Goal: Task Accomplishment & Management: Complete application form

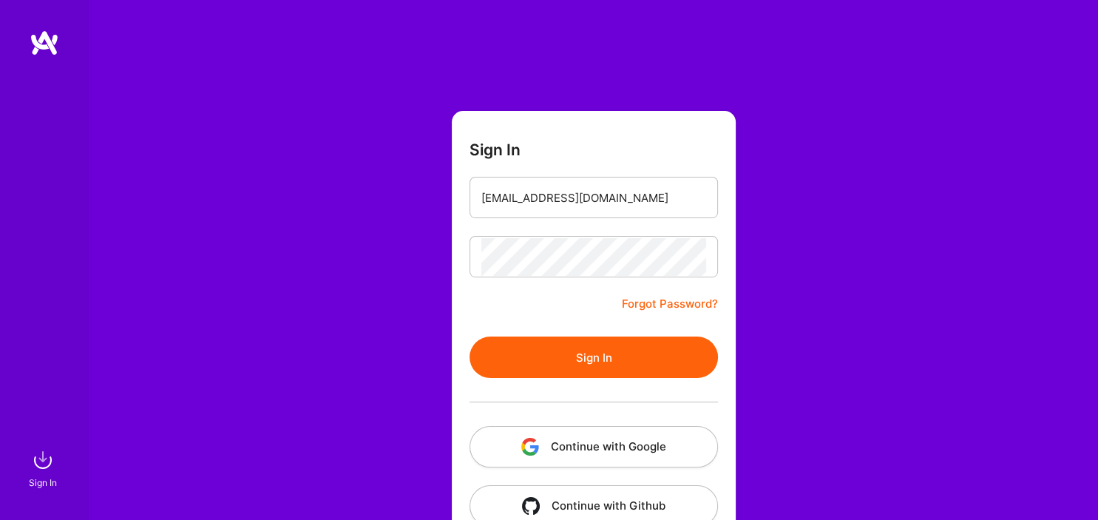
type input "[EMAIL_ADDRESS][DOMAIN_NAME]"
click at [646, 357] on button "Sign In" at bounding box center [594, 356] width 248 height 41
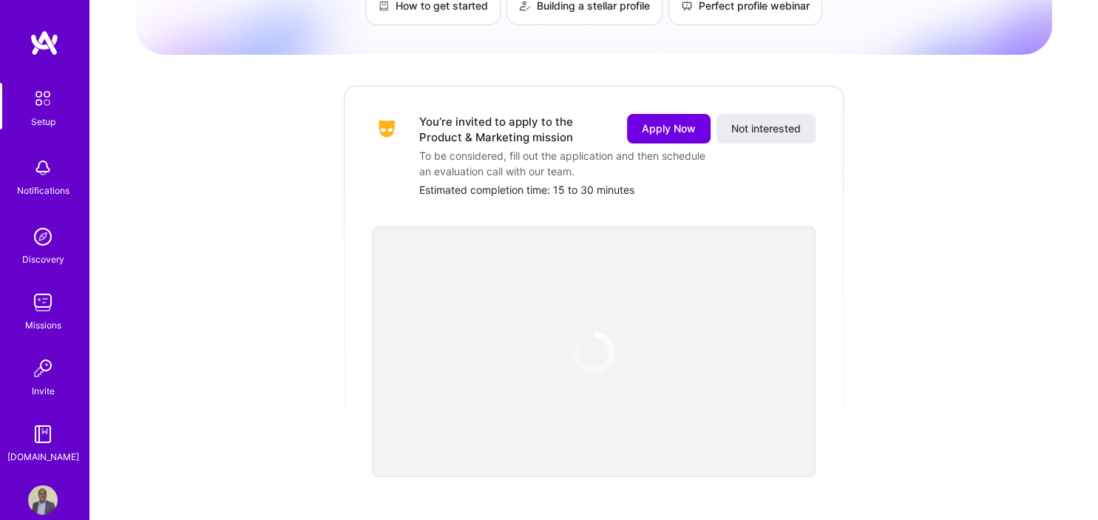
scroll to position [139, 0]
click at [663, 119] on span "Apply Now" at bounding box center [669, 126] width 54 height 15
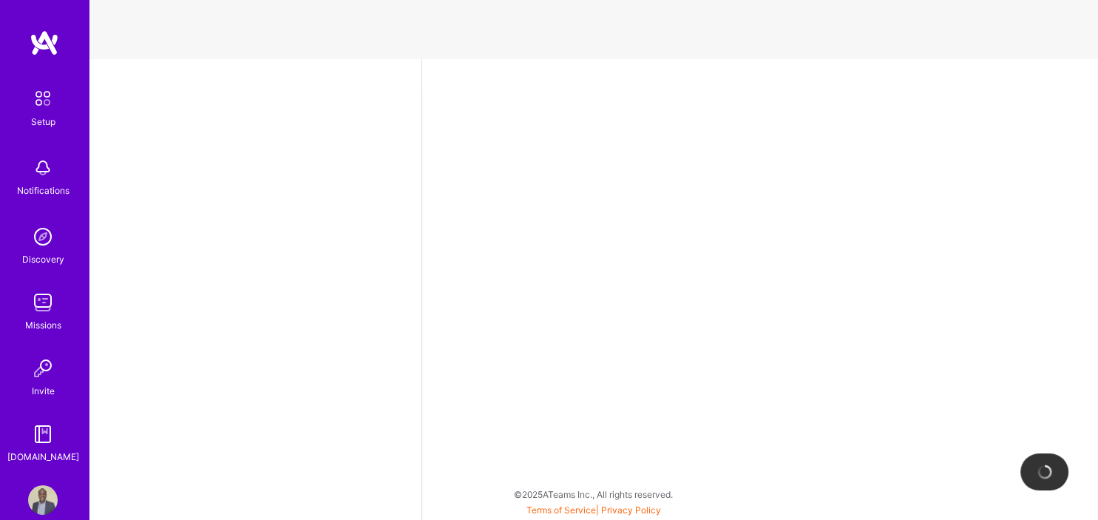
select select "US"
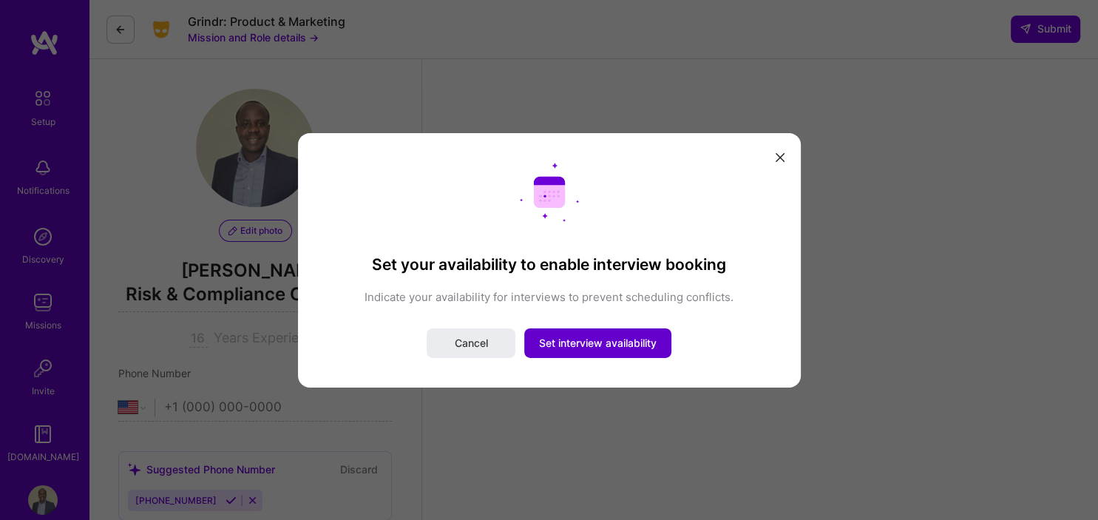
click at [611, 351] on button "Set interview availability" at bounding box center [597, 343] width 147 height 30
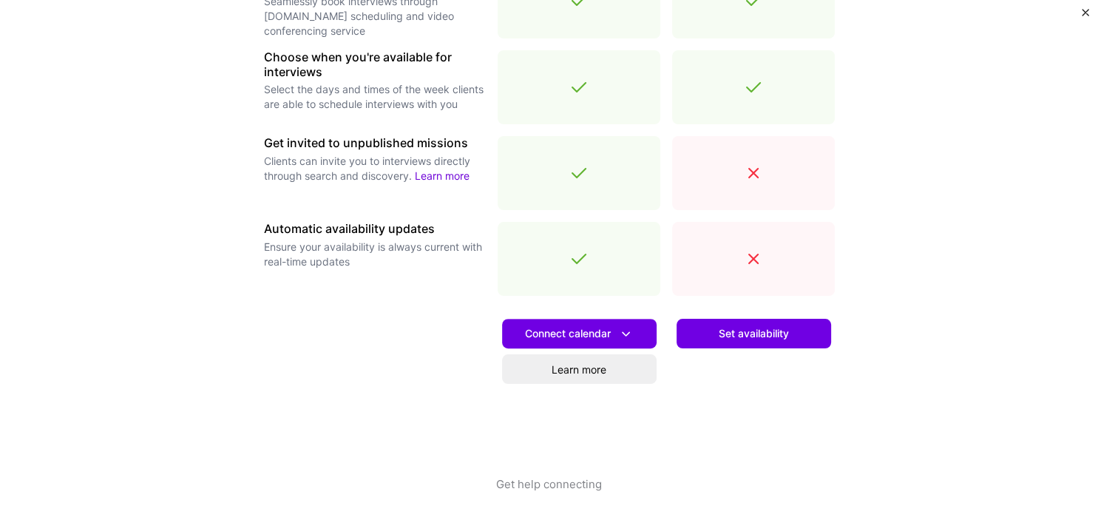
scroll to position [6, 0]
click at [791, 333] on button "Set availability" at bounding box center [754, 334] width 155 height 30
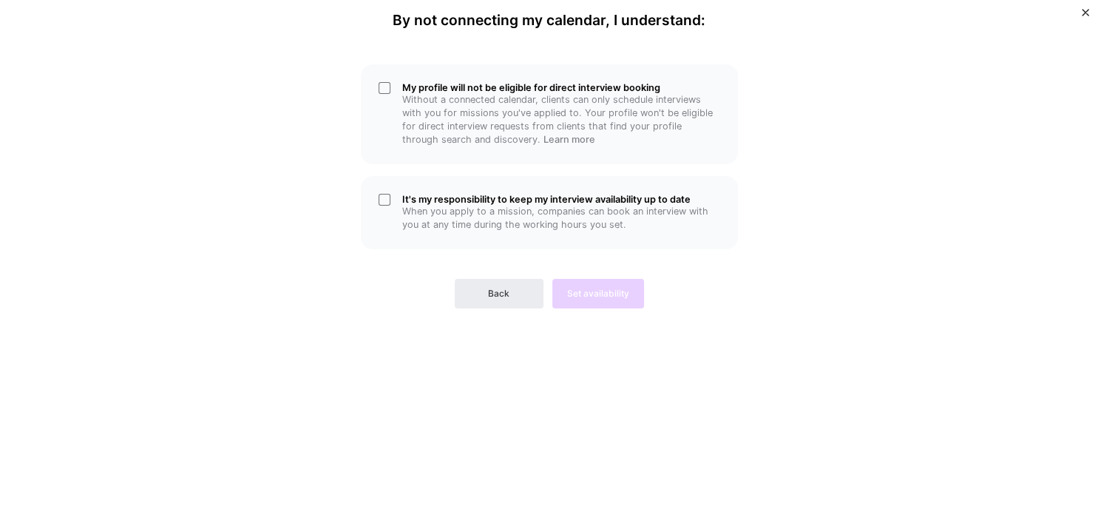
scroll to position [0, 0]
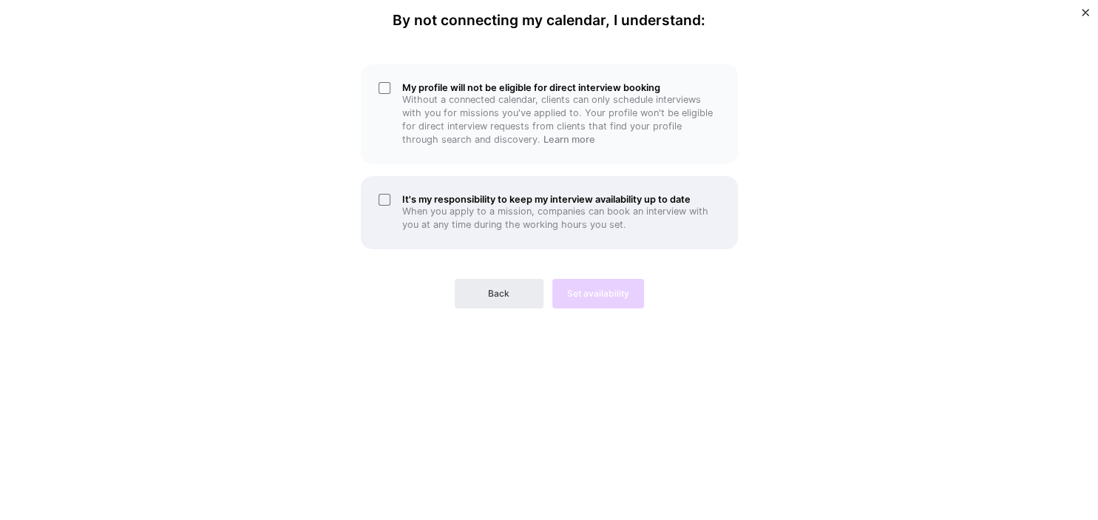
click at [389, 191] on div "It's my responsibility to keep my interview availability up to date When you ap…" at bounding box center [549, 212] width 377 height 73
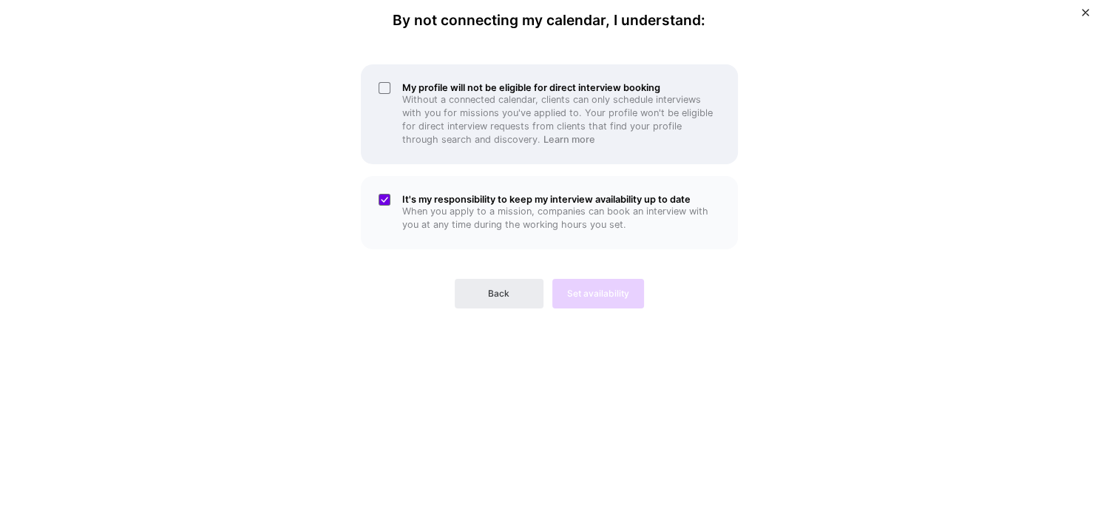
click at [391, 78] on div "My profile will not be eligible for direct interview booking Without a connecte…" at bounding box center [549, 114] width 377 height 100
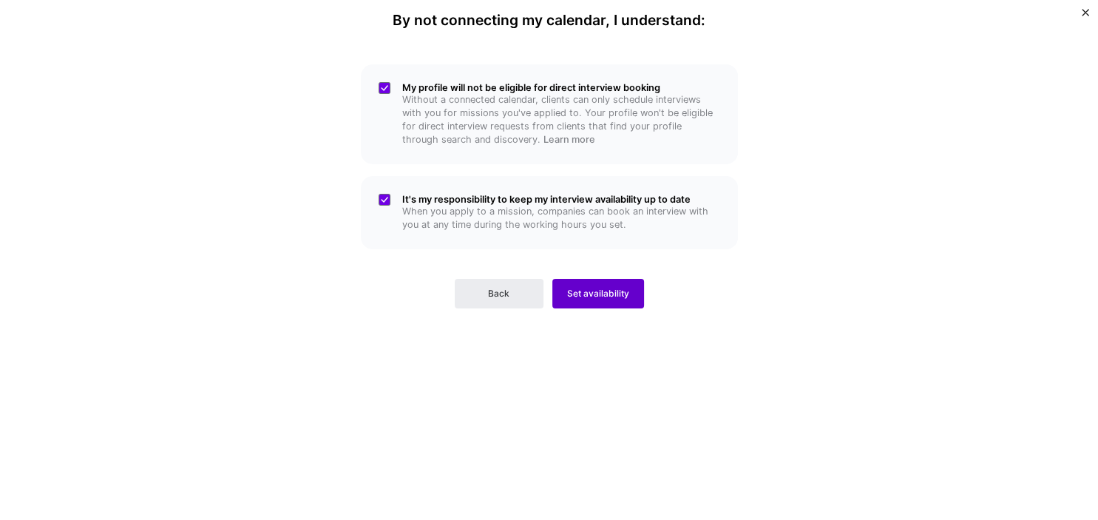
click at [614, 289] on span "Set availability" at bounding box center [598, 293] width 62 height 13
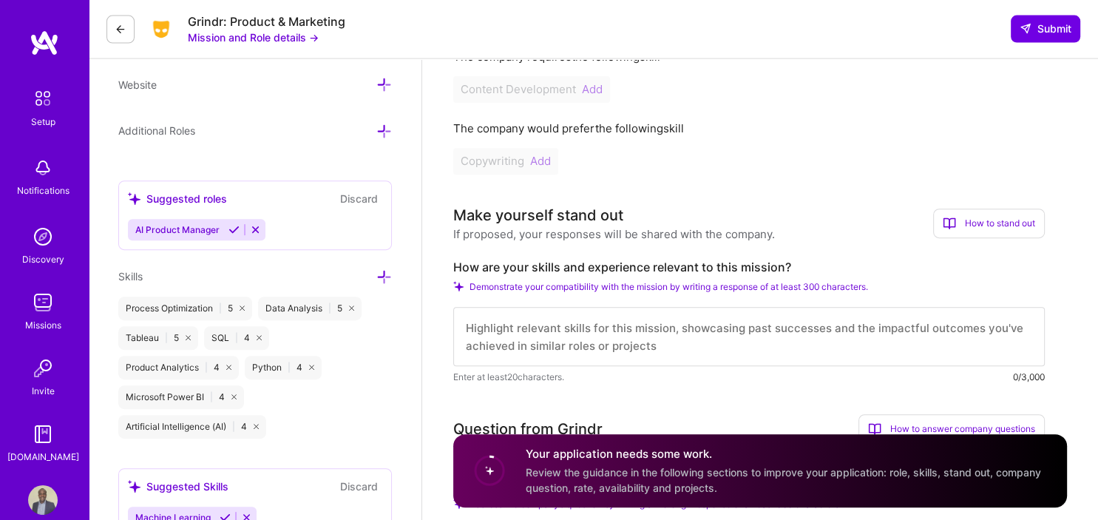
scroll to position [550, 0]
click at [230, 228] on icon at bounding box center [233, 231] width 11 height 11
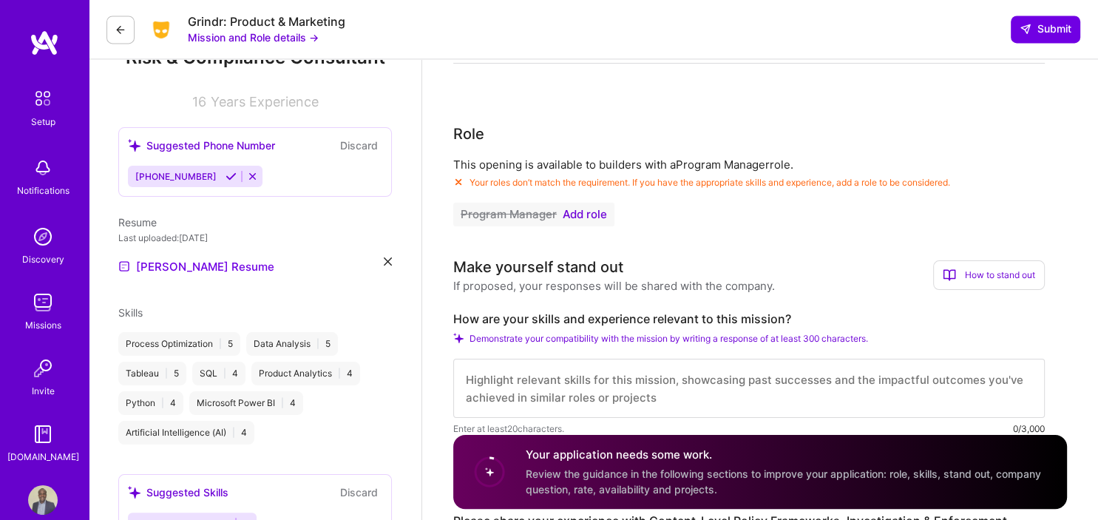
scroll to position [206, 0]
click at [590, 217] on span "Add role" at bounding box center [585, 215] width 44 height 12
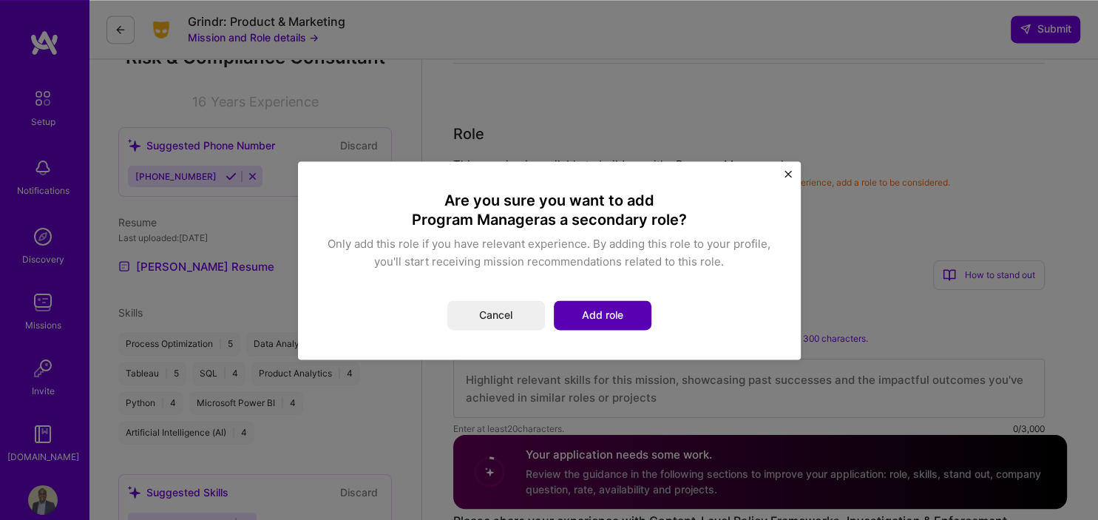
click at [620, 316] on button "Add role" at bounding box center [603, 315] width 98 height 30
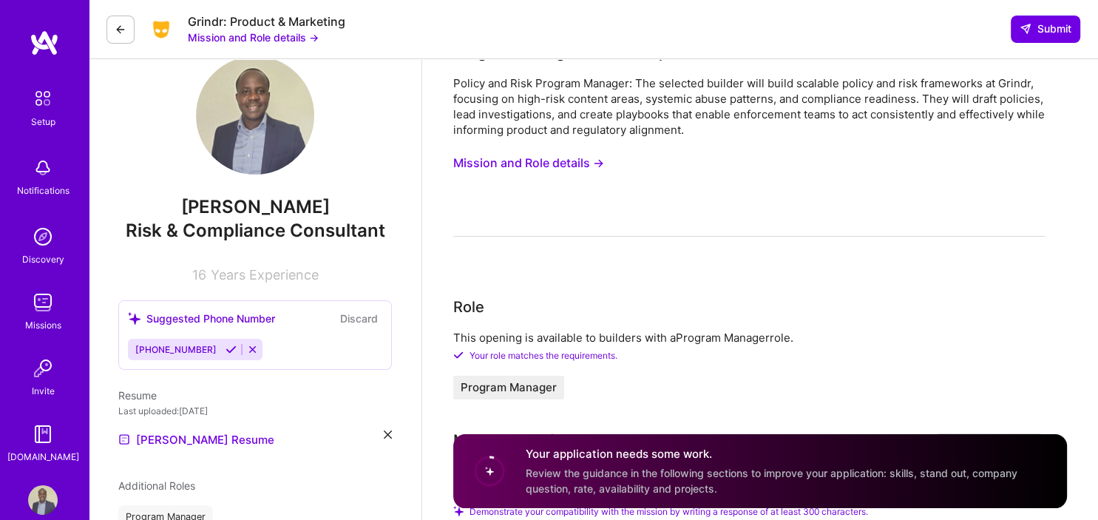
scroll to position [0, 0]
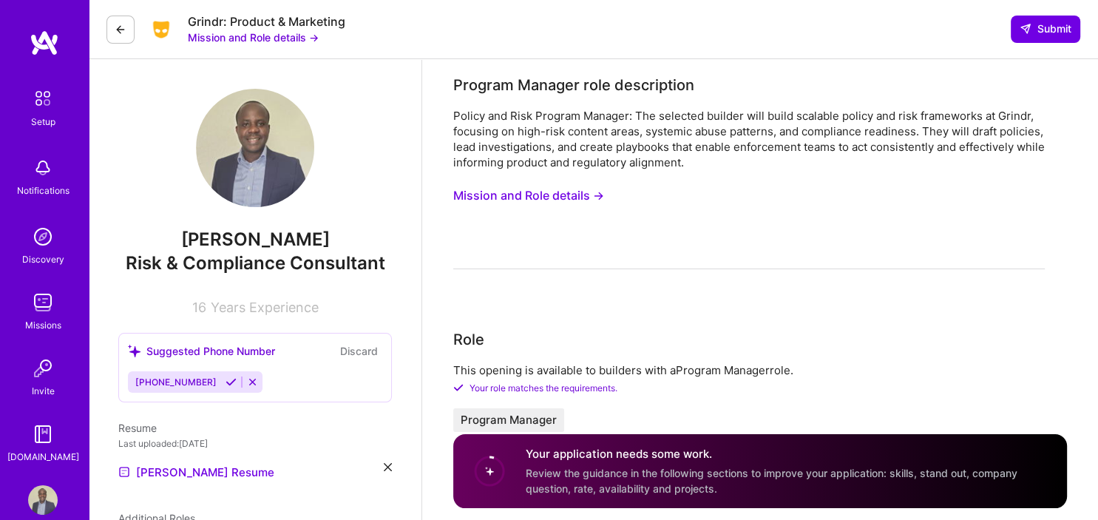
click at [568, 198] on button "Mission and Role details →" at bounding box center [528, 195] width 151 height 27
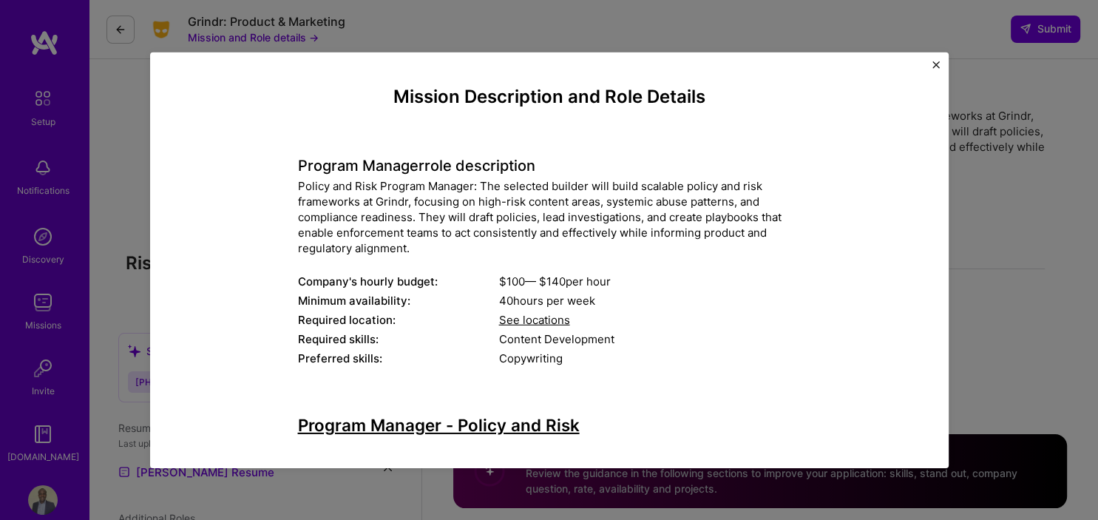
click at [936, 72] on button "Close" at bounding box center [935, 69] width 7 height 16
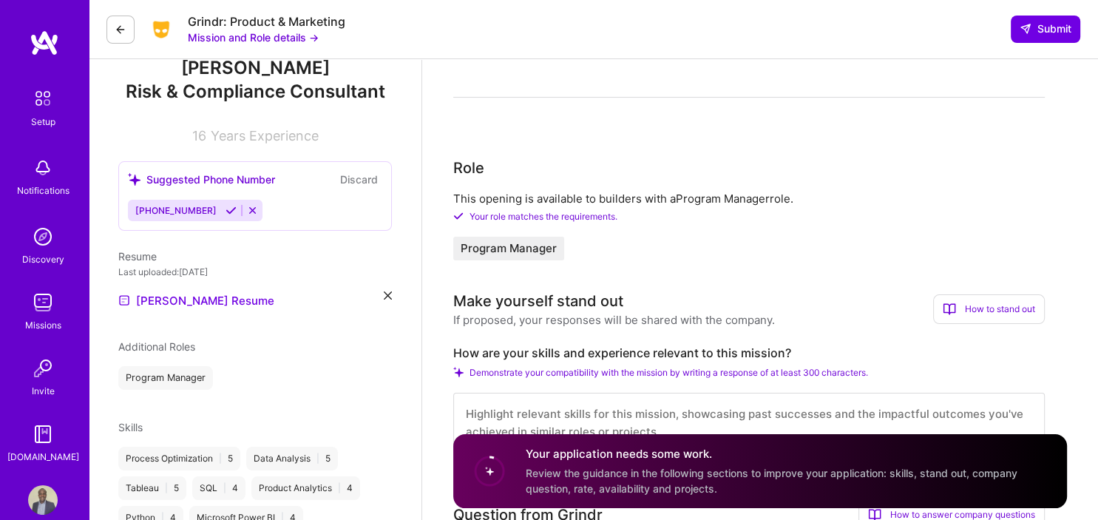
scroll to position [172, 0]
click at [183, 301] on link "[PERSON_NAME] Resume" at bounding box center [196, 300] width 156 height 18
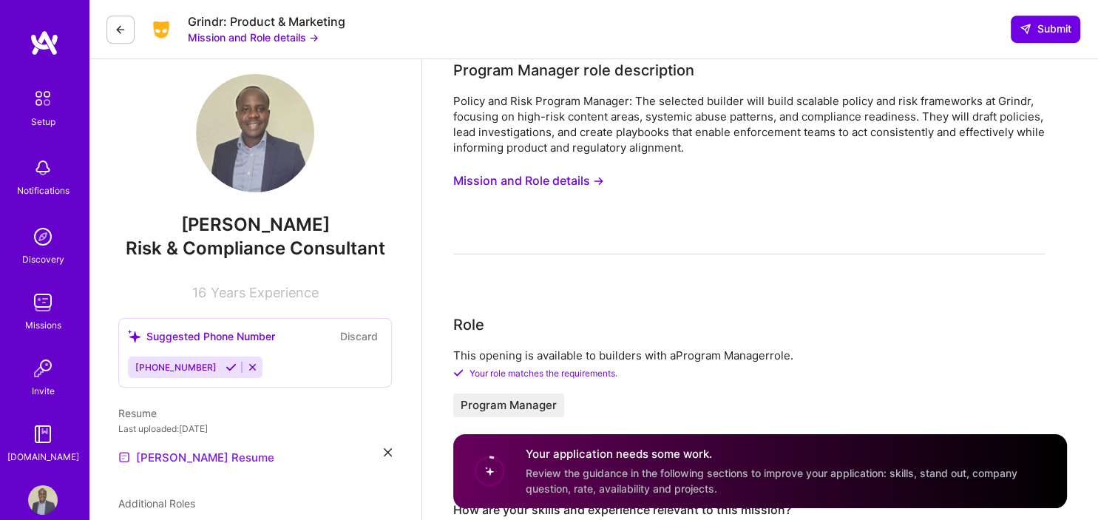
scroll to position [0, 0]
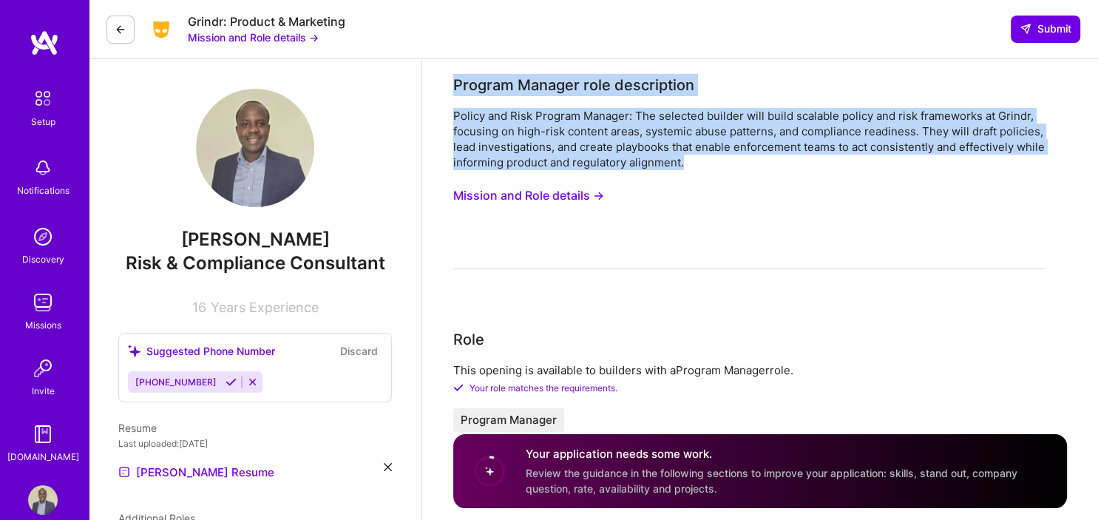
drag, startPoint x: 680, startPoint y: 163, endPoint x: 451, endPoint y: 86, distance: 242.0
copy div "Program Manager role description Policy and Risk Program Manager: The selected …"
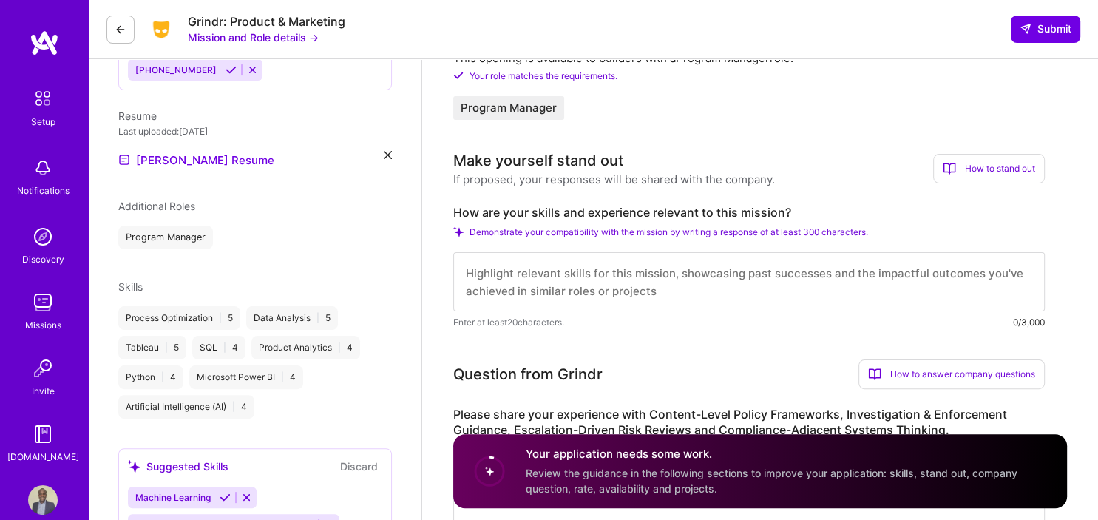
scroll to position [316, 0]
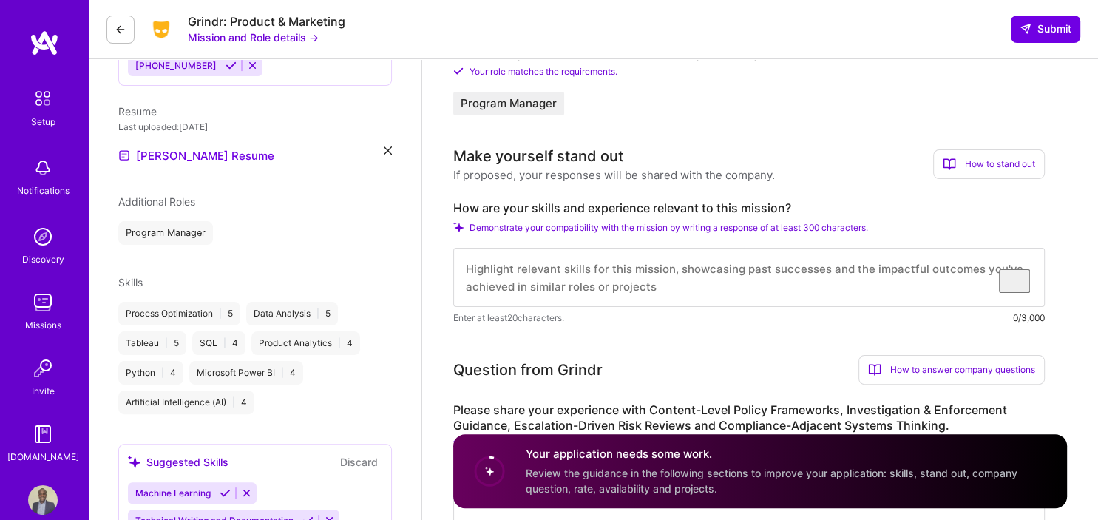
drag, startPoint x: 676, startPoint y: 297, endPoint x: 466, endPoint y: 267, distance: 212.1
click at [466, 267] on textarea "To enrich screen reader interactions, please activate Accessibility in Grammarl…" at bounding box center [749, 277] width 592 height 59
drag, startPoint x: 466, startPoint y: 267, endPoint x: 602, endPoint y: 268, distance: 136.1
click at [602, 268] on textarea "To enrich screen reader interactions, please activate Accessibility in Grammarl…" at bounding box center [749, 277] width 592 height 59
drag, startPoint x: 507, startPoint y: 209, endPoint x: 779, endPoint y: 217, distance: 272.2
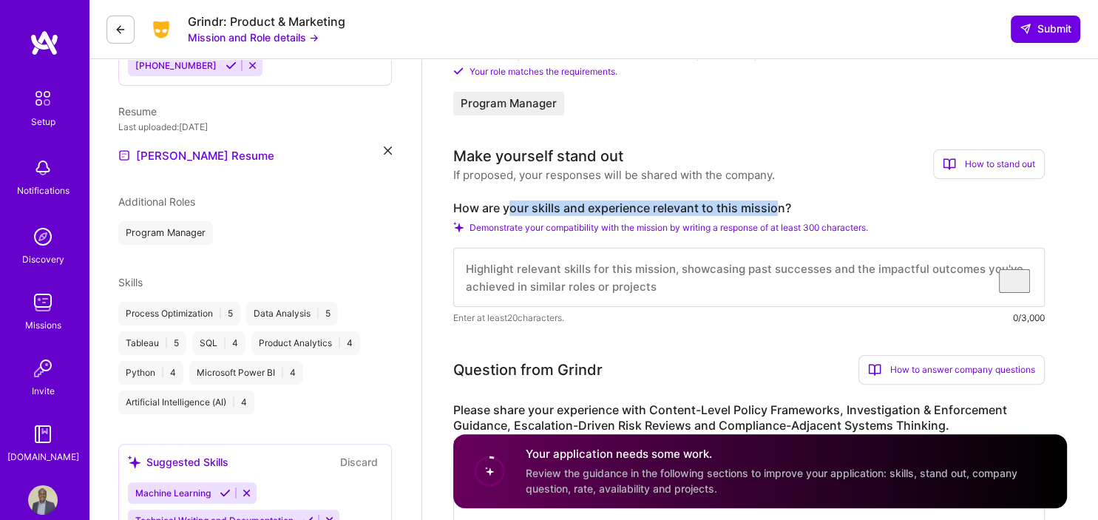
click at [779, 217] on div "How are your skills and experience relevant to this mission? Demonstrate your c…" at bounding box center [749, 262] width 592 height 125
copy label "our skills and experience relevant to this mission"
click at [596, 285] on textarea "To enrich screen reader interactions, please activate Accessibility in Grammarl…" at bounding box center [749, 277] width 592 height 59
paste textarea "With over 15 years of experience driving governance, risk, and compliance progr…"
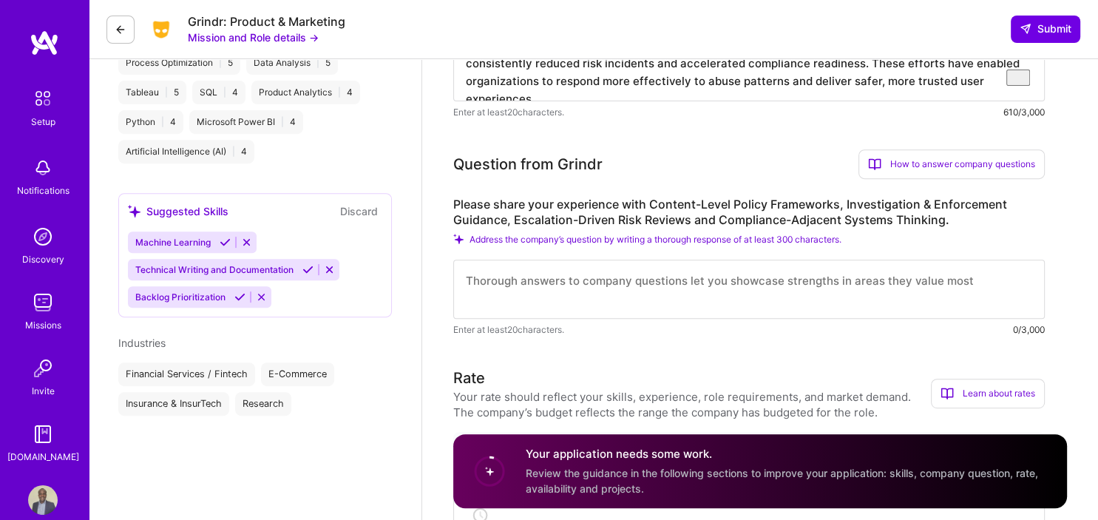
scroll to position [571, 0]
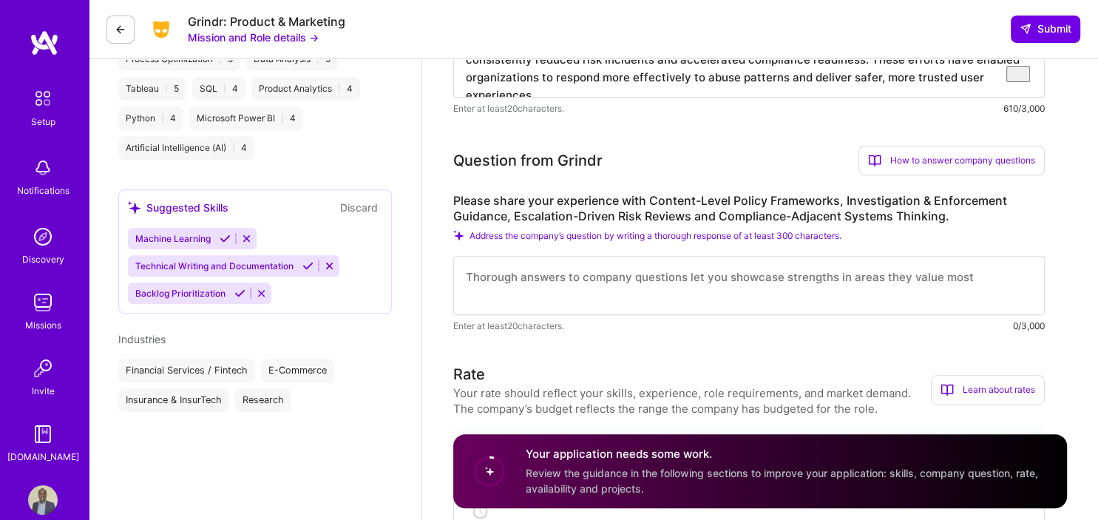
type textarea "With over 15 years of experience driving governance, risk, and compliance progr…"
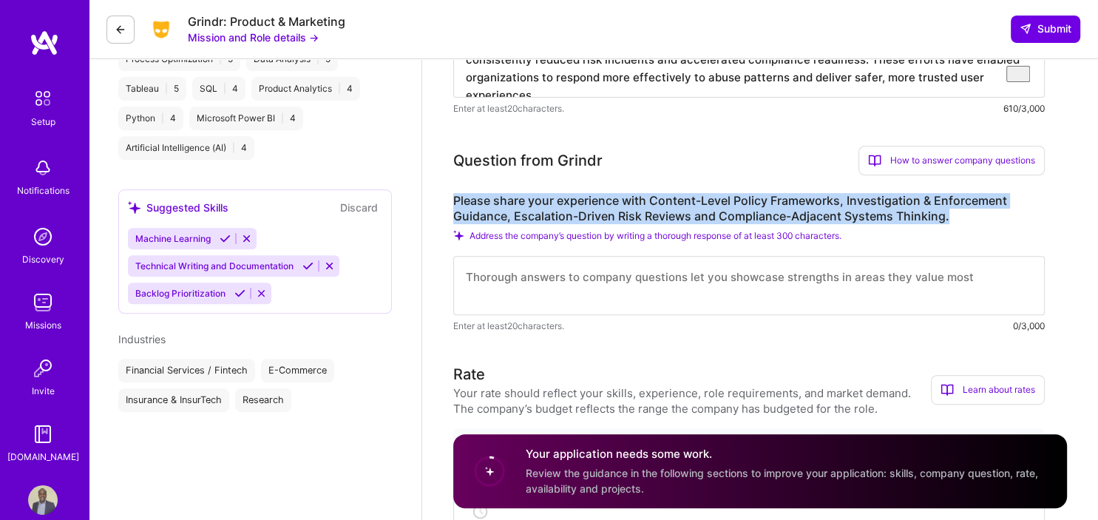
drag, startPoint x: 454, startPoint y: 200, endPoint x: 952, endPoint y: 220, distance: 498.7
click at [952, 220] on label "Please share your experience with Content-Level Policy Frameworks, Investigatio…" at bounding box center [749, 208] width 592 height 31
copy label "Please share your experience with Content-Level Policy Frameworks, Investigatio…"
click at [517, 291] on textarea at bounding box center [749, 285] width 592 height 59
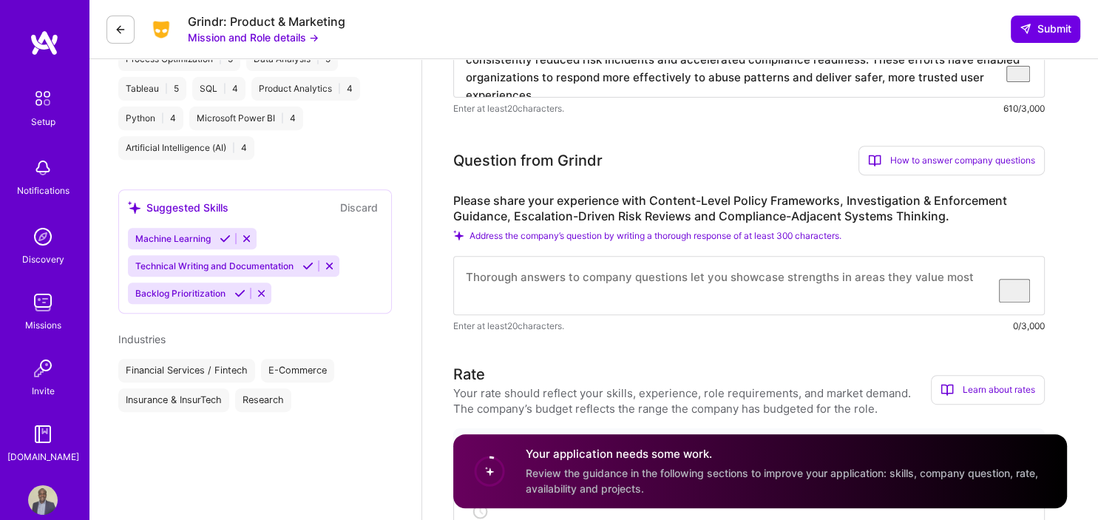
paste textarea "My governance experience includes building escalation frameworks and risk revie…"
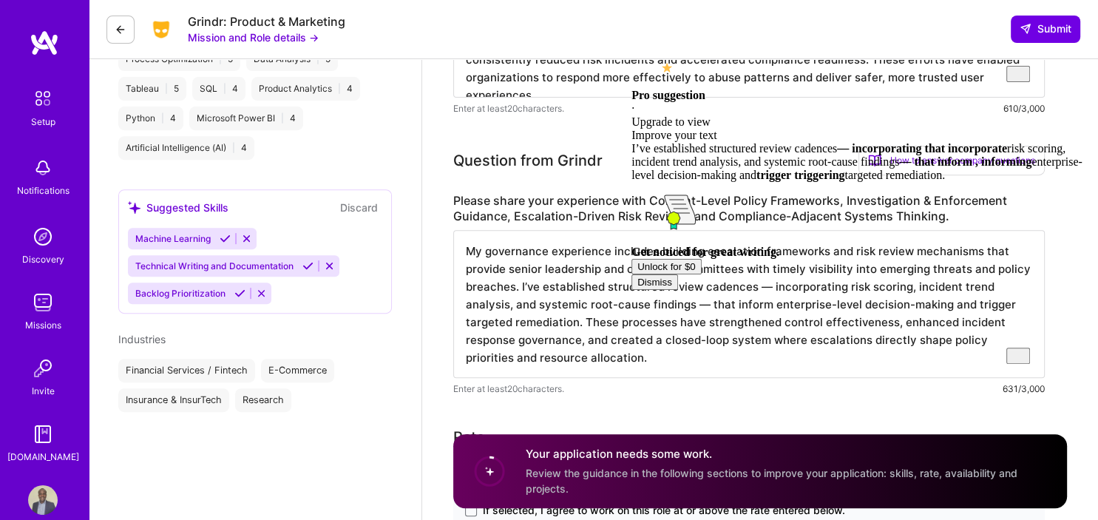
click at [660, 305] on textarea "My governance experience includes building escalation frameworks and risk revie…" at bounding box center [749, 304] width 592 height 148
click at [658, 305] on textarea "My governance experience includes building escalation frameworks and risk revie…" at bounding box center [749, 304] width 592 height 148
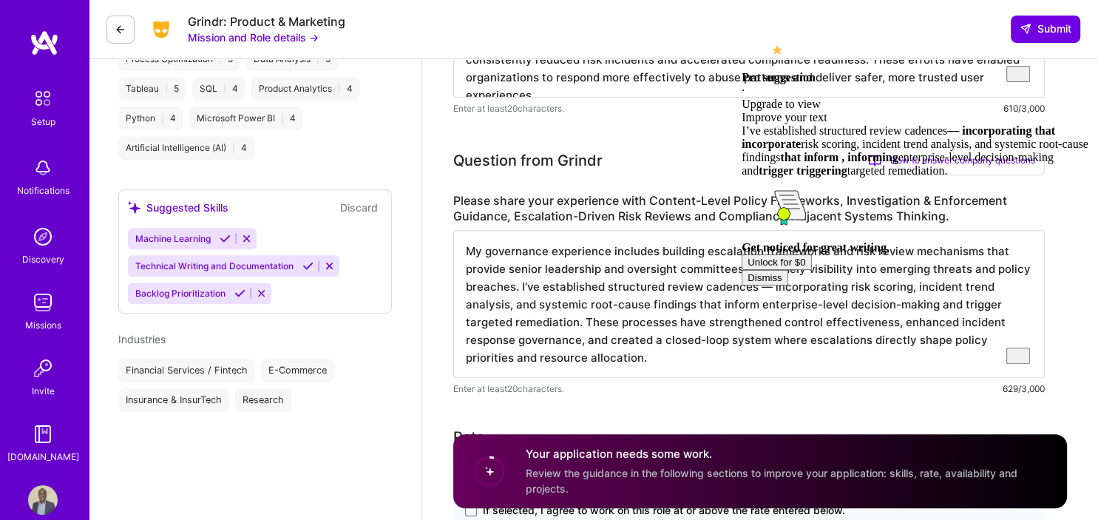
click at [765, 291] on textarea "My governance experience includes building escalation frameworks and risk revie…" at bounding box center [749, 304] width 592 height 148
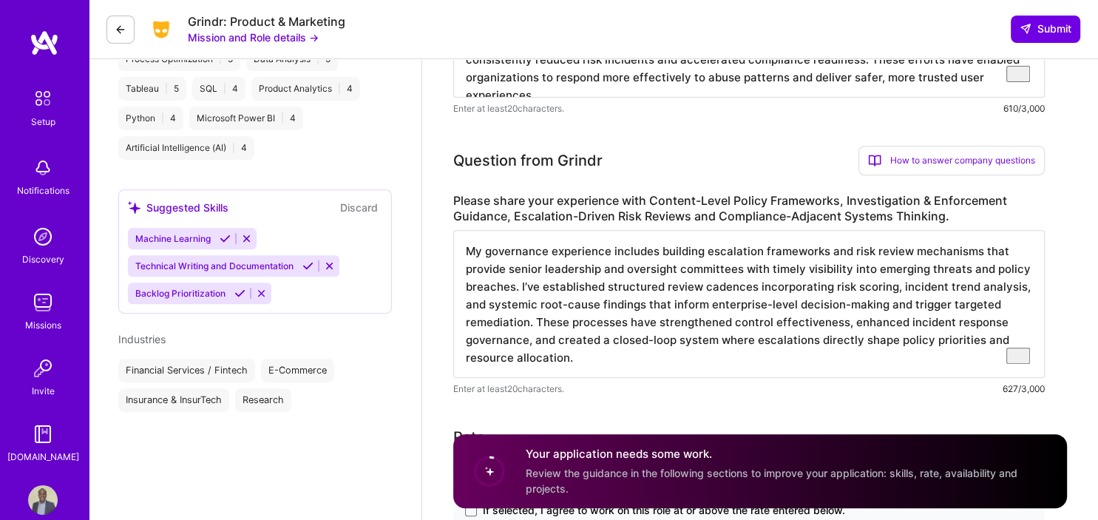
click at [864, 333] on textarea "My governance experience includes building escalation frameworks and risk revie…" at bounding box center [749, 304] width 592 height 148
click at [782, 293] on textarea "My governance experience includes building escalation frameworks and risk revie…" at bounding box center [749, 304] width 592 height 148
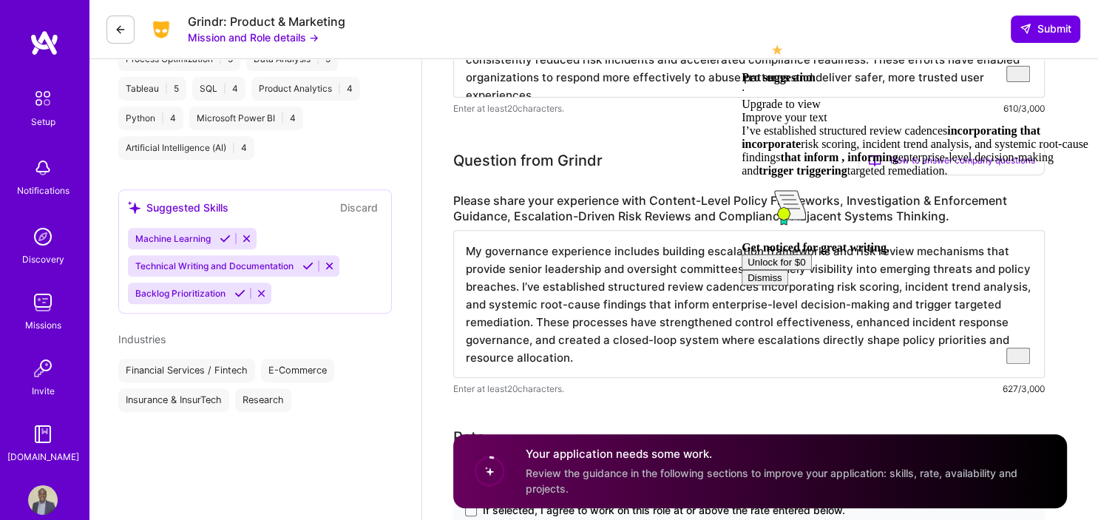
click at [768, 342] on textarea "My governance experience includes building escalation frameworks and risk revie…" at bounding box center [749, 304] width 592 height 148
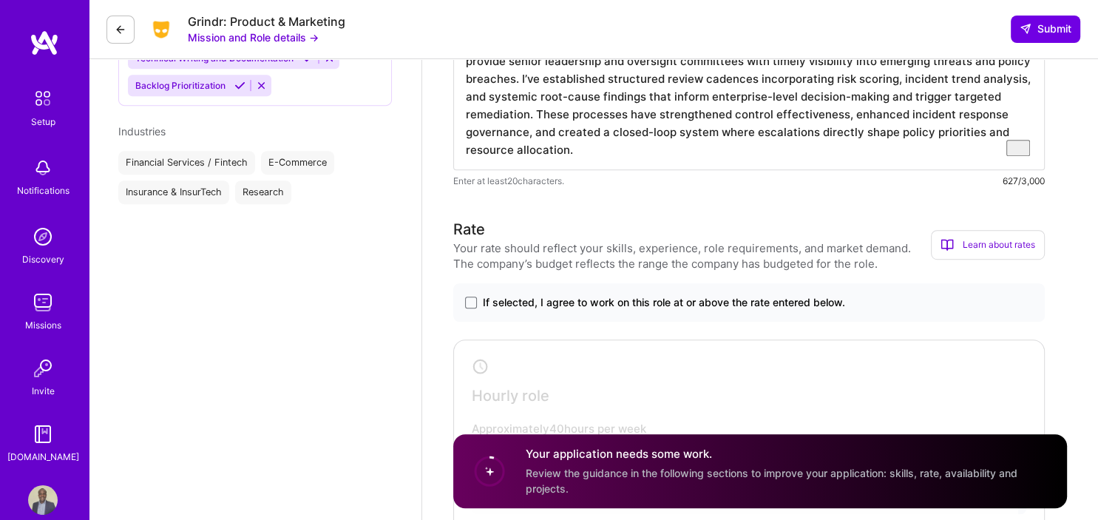
scroll to position [792, 0]
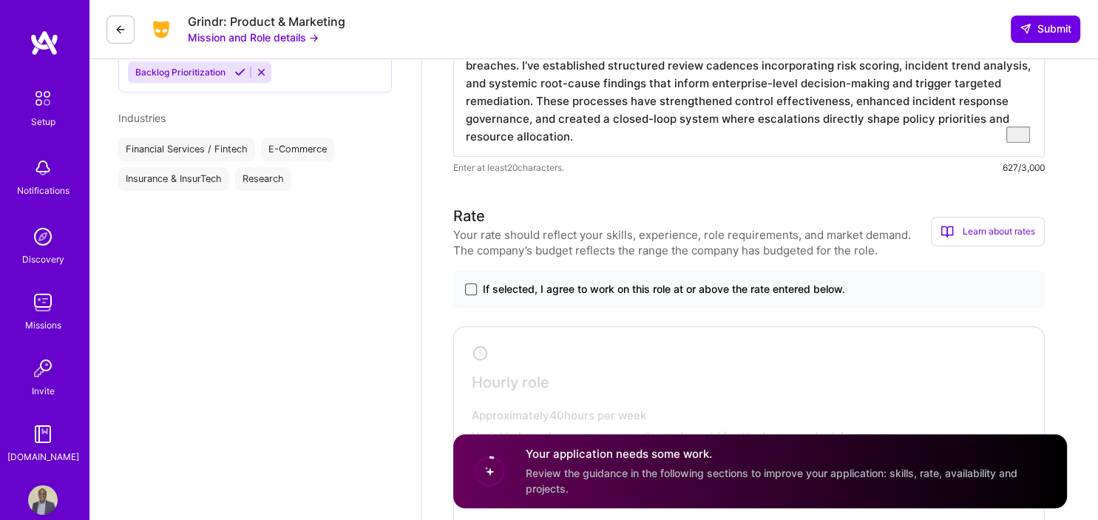
type textarea "My governance experience includes building escalation frameworks and risk revie…"
click at [476, 294] on span at bounding box center [471, 289] width 12 height 12
click at [0, 0] on input "If selected, I agree to work on this role at or above the rate entered below." at bounding box center [0, 0] width 0 height 0
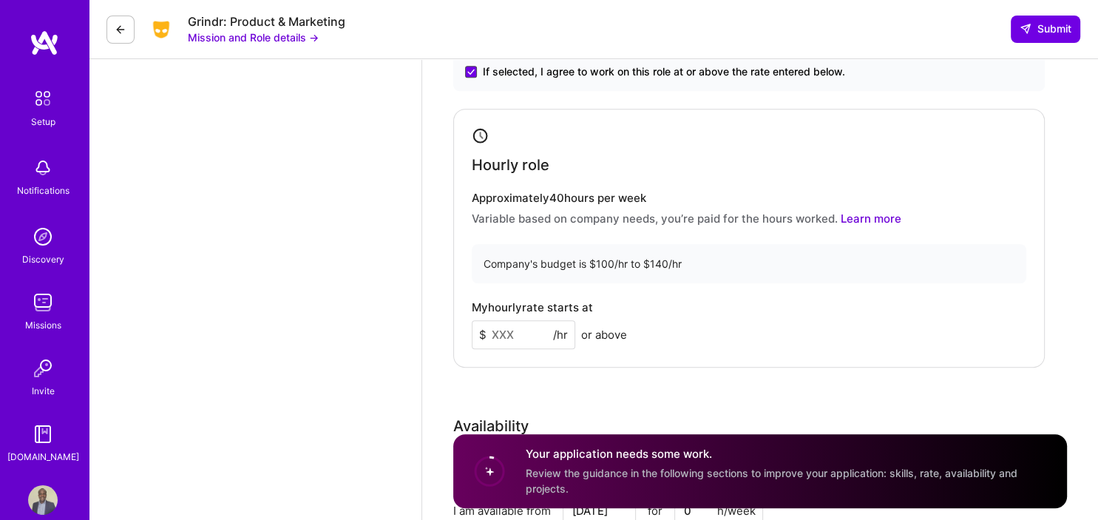
scroll to position [1014, 0]
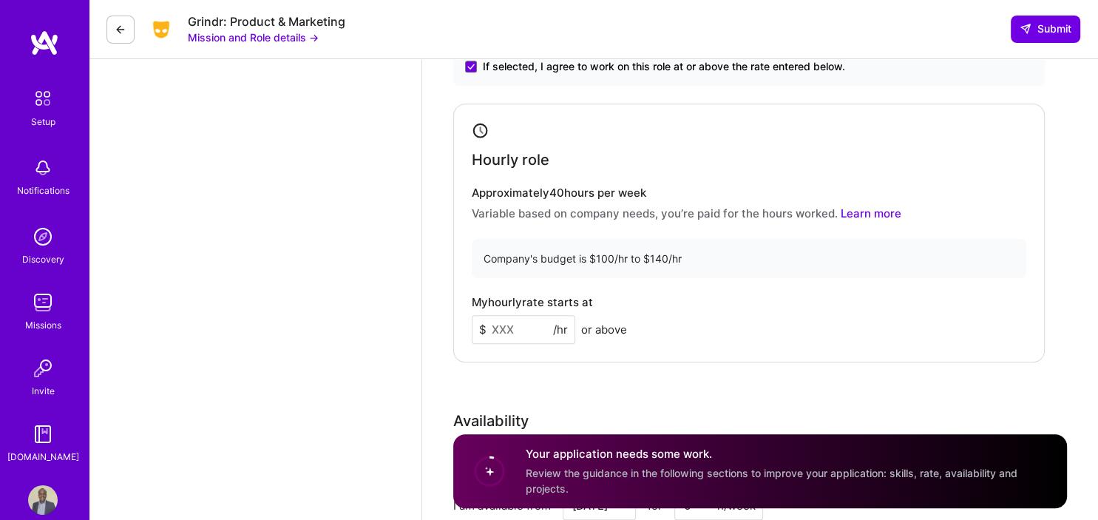
click at [532, 344] on input at bounding box center [524, 329] width 104 height 29
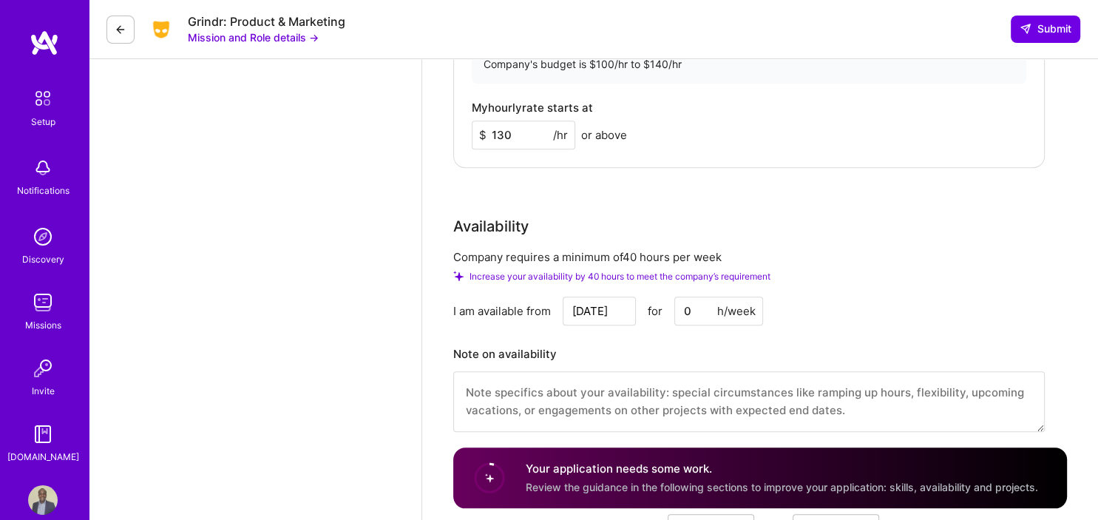
scroll to position [1212, 0]
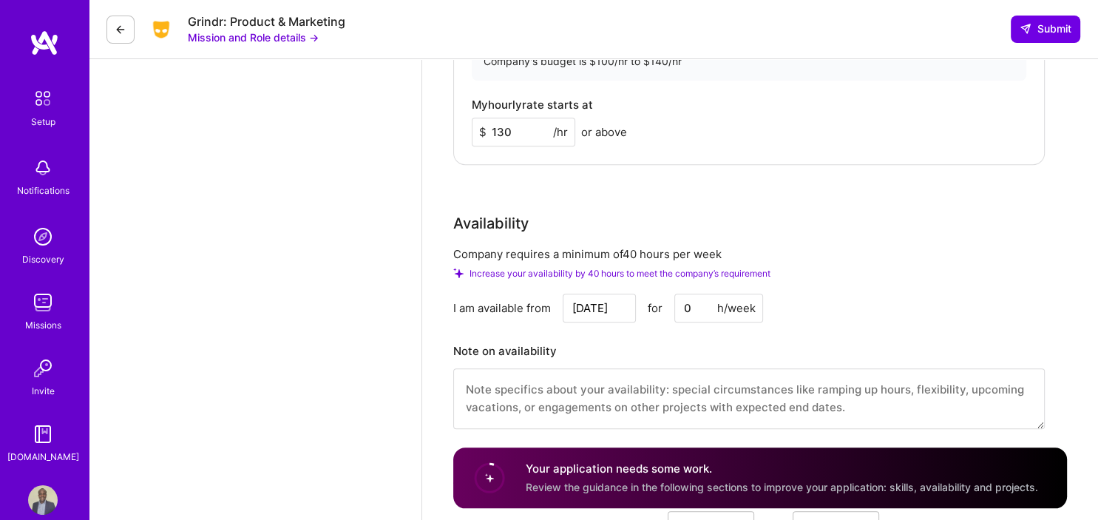
type input "130"
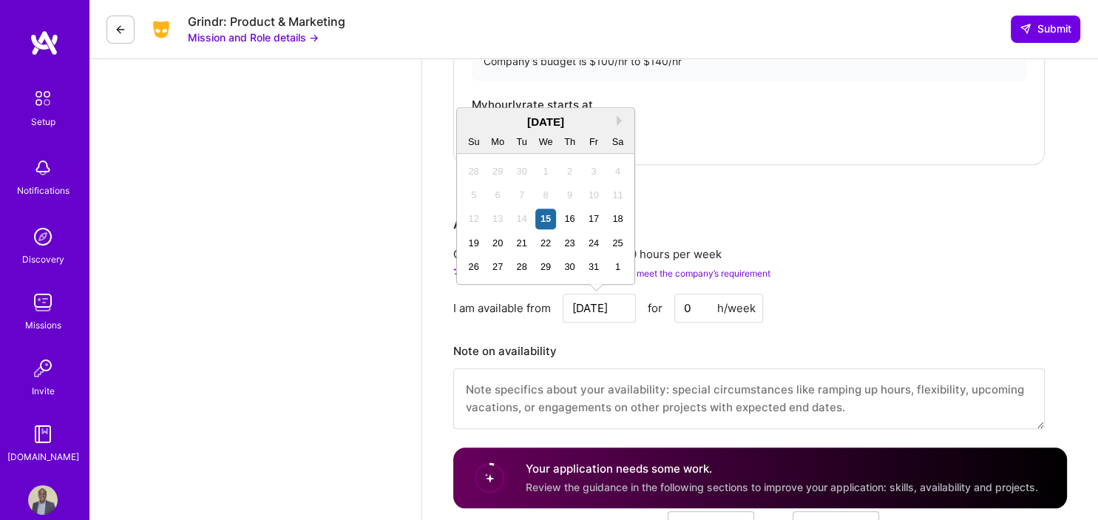
click at [614, 306] on input "[DATE]" at bounding box center [599, 308] width 73 height 29
click at [566, 214] on div "16" at bounding box center [570, 219] width 20 height 20
type input "[DATE]"
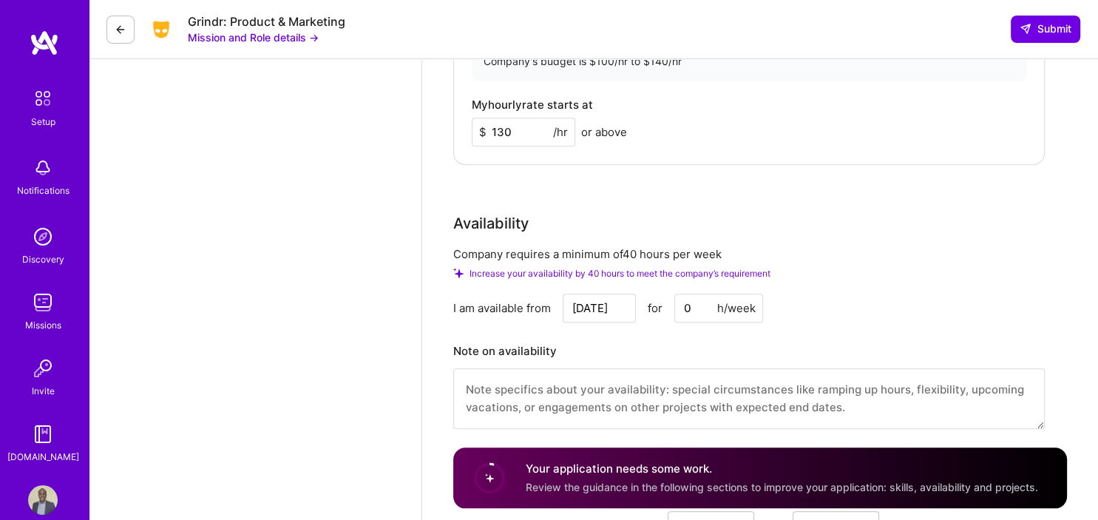
click at [702, 307] on input "0" at bounding box center [718, 308] width 89 height 29
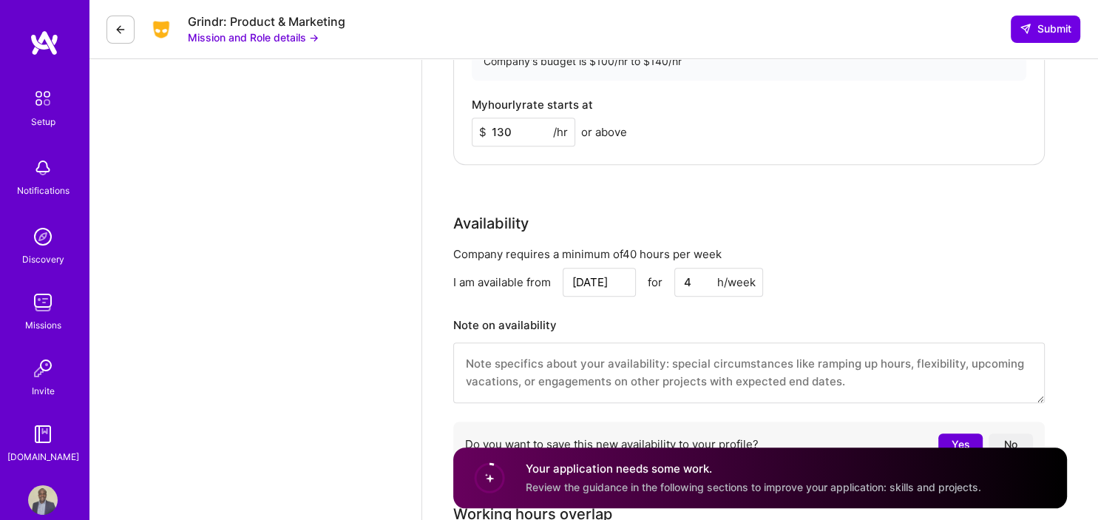
type input "40"
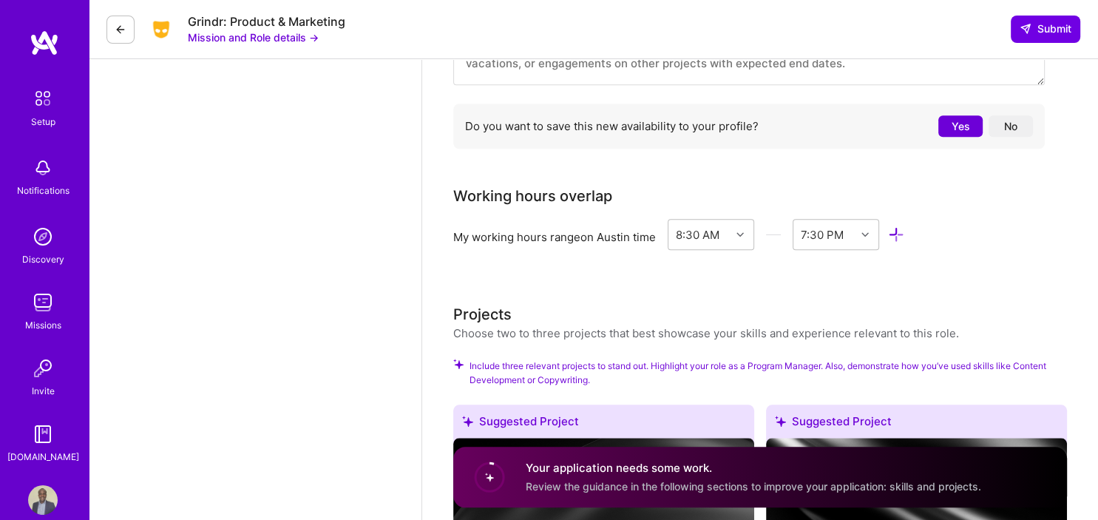
scroll to position [1534, 0]
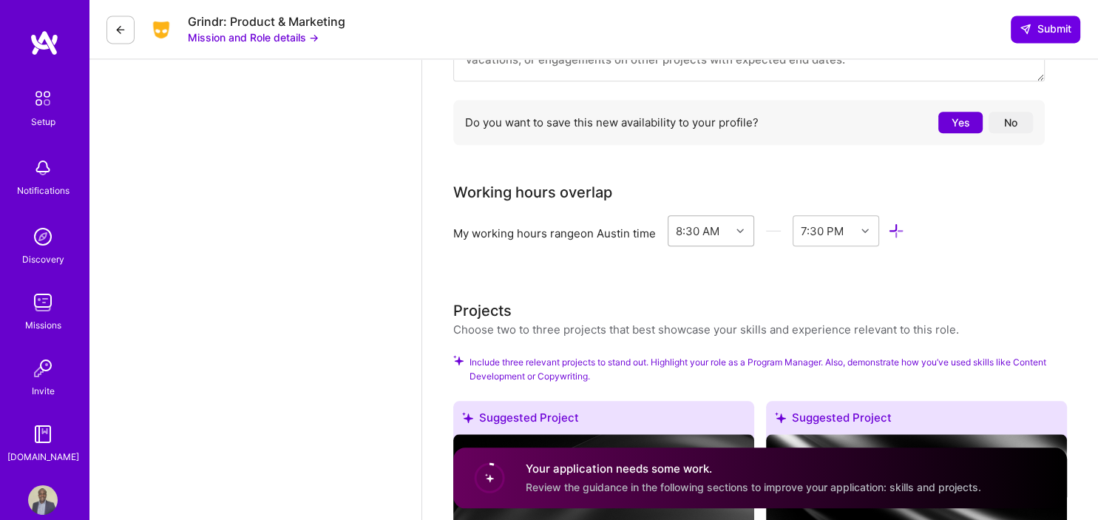
click at [737, 234] on icon at bounding box center [739, 230] width 7 height 7
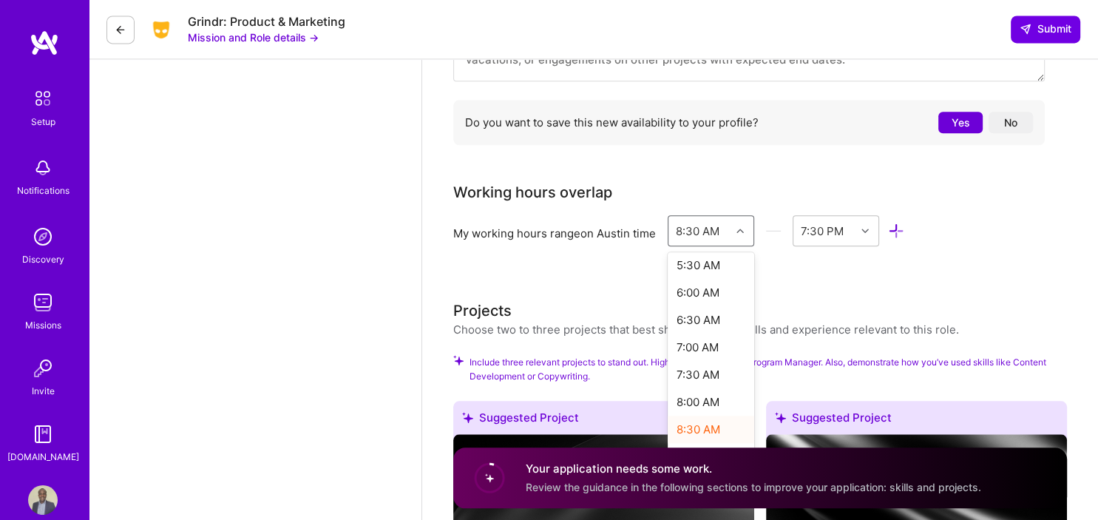
scroll to position [316, 0]
click at [699, 390] on div "8:00 AM" at bounding box center [711, 390] width 87 height 27
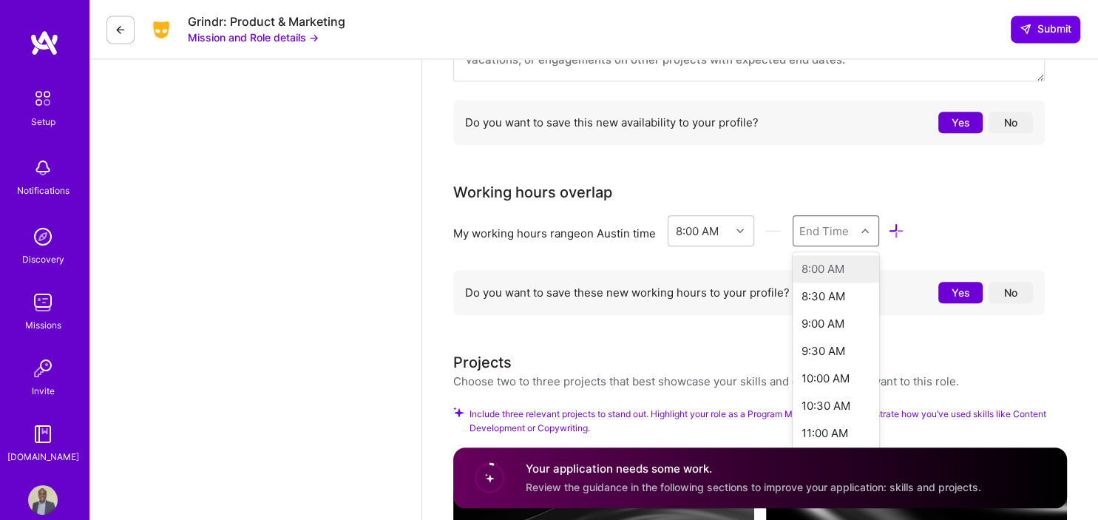
scroll to position [1533, 0]
click at [863, 235] on icon at bounding box center [864, 231] width 7 height 7
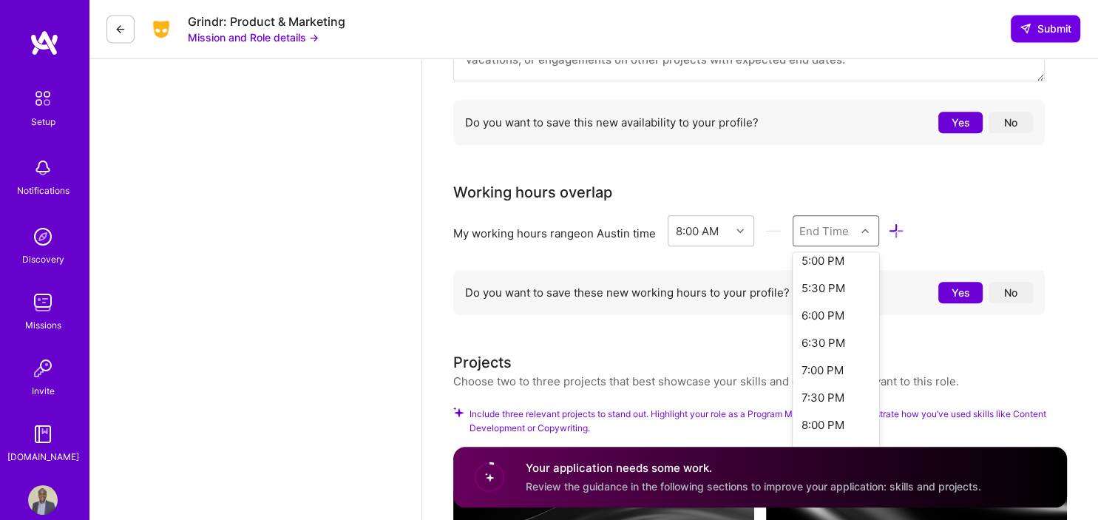
scroll to position [512, 0]
click at [826, 359] on div "7:00 PM" at bounding box center [836, 359] width 87 height 27
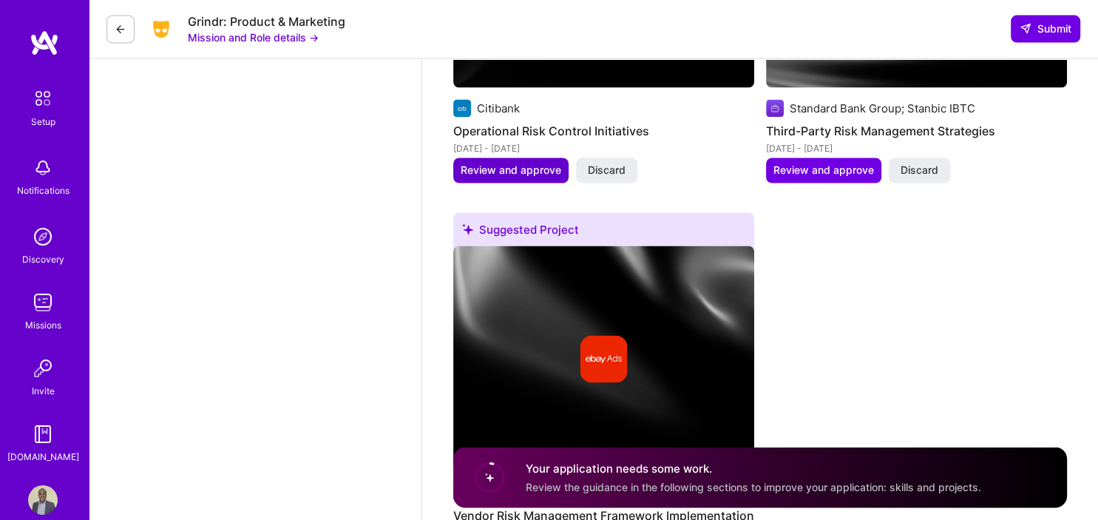
scroll to position [2538, 0]
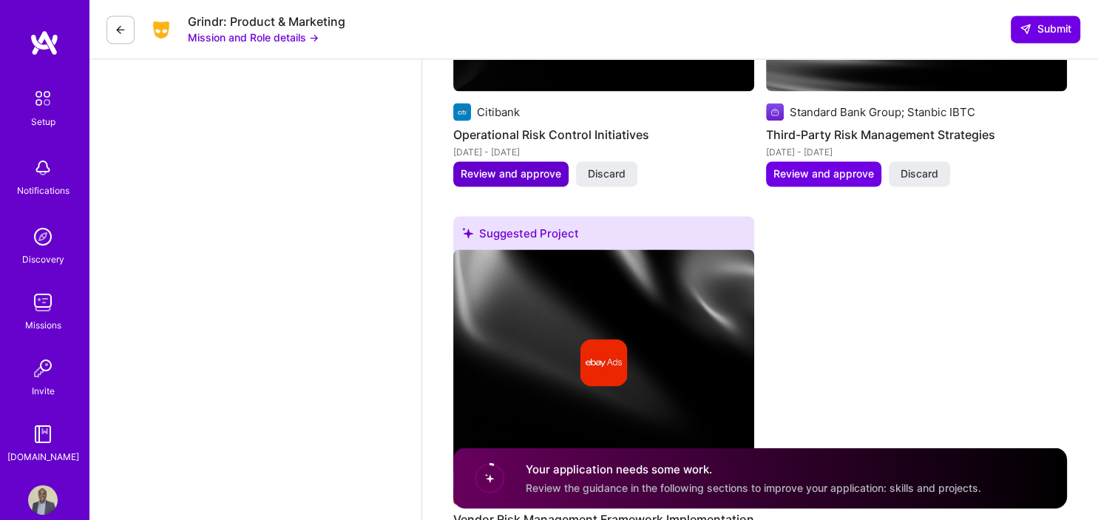
click at [495, 181] on span "Review and approve" at bounding box center [511, 173] width 101 height 15
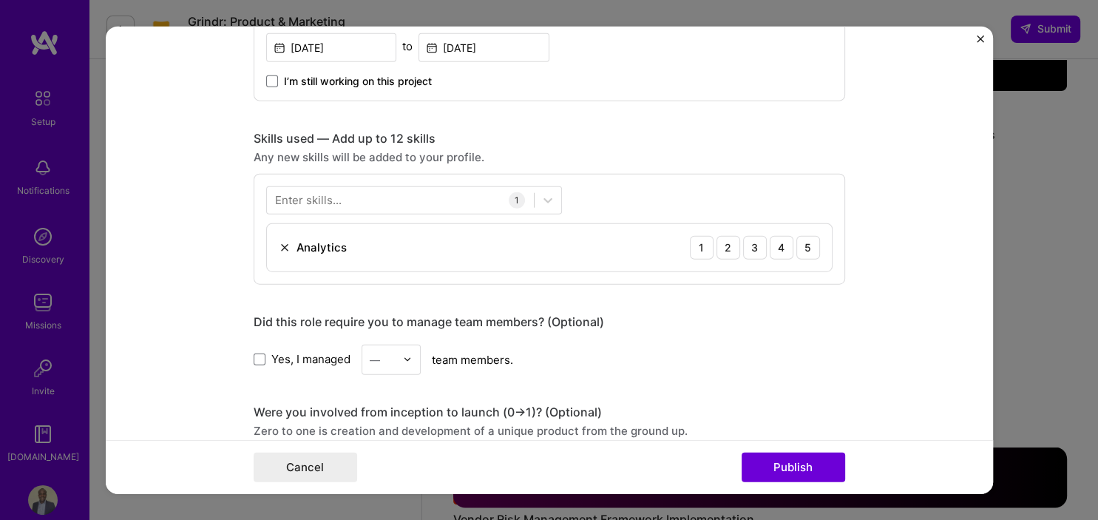
scroll to position [674, 0]
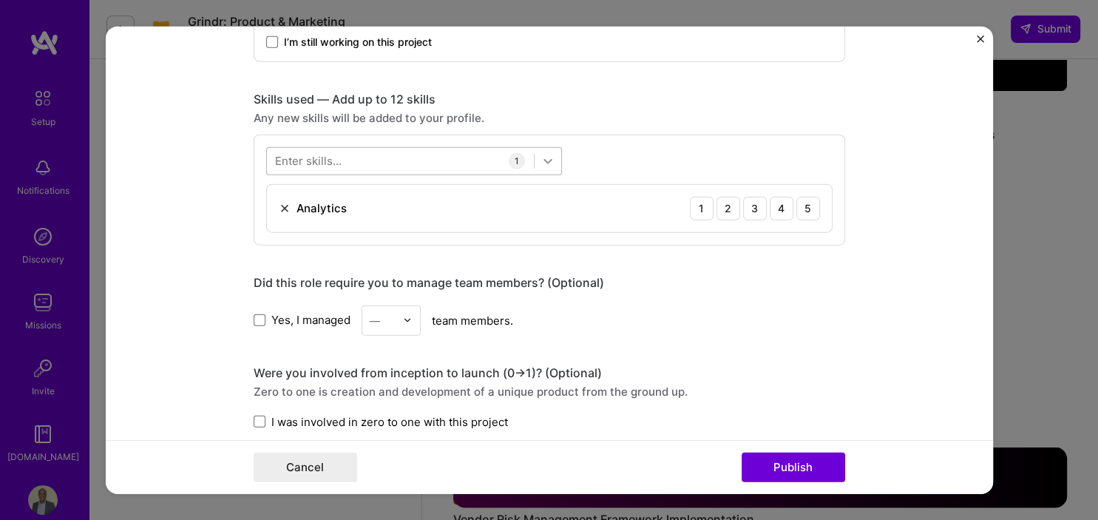
click at [552, 162] on icon at bounding box center [548, 160] width 15 height 15
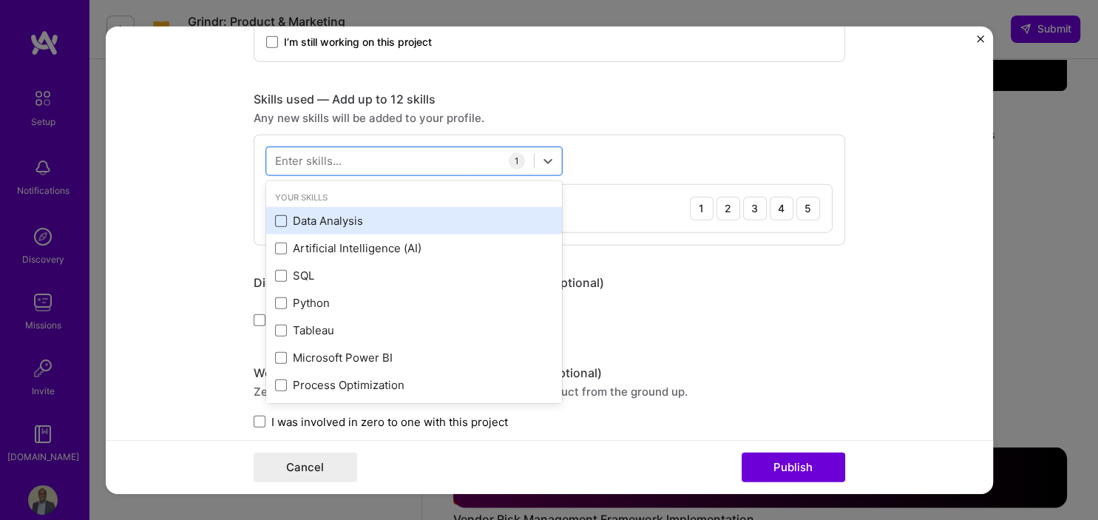
click at [278, 219] on span at bounding box center [281, 220] width 12 height 12
click at [0, 0] on input "checkbox" at bounding box center [0, 0] width 0 height 0
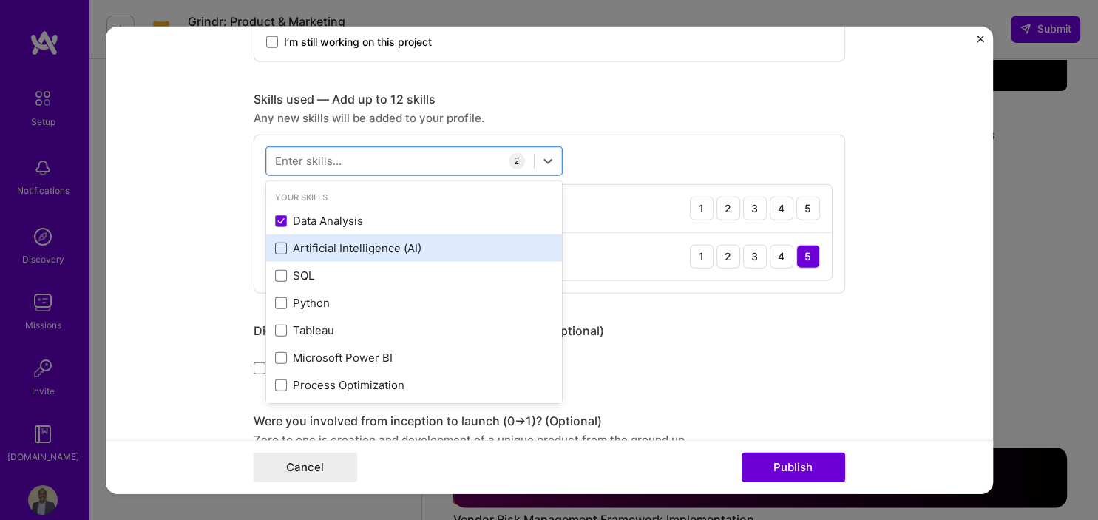
click at [281, 247] on span at bounding box center [281, 248] width 12 height 12
click at [0, 0] on input "checkbox" at bounding box center [0, 0] width 0 height 0
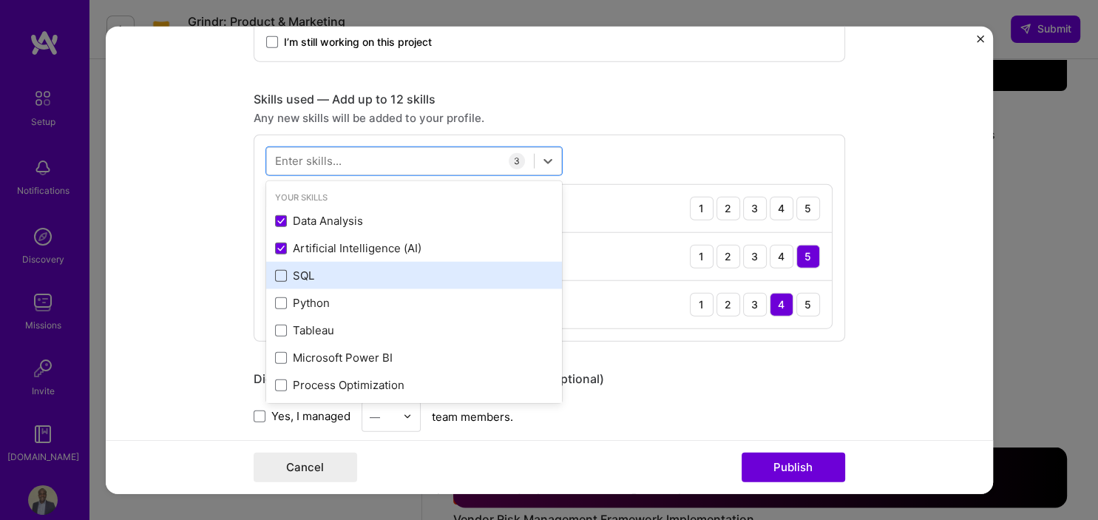
click at [285, 278] on span at bounding box center [281, 275] width 12 height 12
click at [0, 0] on input "checkbox" at bounding box center [0, 0] width 0 height 0
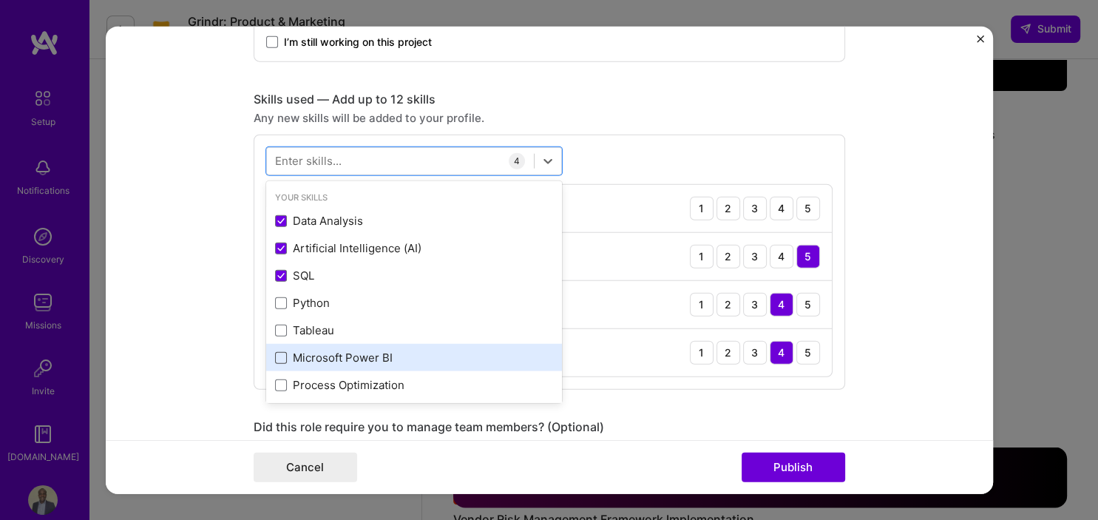
click at [281, 356] on span at bounding box center [281, 357] width 12 height 12
click at [0, 0] on input "checkbox" at bounding box center [0, 0] width 0 height 0
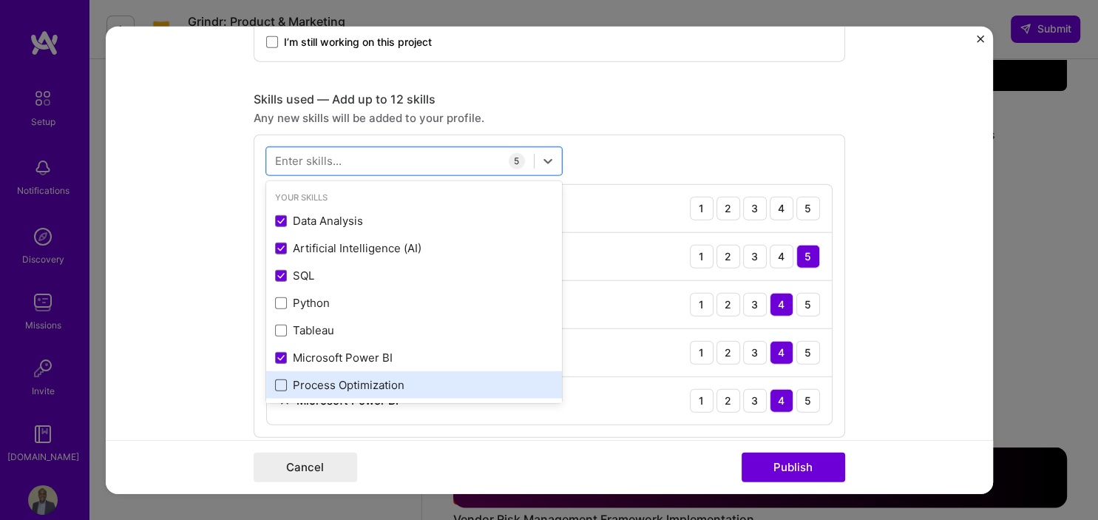
click at [282, 384] on span at bounding box center [281, 385] width 12 height 12
click at [0, 0] on input "checkbox" at bounding box center [0, 0] width 0 height 0
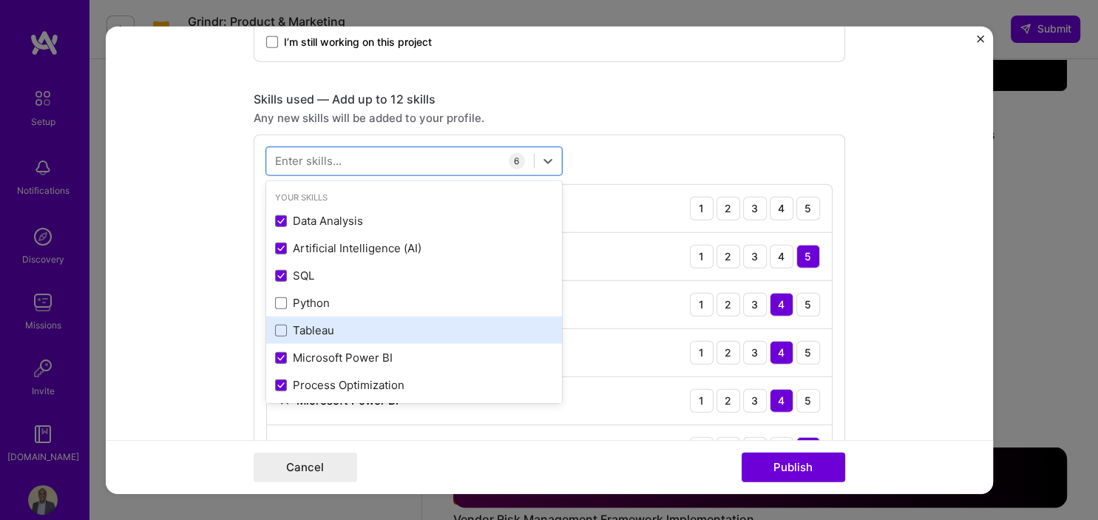
click at [272, 323] on div "Tableau" at bounding box center [414, 329] width 296 height 27
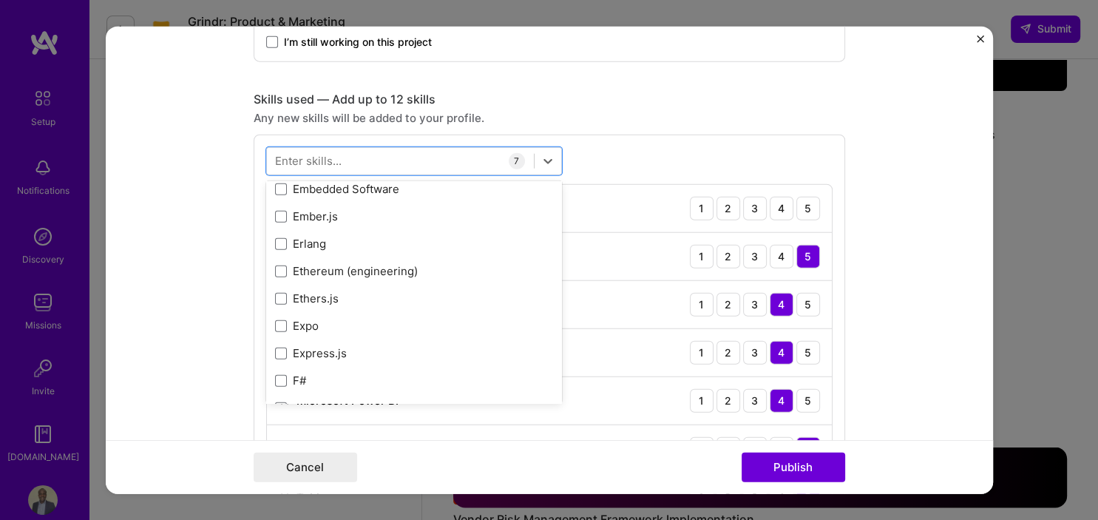
scroll to position [3540, 0]
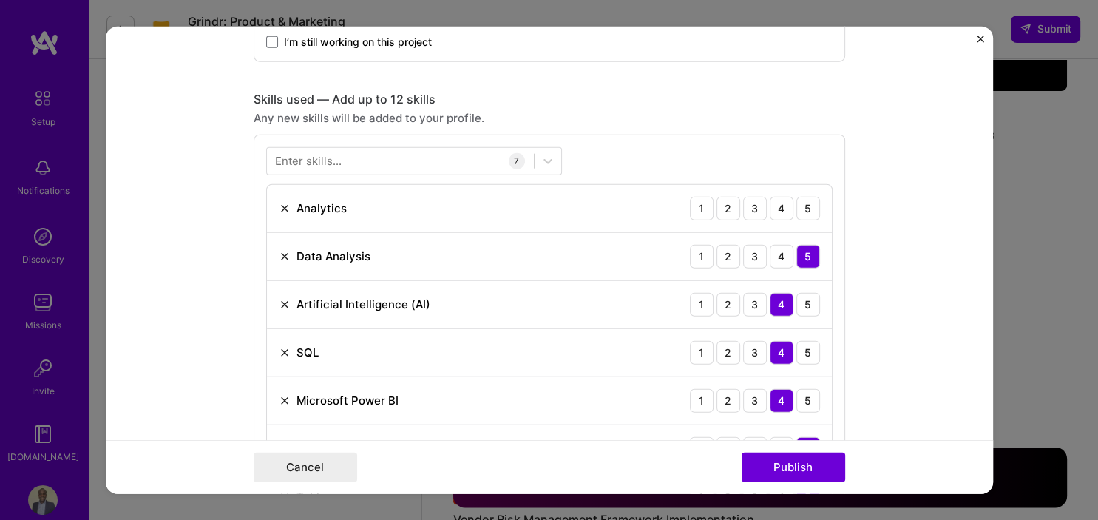
click at [180, 240] on form "Editing suggested project This project is suggested based on your LinkedIn, res…" at bounding box center [549, 260] width 887 height 468
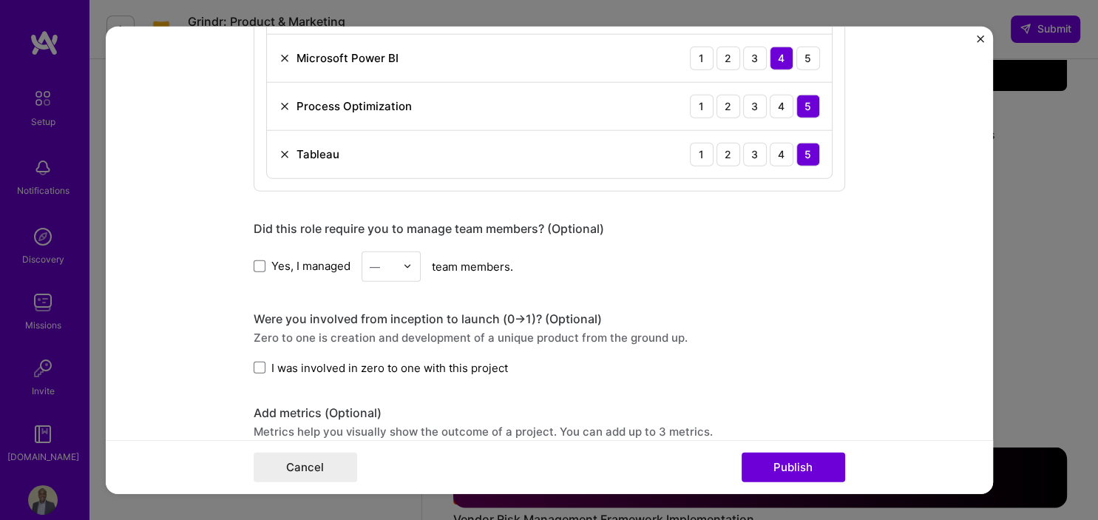
scroll to position [1017, 0]
click at [390, 354] on div "3" at bounding box center [391, 358] width 50 height 27
click at [267, 362] on label "I was involved in zero to one with this project" at bounding box center [381, 367] width 254 height 16
click at [0, 0] on input "I was involved in zero to one with this project" at bounding box center [0, 0] width 0 height 0
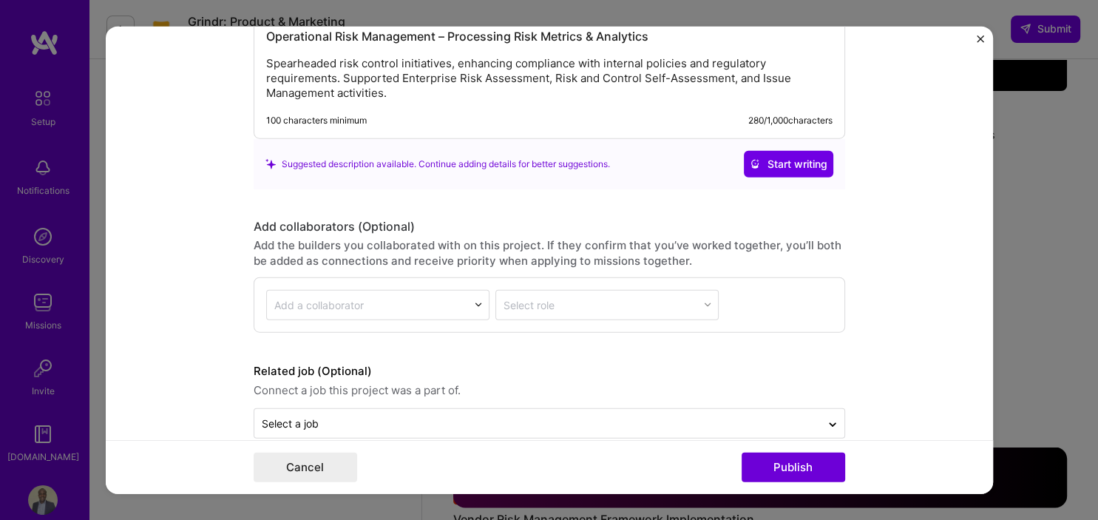
scroll to position [1675, 0]
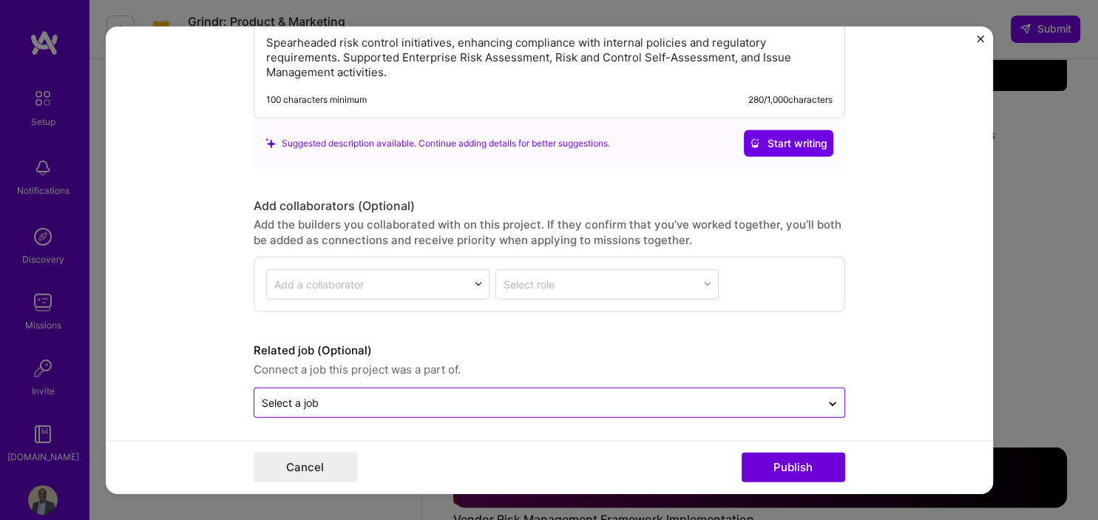
click at [730, 400] on input "text" at bounding box center [538, 403] width 552 height 16
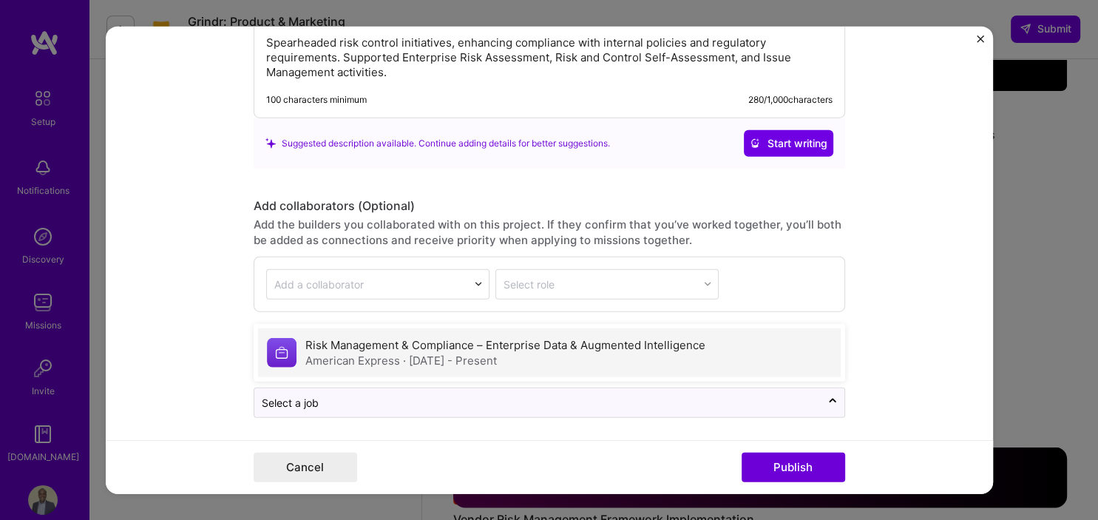
click at [643, 355] on div "American Express · [DATE] - Present" at bounding box center [505, 361] width 400 height 16
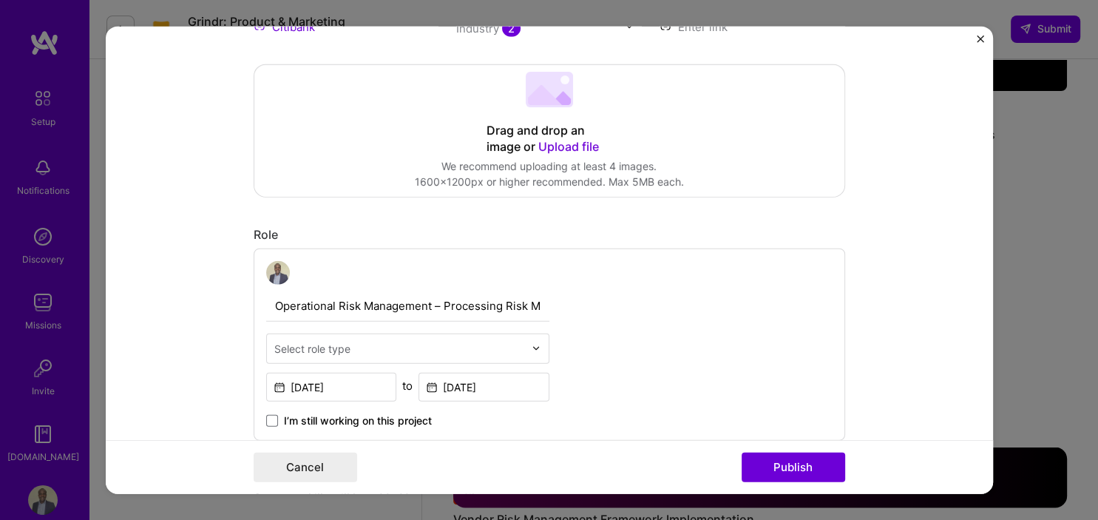
scroll to position [264, 0]
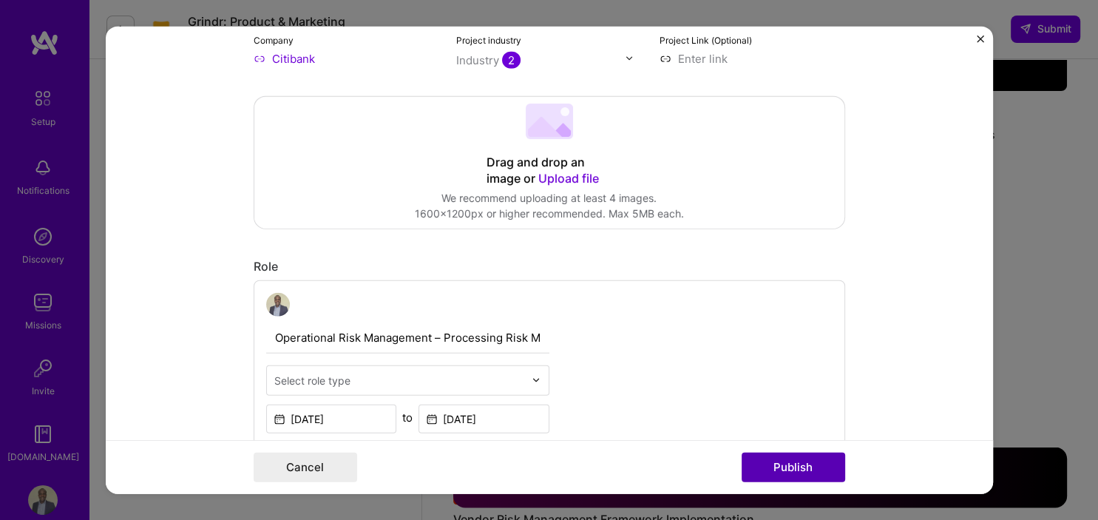
click at [801, 469] on button "Publish" at bounding box center [794, 468] width 104 height 30
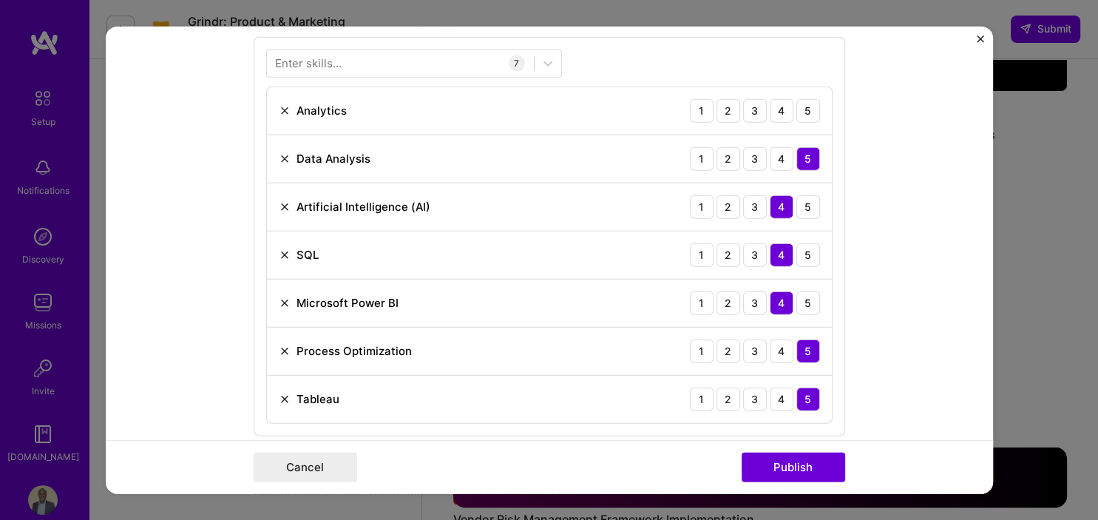
scroll to position [790, 0]
click at [808, 107] on div "5" at bounding box center [808, 111] width 24 height 24
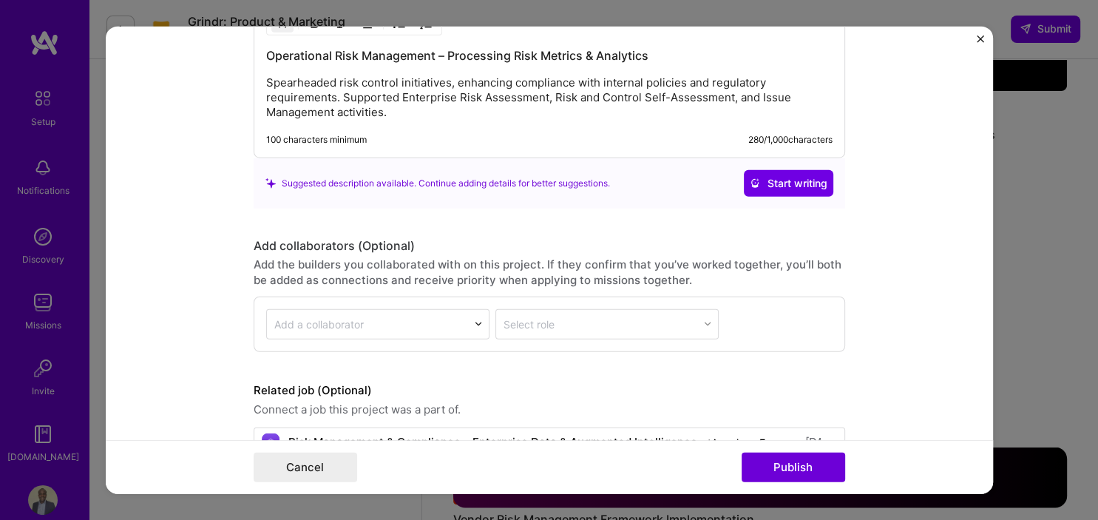
scroll to position [1693, 0]
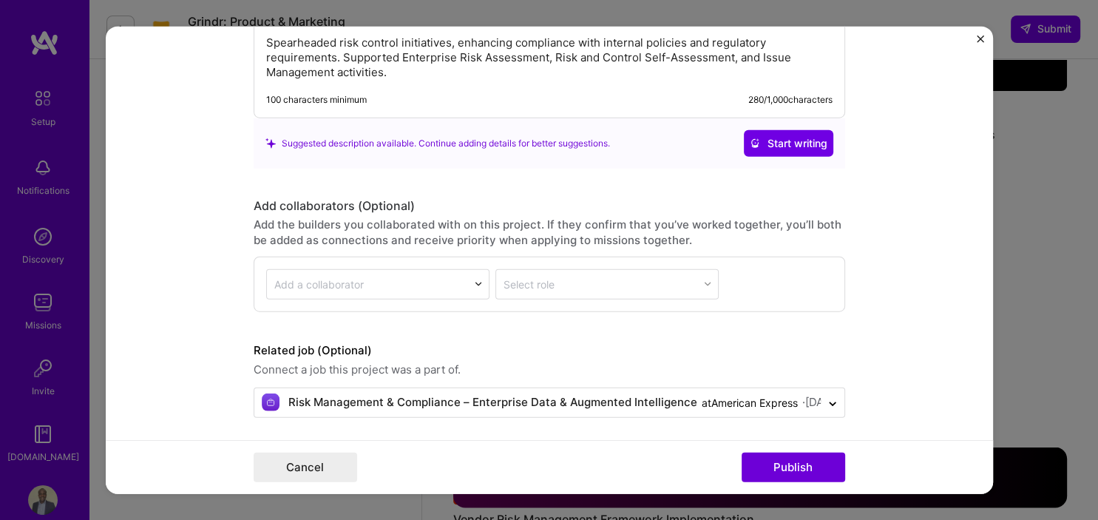
click at [181, 232] on form "Editing suggested project This project is suggested based on your LinkedIn, res…" at bounding box center [549, 260] width 887 height 468
click at [770, 461] on button "Publish" at bounding box center [794, 468] width 104 height 30
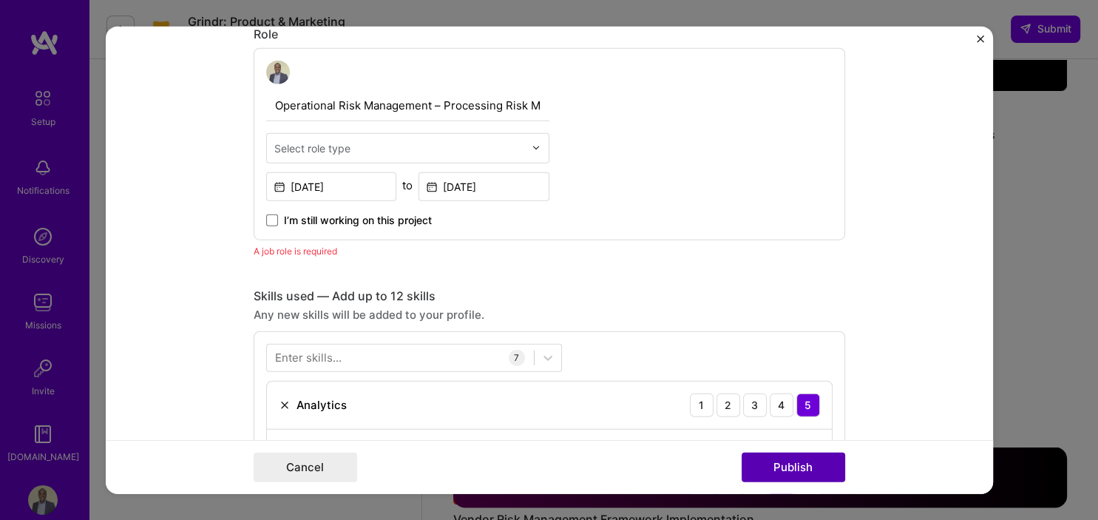
scroll to position [495, 0]
click at [533, 153] on div at bounding box center [540, 148] width 17 height 29
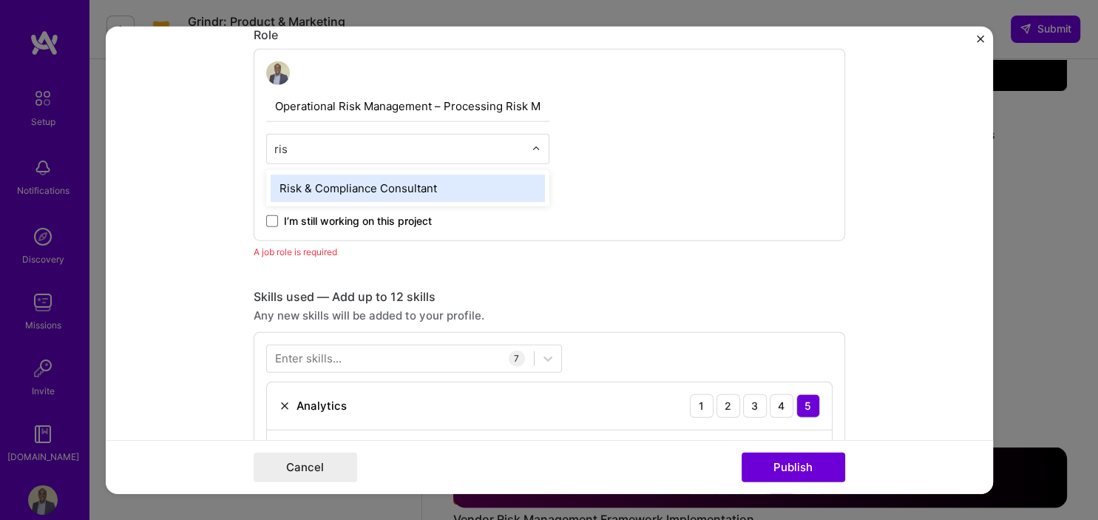
type input "risk"
click at [460, 180] on div "Risk & Compliance Consultant" at bounding box center [408, 187] width 274 height 27
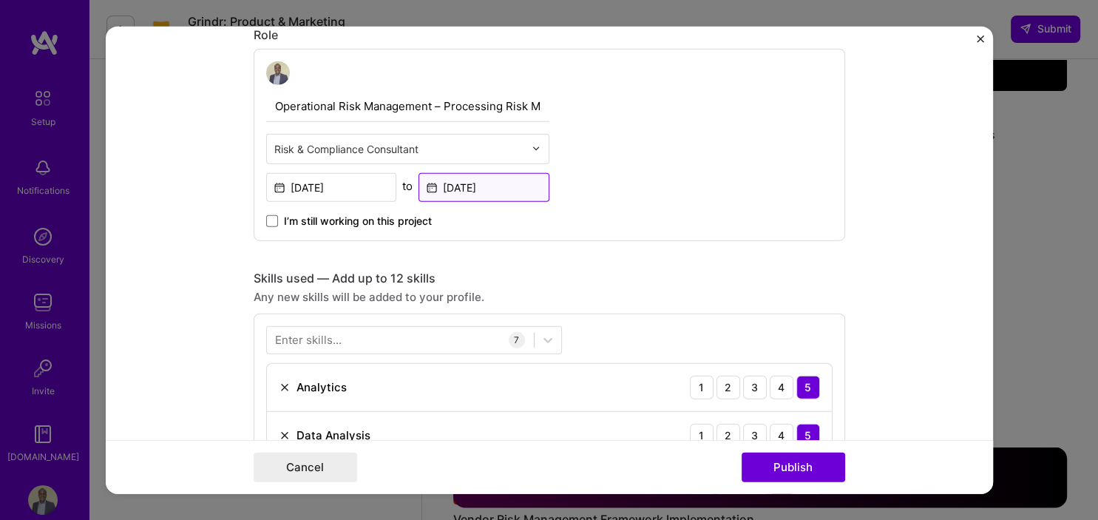
click at [448, 191] on input "[DATE]" at bounding box center [484, 186] width 131 height 29
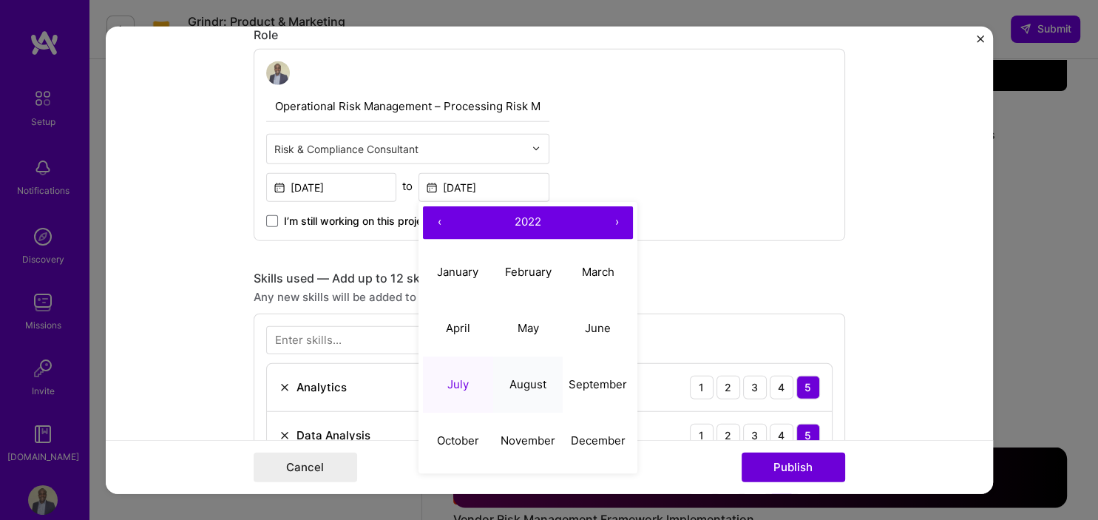
click at [539, 382] on abbr "August" at bounding box center [527, 384] width 37 height 14
type input "[DATE]"
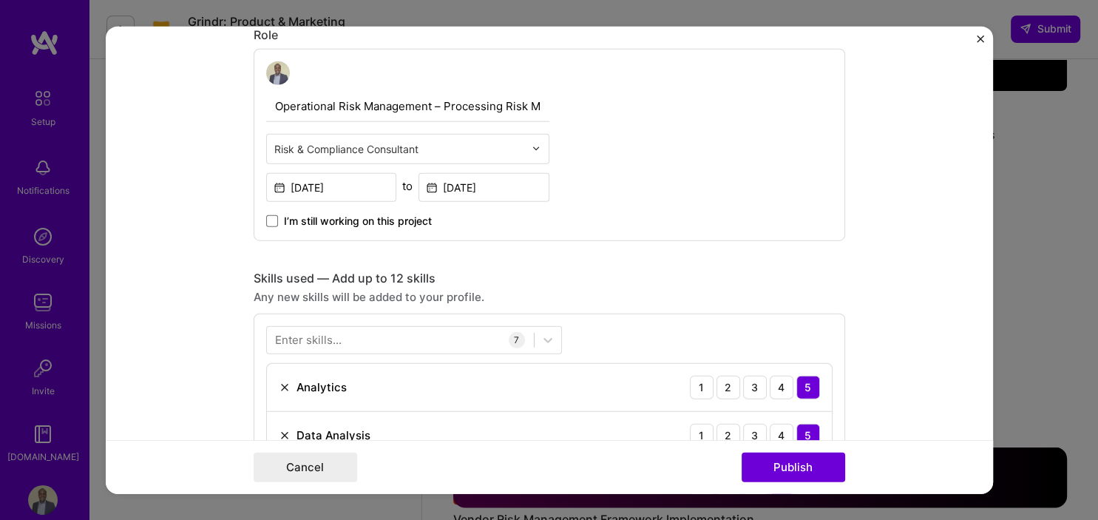
click at [913, 286] on form "Editing suggested project This project is suggested based on your LinkedIn, res…" at bounding box center [549, 260] width 887 height 468
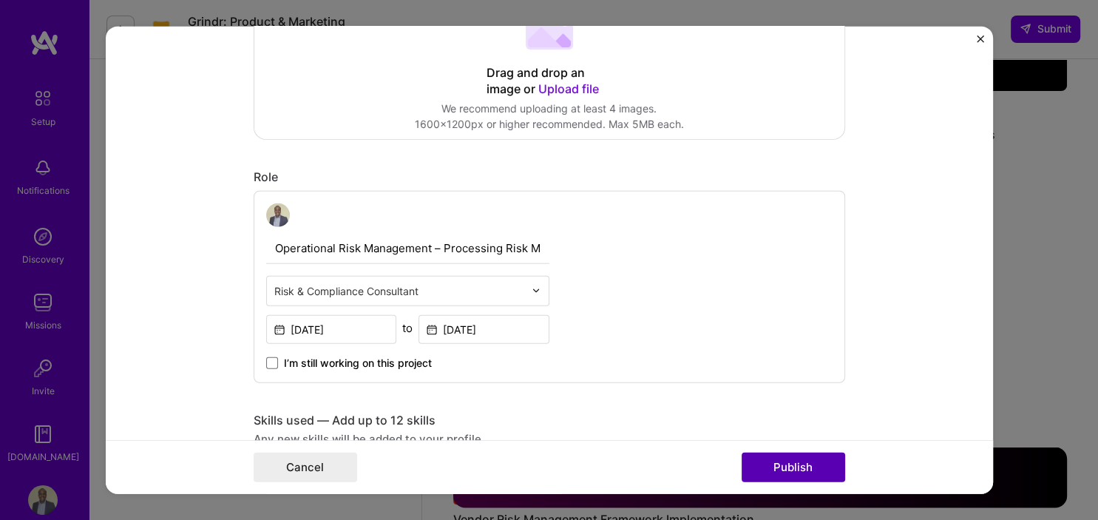
scroll to position [350, 0]
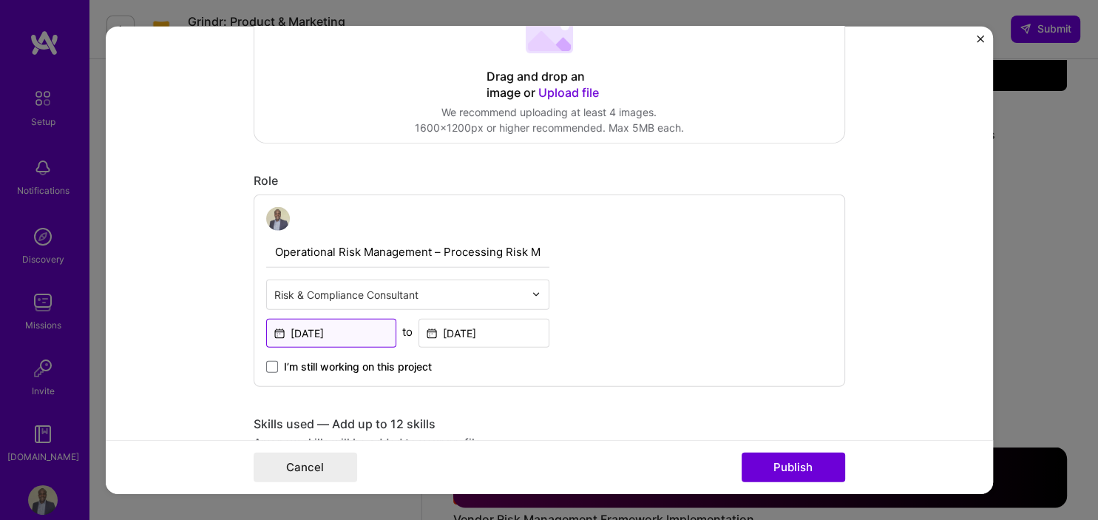
click at [281, 331] on input "[DATE]" at bounding box center [331, 332] width 131 height 29
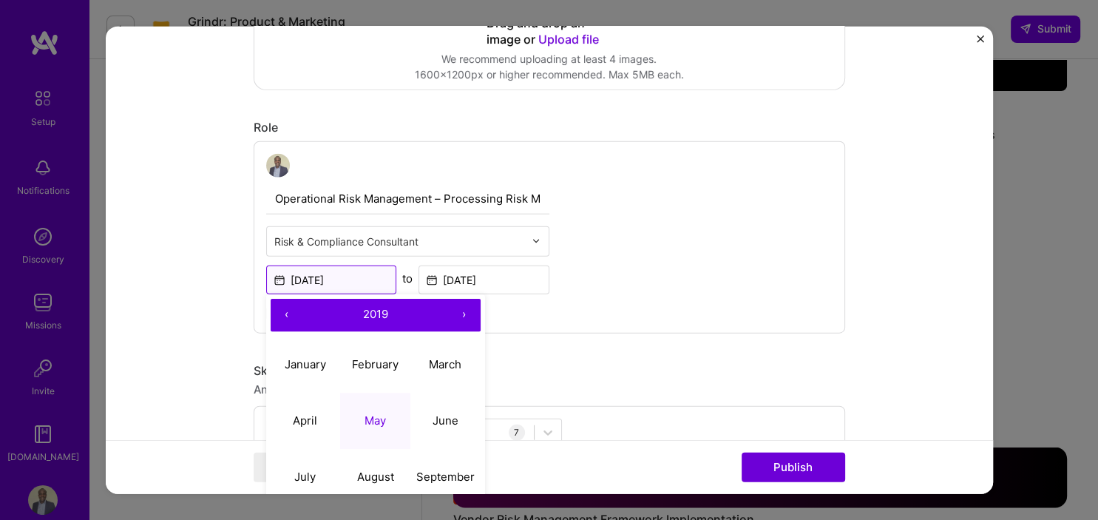
scroll to position [470, 0]
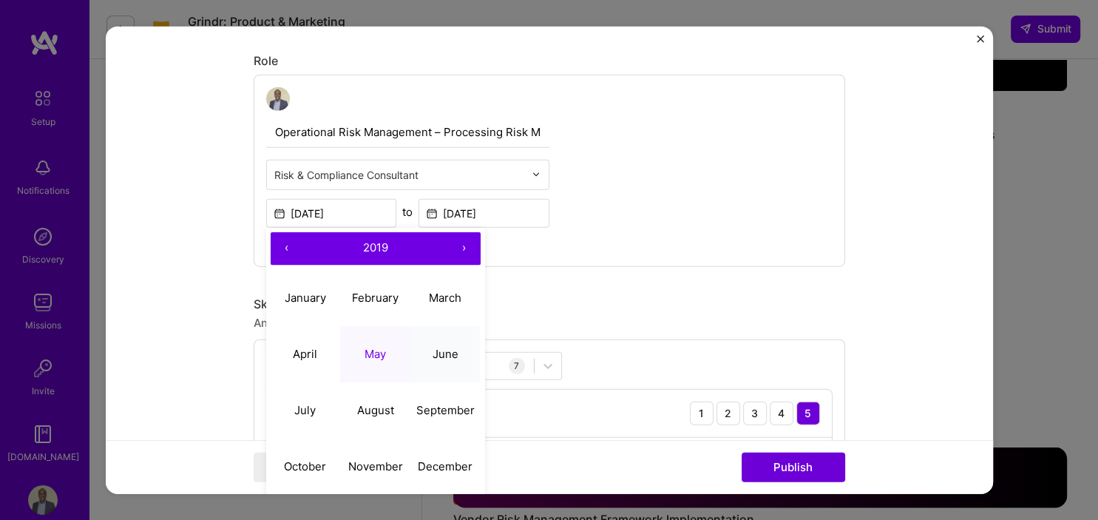
click at [451, 365] on button "June" at bounding box center [445, 354] width 70 height 56
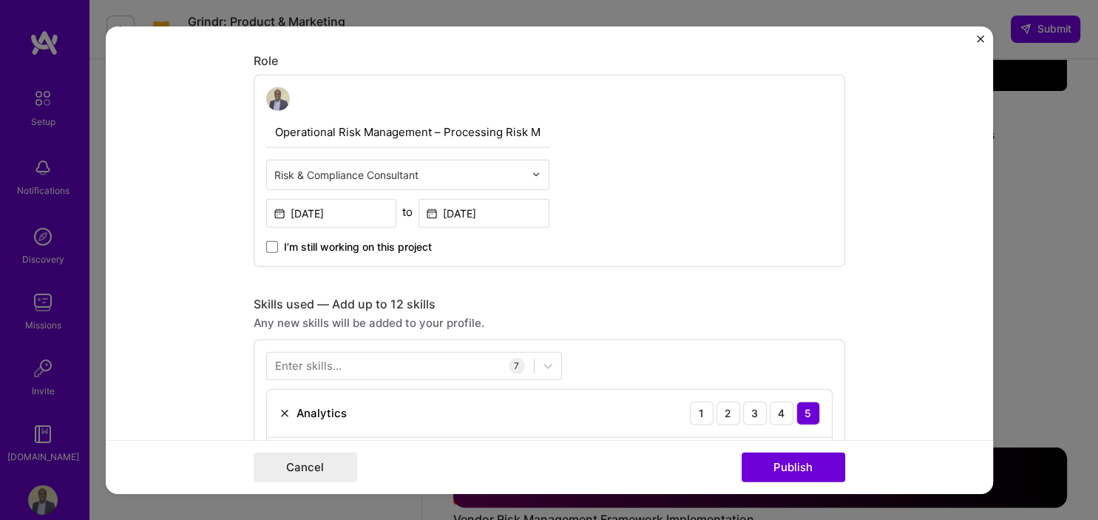
type input "[DATE]"
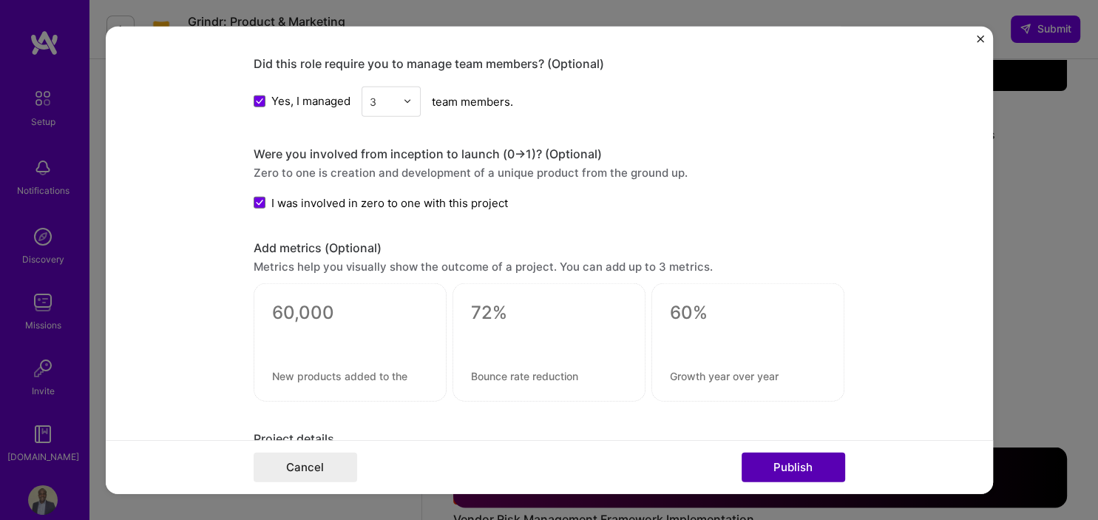
click at [806, 463] on button "Publish" at bounding box center [794, 468] width 104 height 30
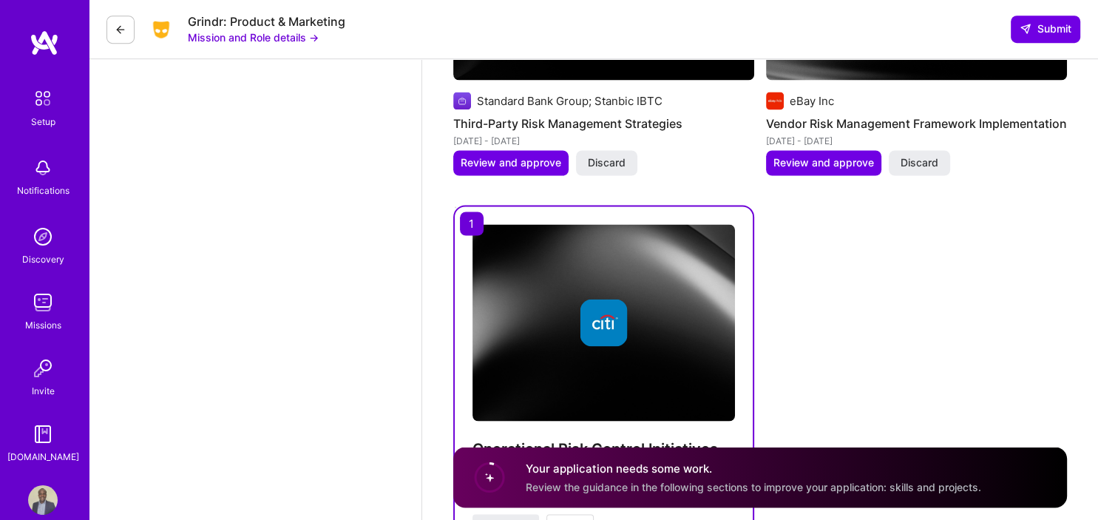
scroll to position [2532, 0]
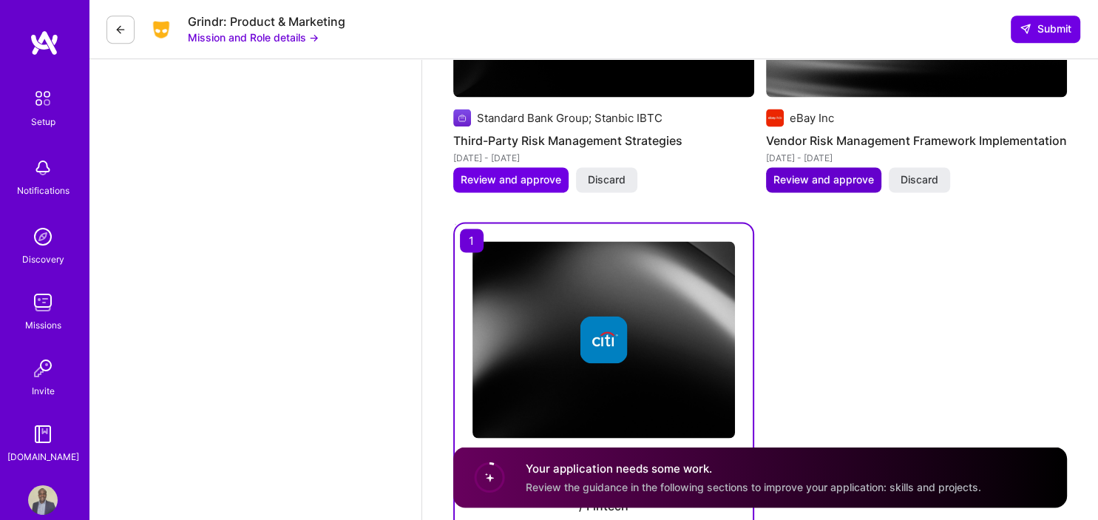
click at [830, 187] on span "Review and approve" at bounding box center [823, 179] width 101 height 15
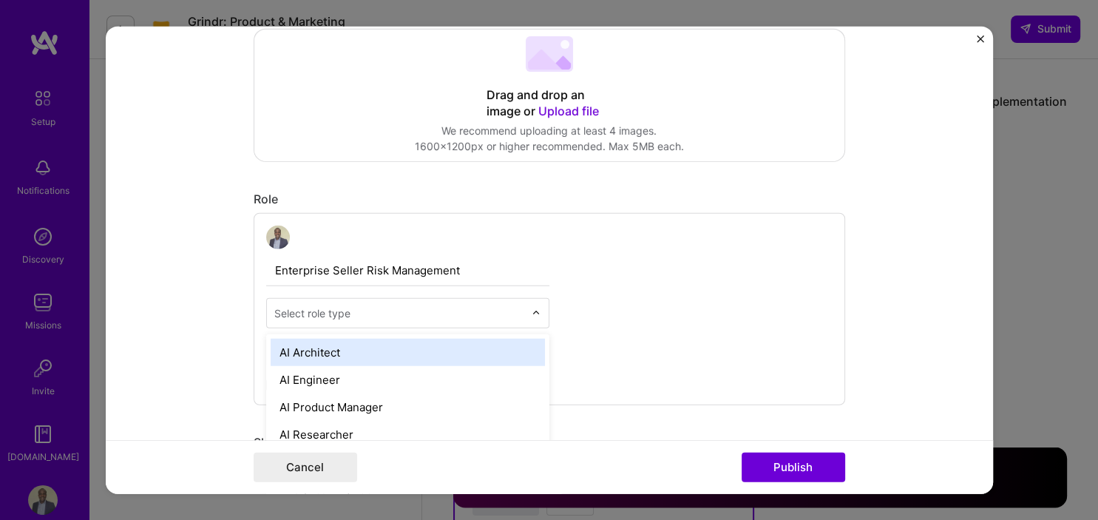
scroll to position [2572, 0]
type input "e"
type input "risk"
click at [395, 354] on div "Risk & Compliance Consultant" at bounding box center [408, 351] width 274 height 27
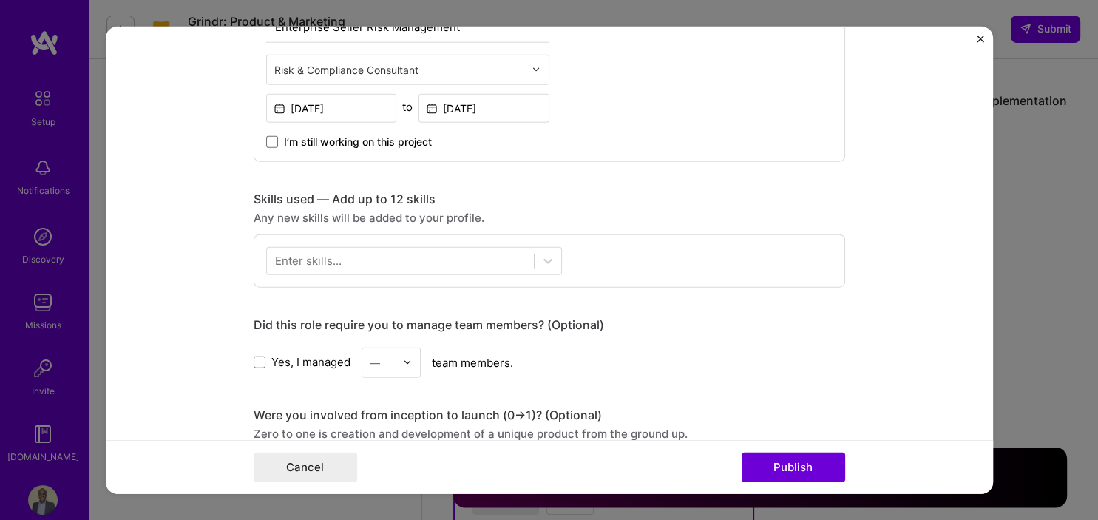
scroll to position [580, 0]
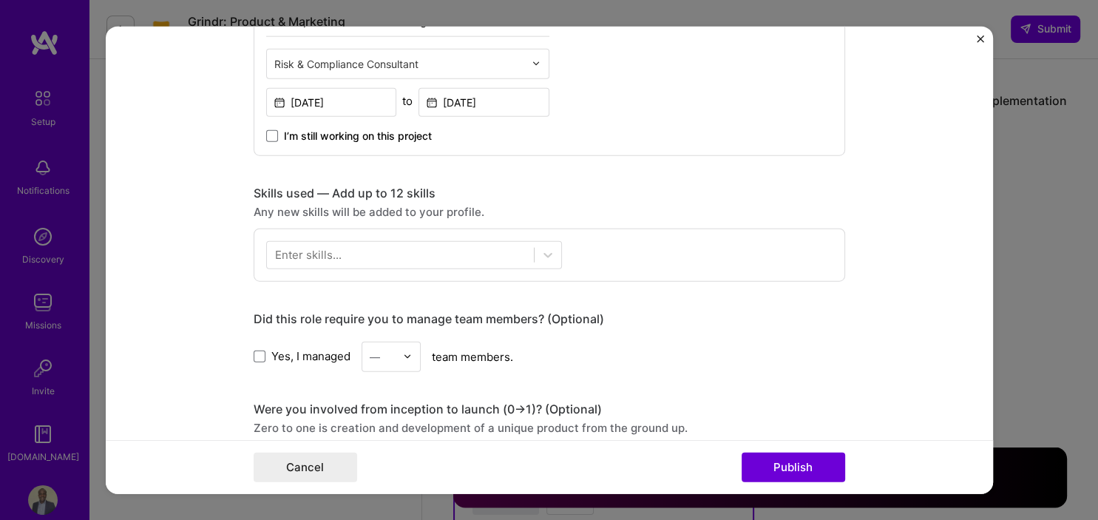
click at [287, 250] on div "Enter skills..." at bounding box center [308, 255] width 67 height 16
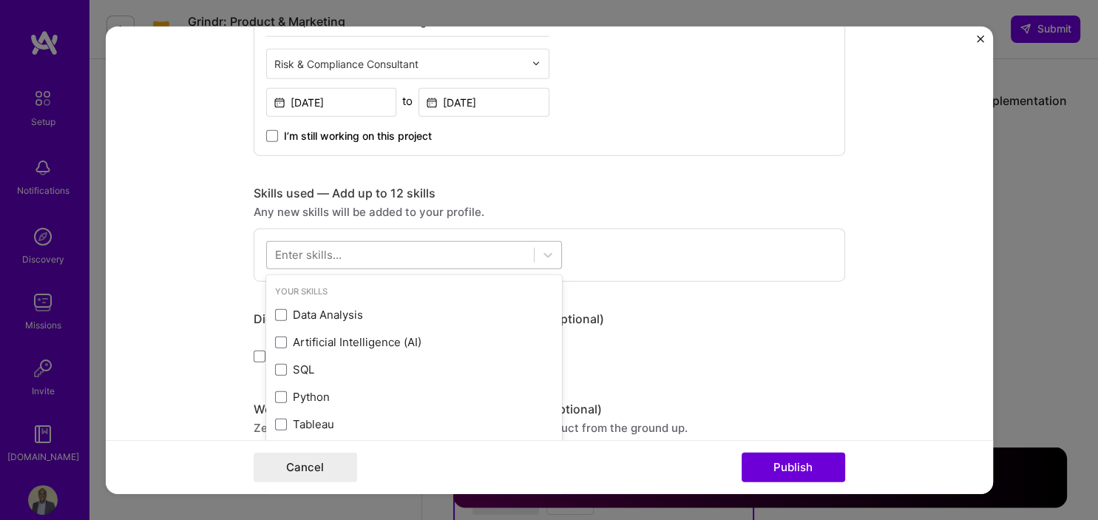
click at [389, 251] on div at bounding box center [400, 255] width 267 height 24
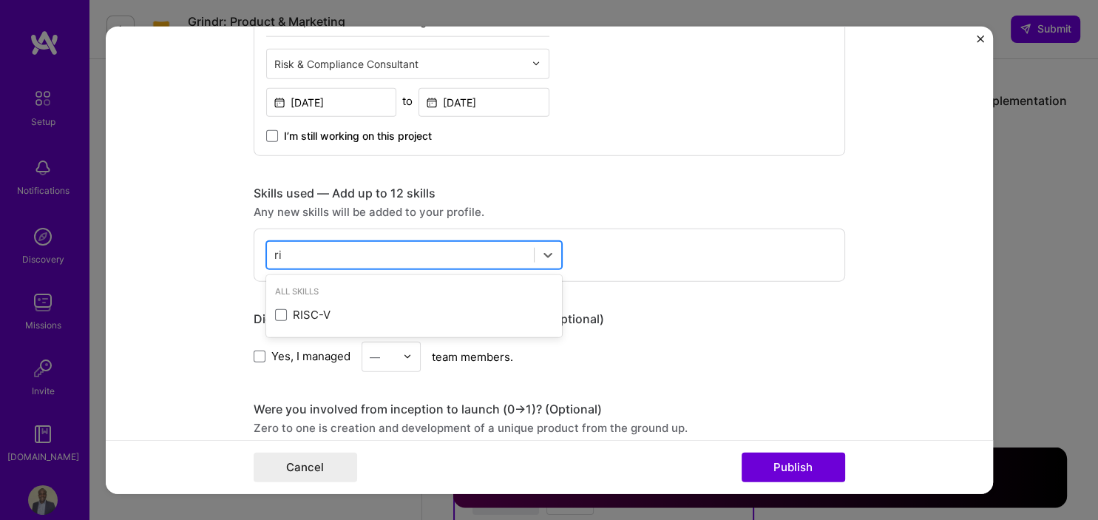
type input "r"
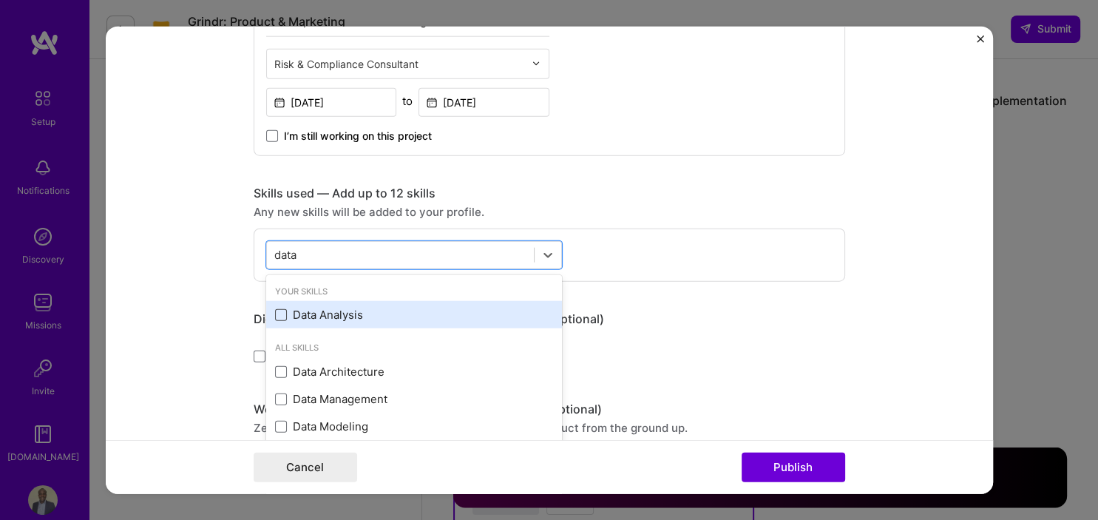
click at [279, 311] on span at bounding box center [281, 314] width 12 height 12
click at [0, 0] on input "checkbox" at bounding box center [0, 0] width 0 height 0
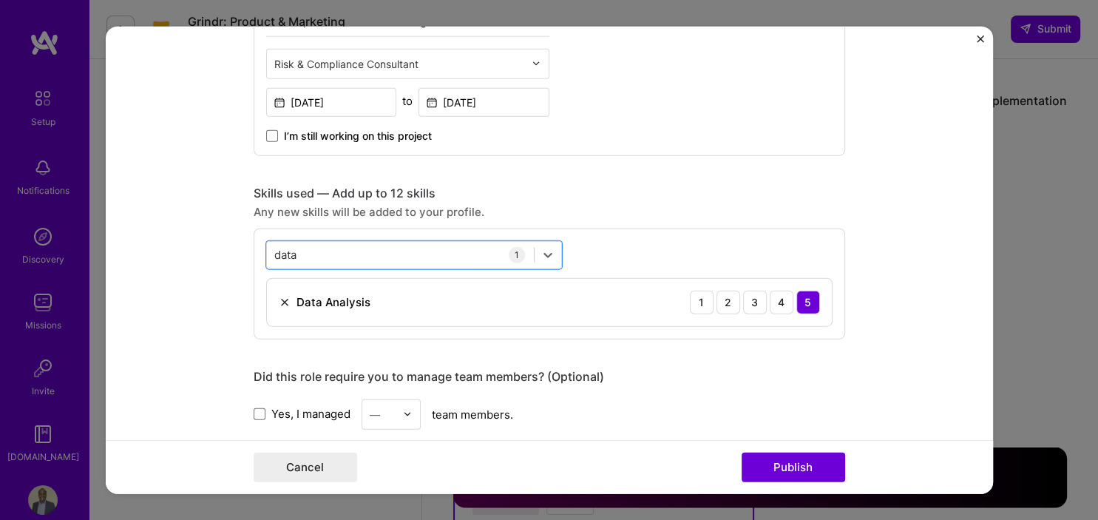
drag, startPoint x: 282, startPoint y: 251, endPoint x: 234, endPoint y: 253, distance: 48.9
click at [234, 252] on form "Editing suggested project This project is suggested based on your LinkedIn, res…" at bounding box center [549, 260] width 887 height 468
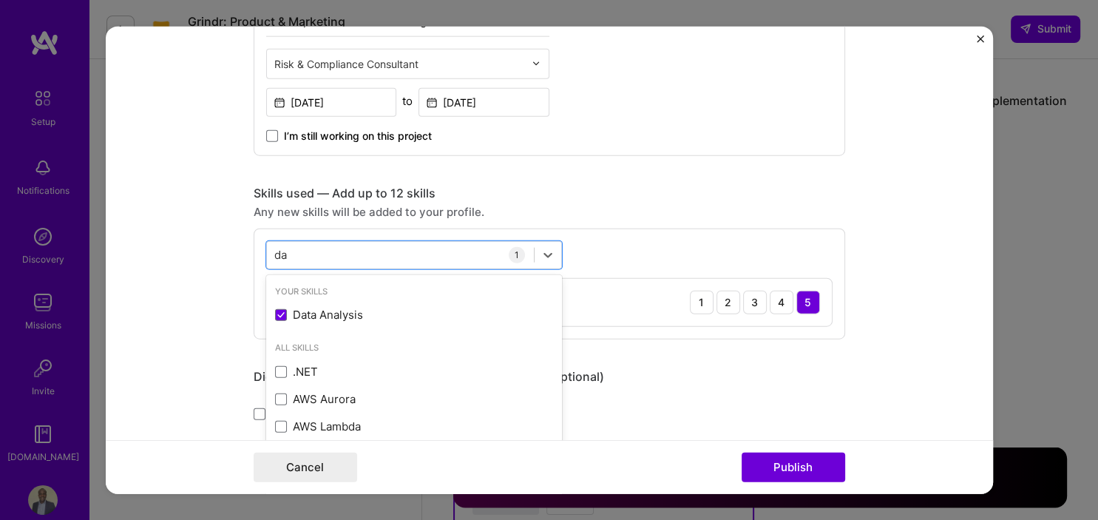
type input "d"
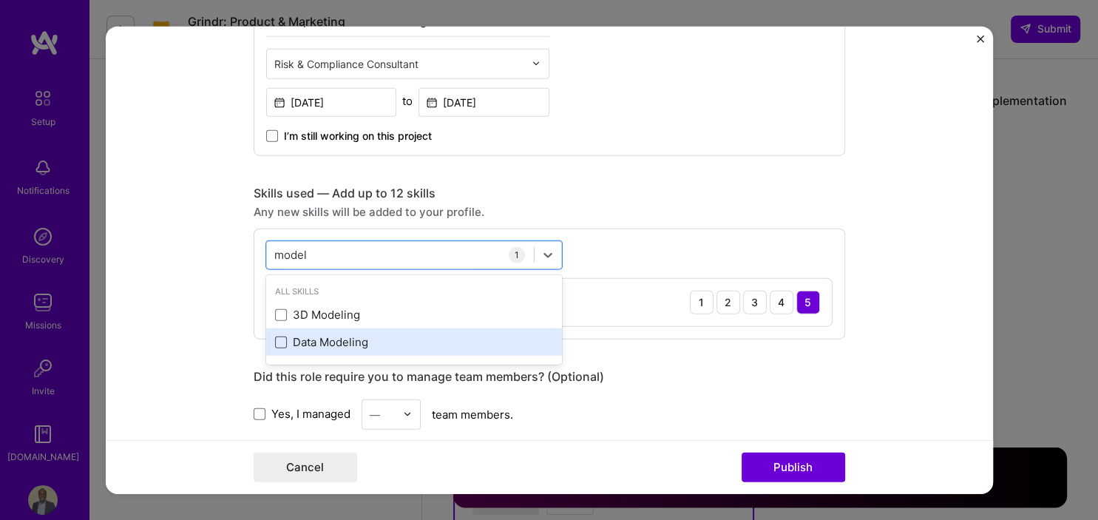
click at [278, 343] on span at bounding box center [281, 342] width 12 height 12
click at [0, 0] on input "checkbox" at bounding box center [0, 0] width 0 height 0
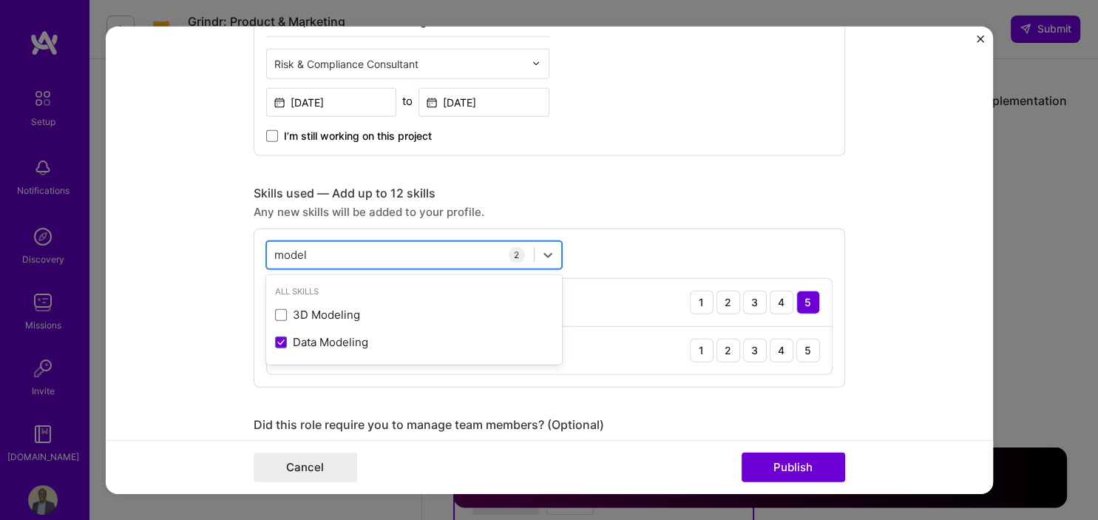
click at [327, 252] on div "model model" at bounding box center [400, 255] width 267 height 24
type input "m"
type input "t"
type input "p"
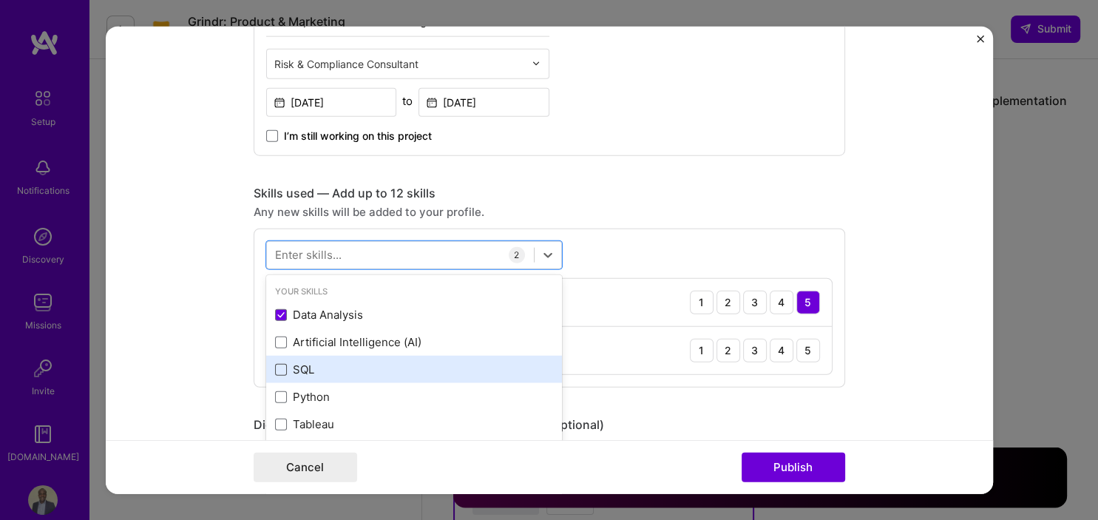
click at [281, 363] on span at bounding box center [281, 369] width 12 height 12
click at [0, 0] on input "checkbox" at bounding box center [0, 0] width 0 height 0
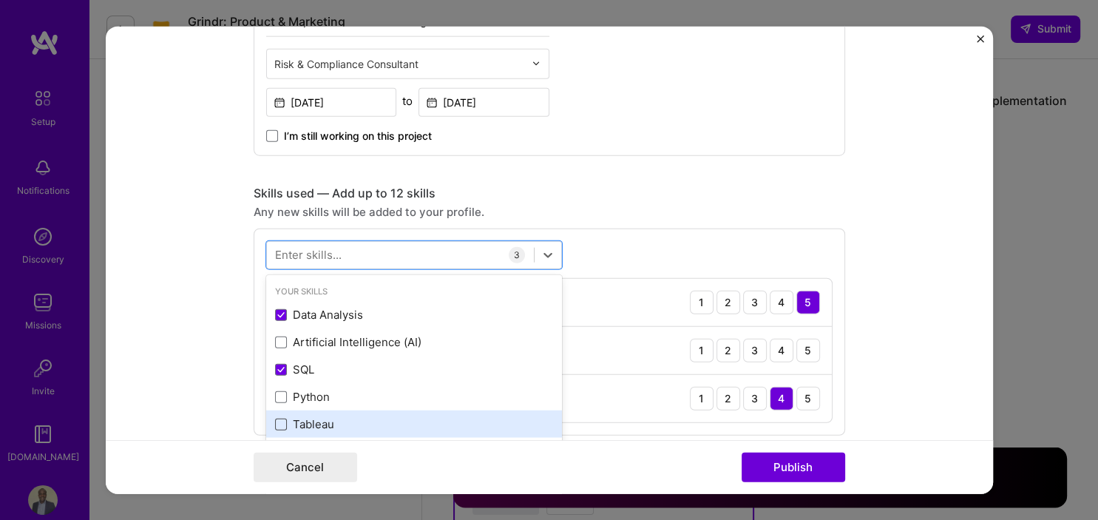
click at [279, 423] on span at bounding box center [281, 424] width 12 height 12
click at [0, 0] on input "checkbox" at bounding box center [0, 0] width 0 height 0
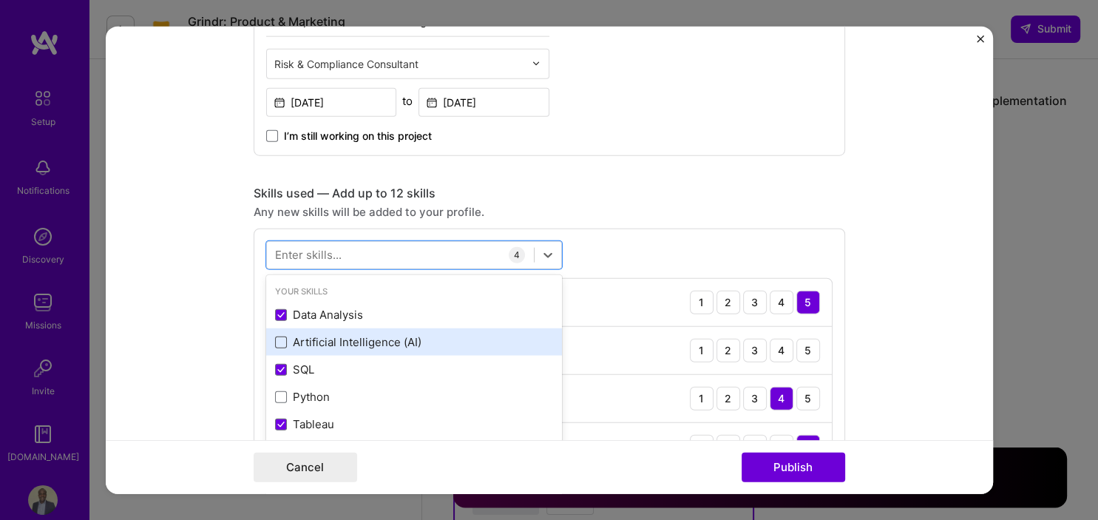
click at [282, 339] on span at bounding box center [281, 342] width 12 height 12
click at [0, 0] on input "checkbox" at bounding box center [0, 0] width 0 height 0
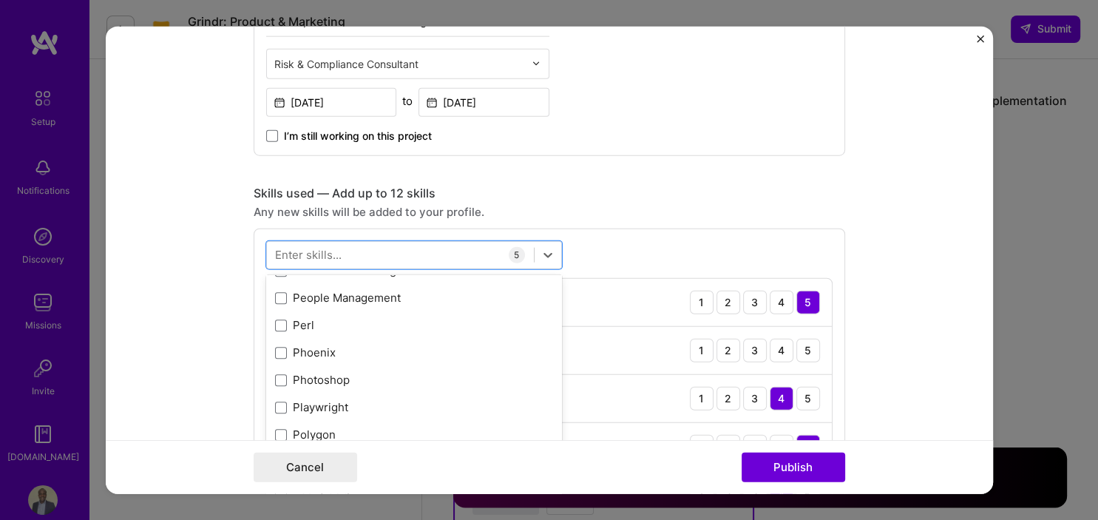
scroll to position [6732, 0]
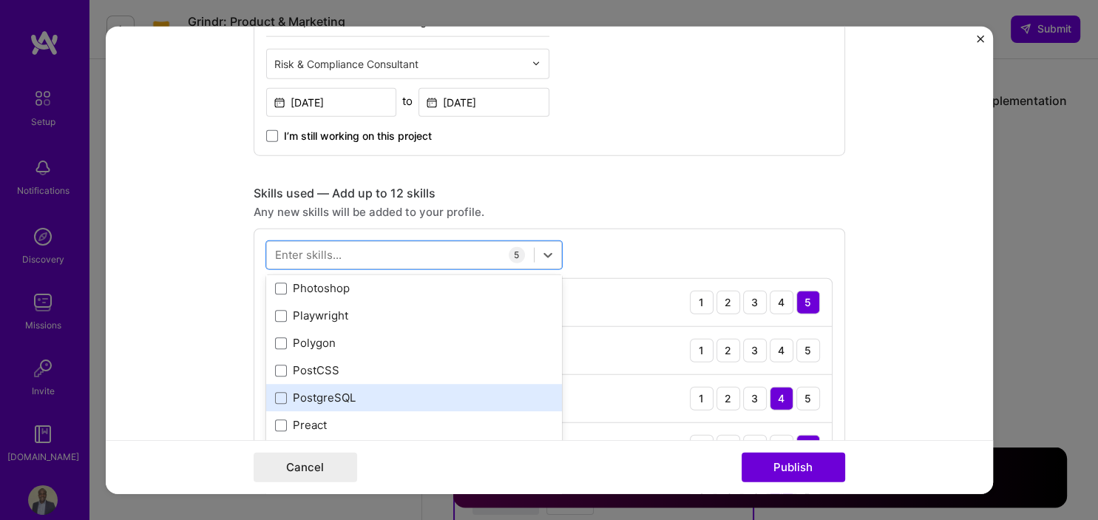
click at [286, 394] on div "PostgreSQL" at bounding box center [414, 398] width 278 height 16
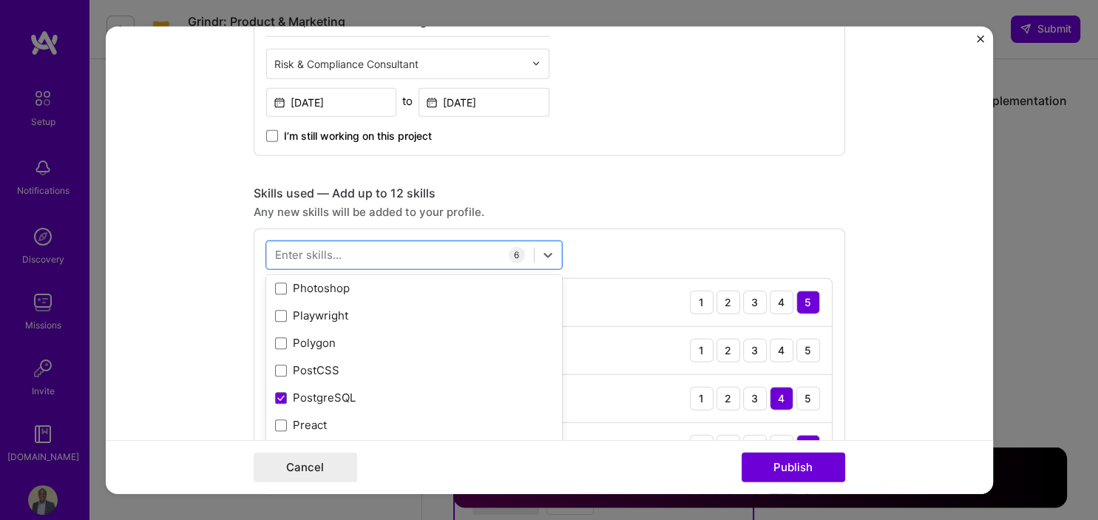
click at [933, 339] on form "Editing suggested project This project is suggested based on your LinkedIn, res…" at bounding box center [549, 260] width 887 height 468
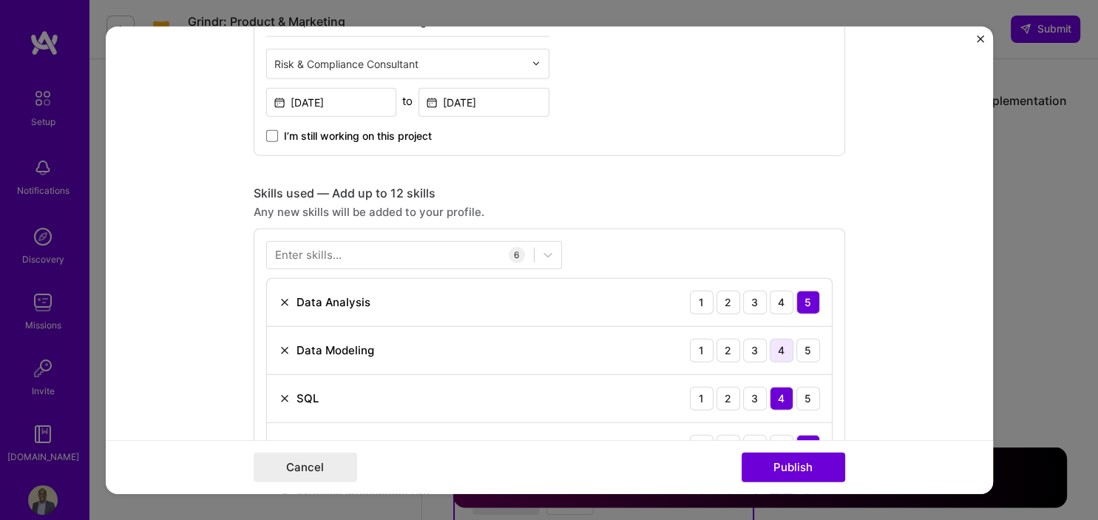
click at [785, 348] on div "4" at bounding box center [782, 350] width 24 height 24
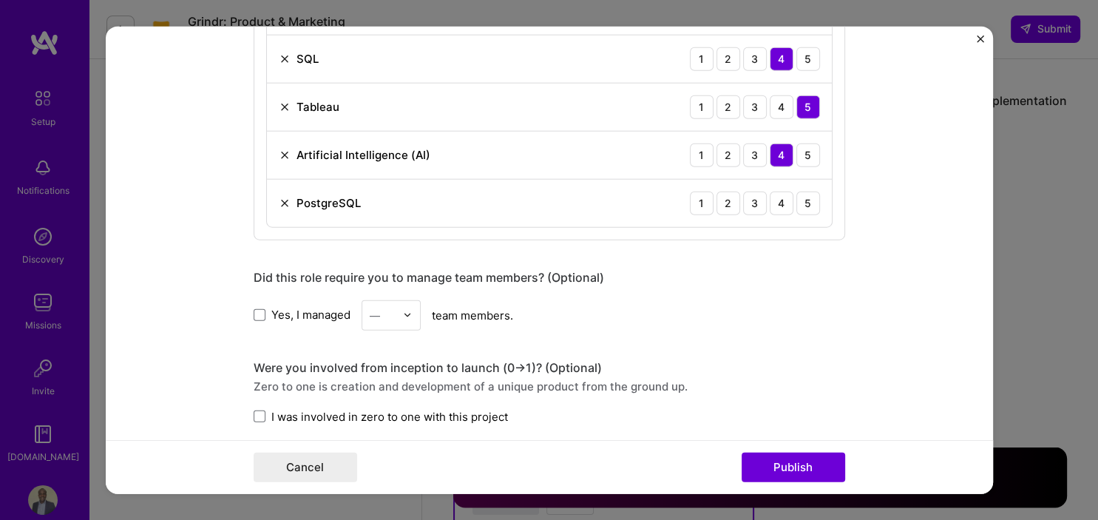
scroll to position [929, 0]
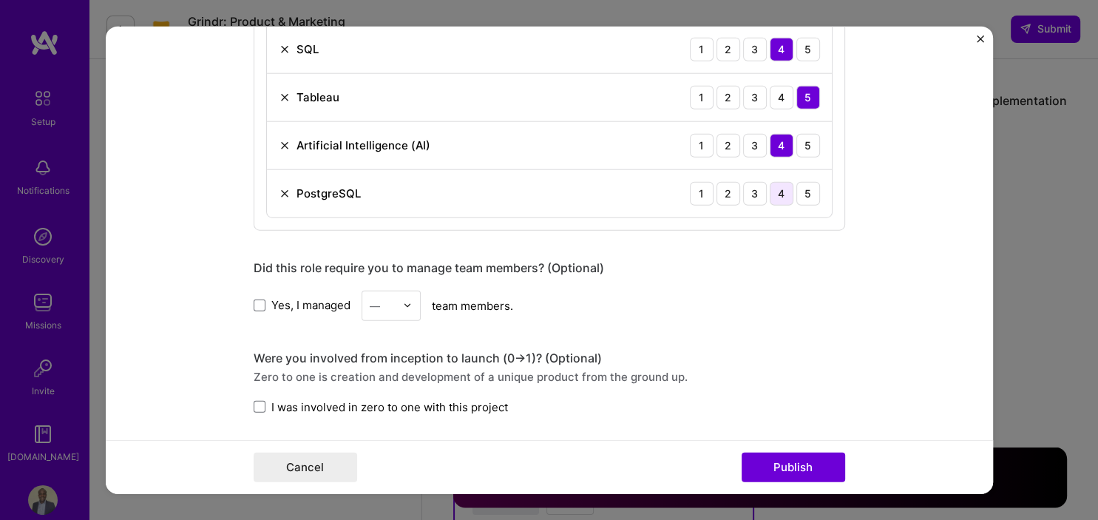
click at [779, 193] on div "4" at bounding box center [782, 193] width 24 height 24
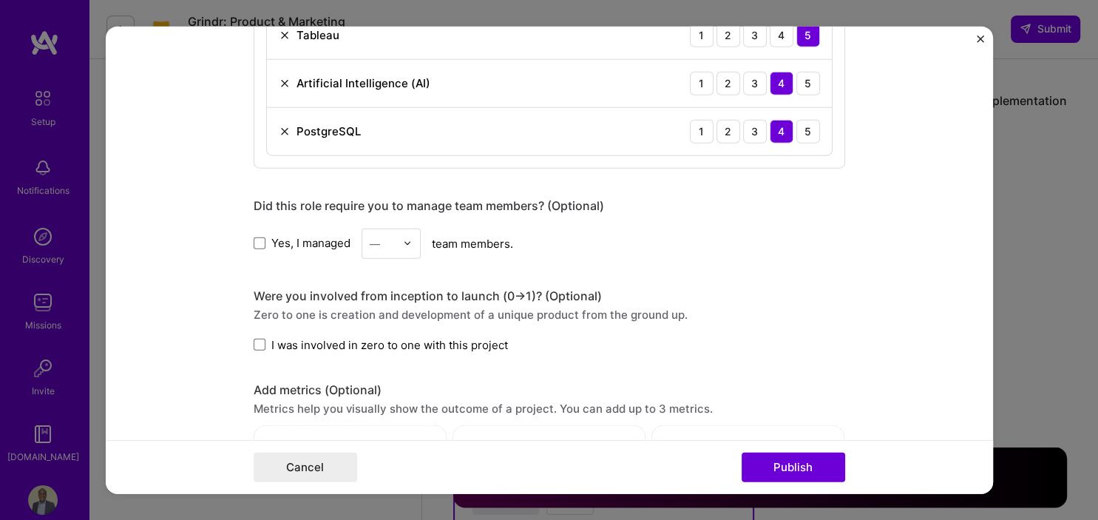
scroll to position [1000, 0]
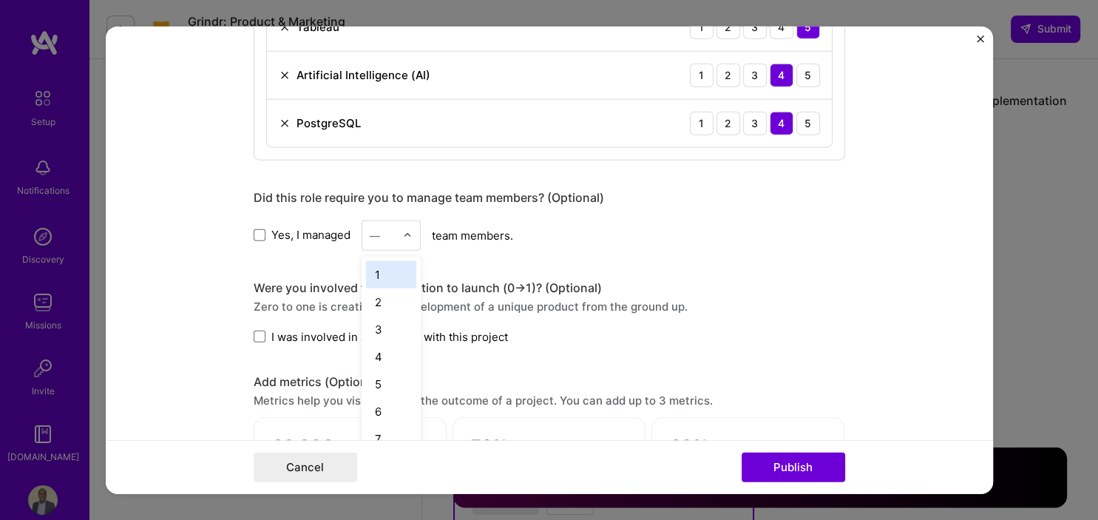
click at [374, 288] on div "2" at bounding box center [391, 301] width 50 height 27
click at [262, 324] on div "Were you involved from inception to launch (0 -> 1)? (Optional) Zero to one is …" at bounding box center [550, 311] width 592 height 64
click at [262, 335] on span at bounding box center [260, 337] width 12 height 12
click at [0, 0] on input "I was involved in zero to one with this project" at bounding box center [0, 0] width 0 height 0
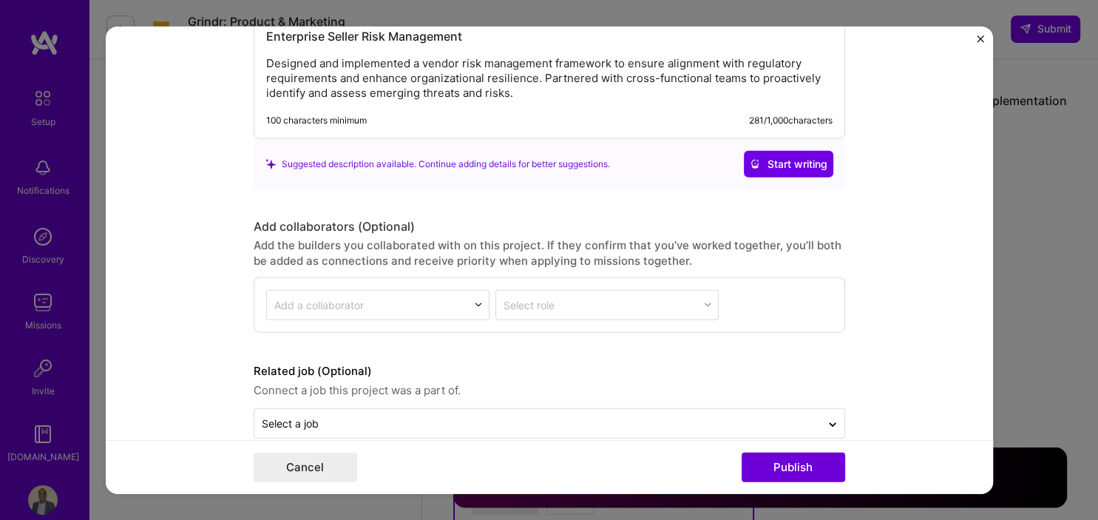
scroll to position [1627, 0]
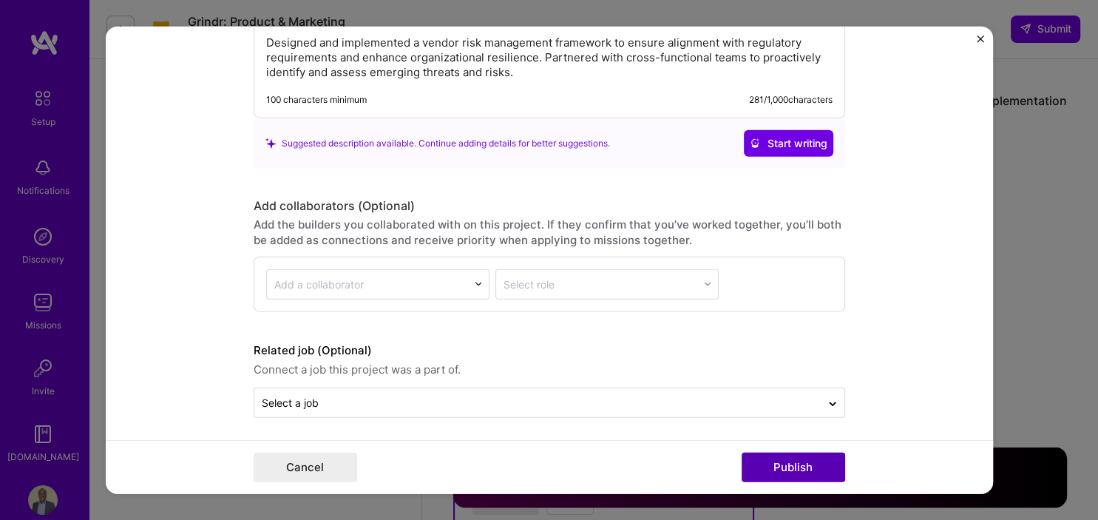
click at [813, 470] on button "Publish" at bounding box center [794, 468] width 104 height 30
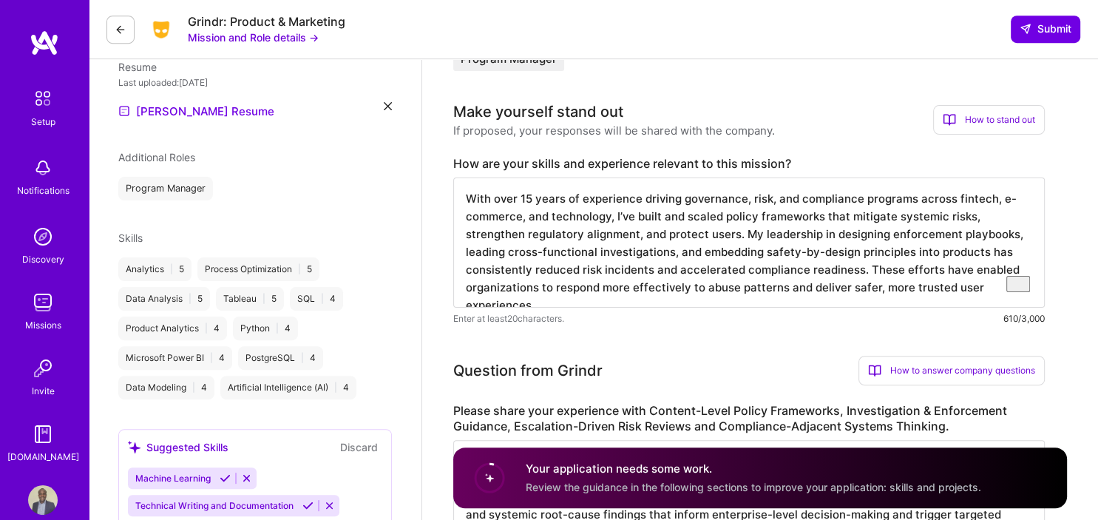
scroll to position [334, 0]
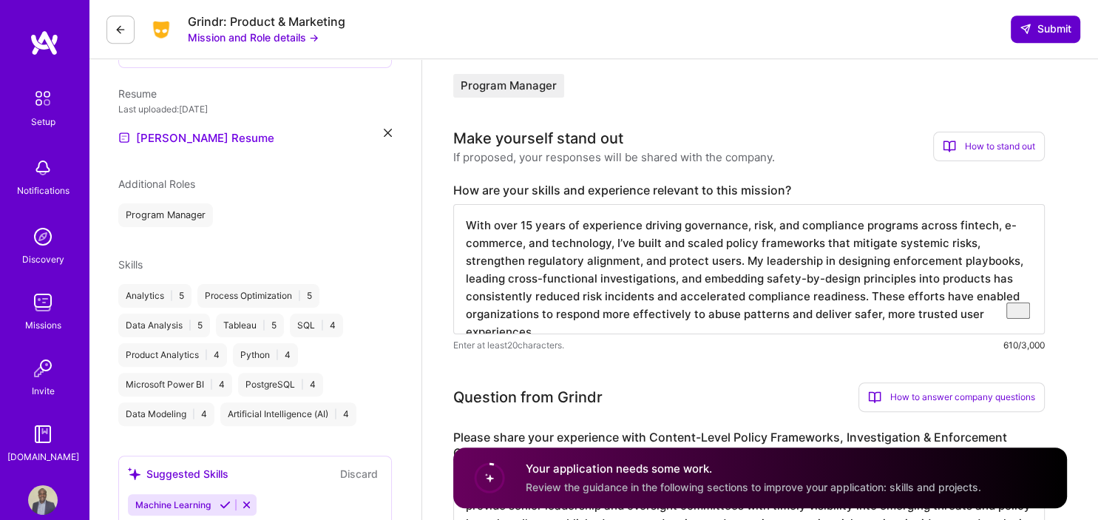
click at [1048, 30] on span "Submit" at bounding box center [1046, 28] width 52 height 15
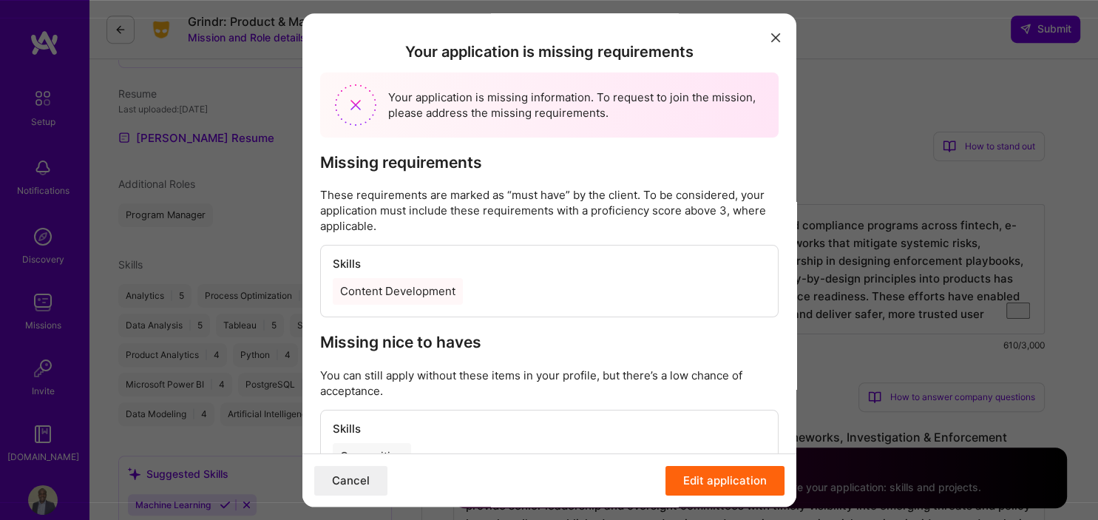
scroll to position [58, 0]
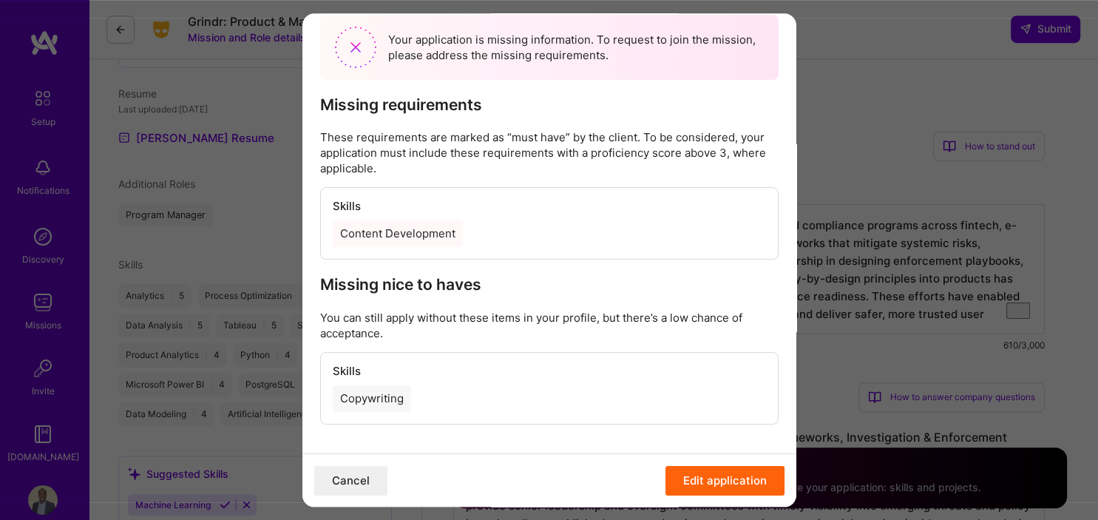
click at [358, 391] on div "Copywriting" at bounding box center [371, 398] width 78 height 27
click at [717, 480] on button "Edit application" at bounding box center [724, 480] width 119 height 30
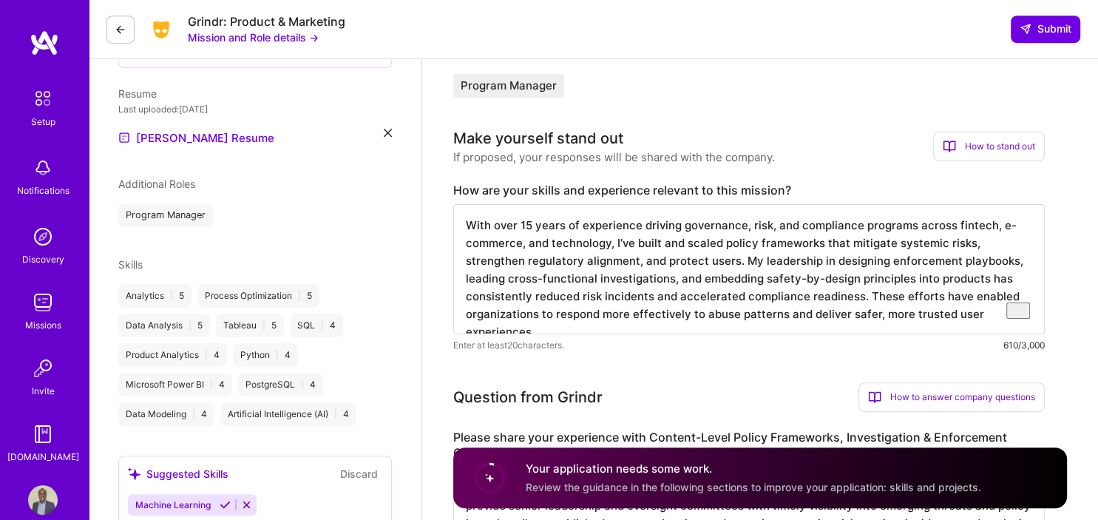
click at [155, 292] on div "Analytics | 5" at bounding box center [154, 296] width 73 height 24
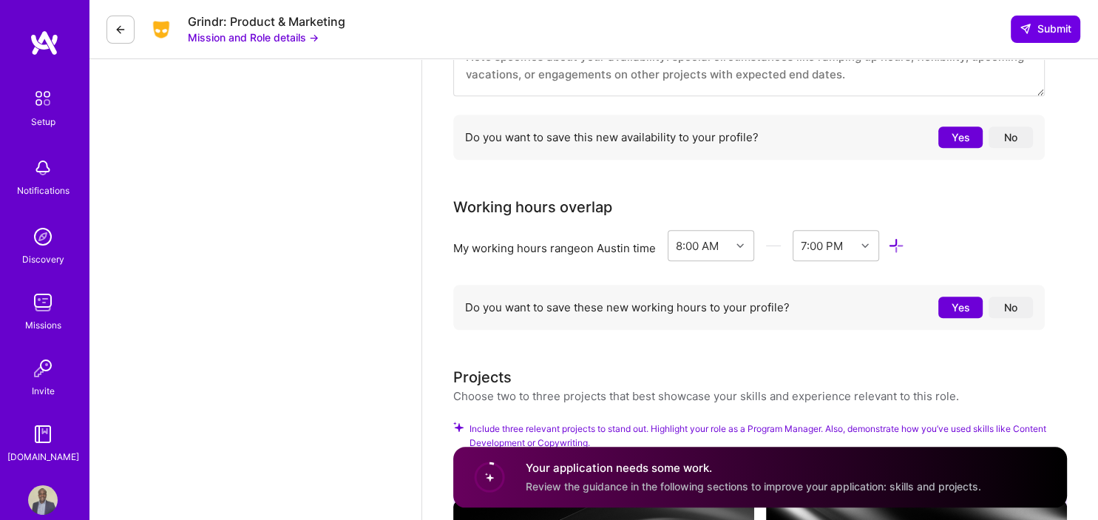
scroll to position [1508, 0]
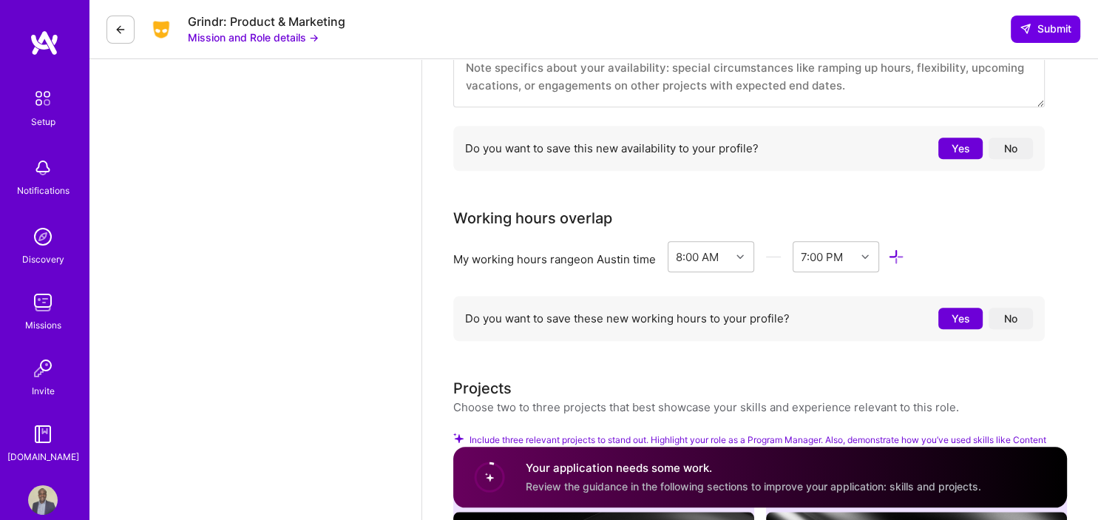
click at [949, 321] on button "Yes" at bounding box center [960, 318] width 44 height 21
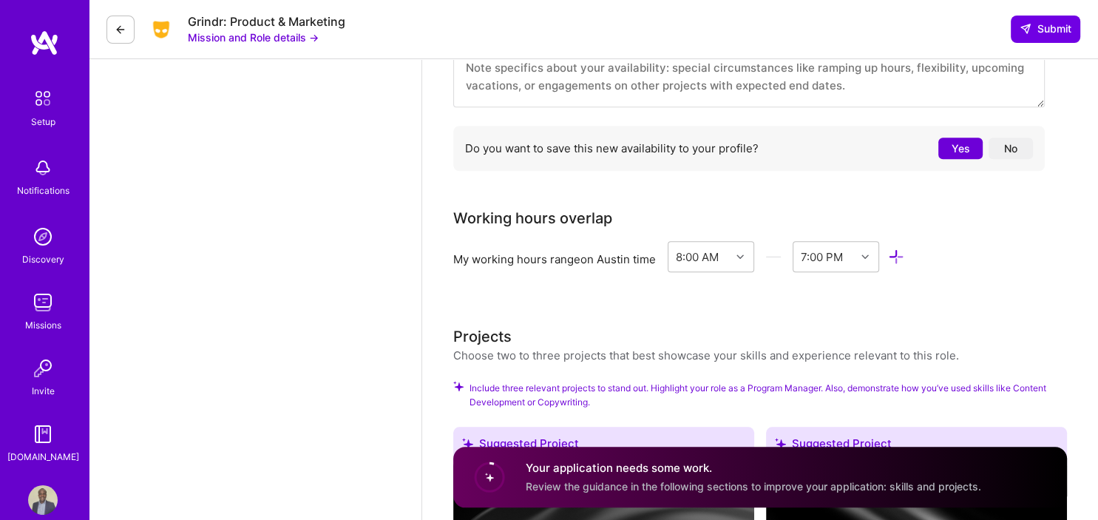
click at [948, 155] on button "Yes" at bounding box center [960, 148] width 44 height 21
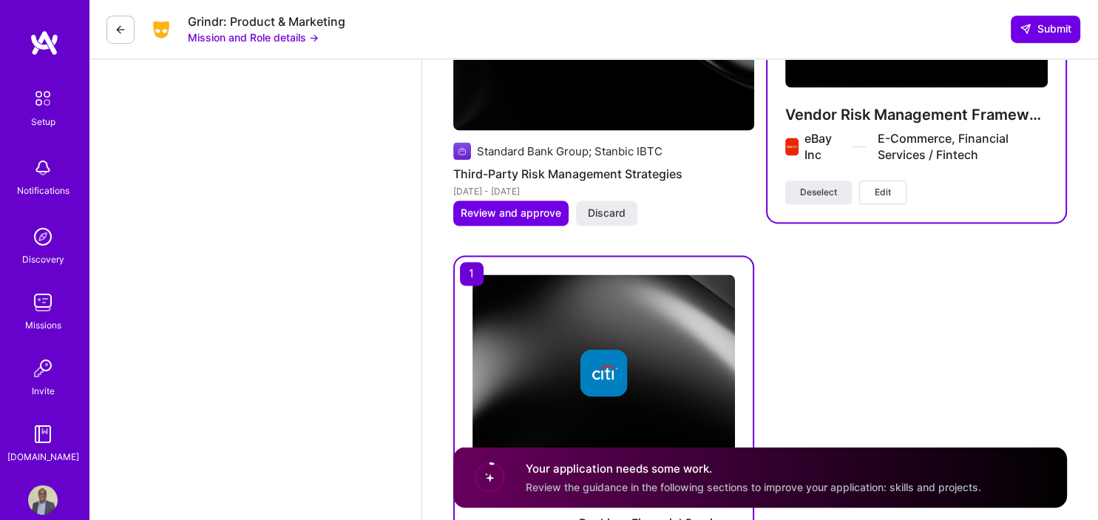
scroll to position [2399, 0]
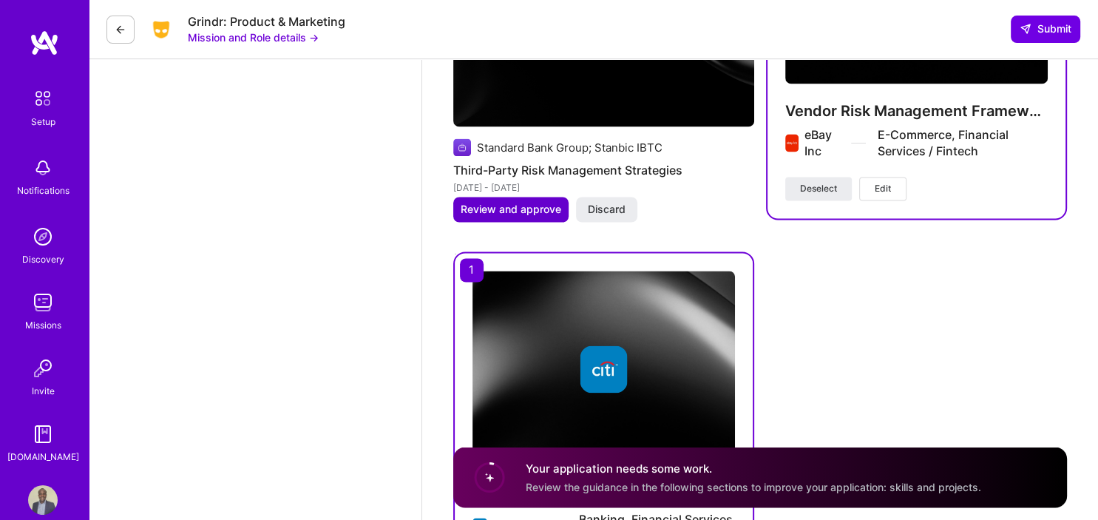
click at [526, 215] on span "Review and approve" at bounding box center [511, 209] width 101 height 15
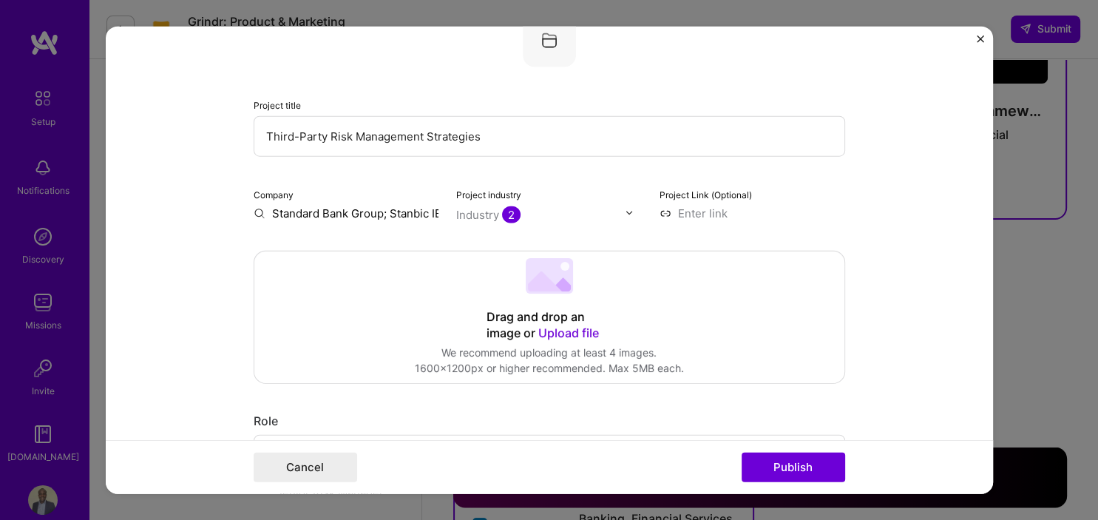
scroll to position [68, 0]
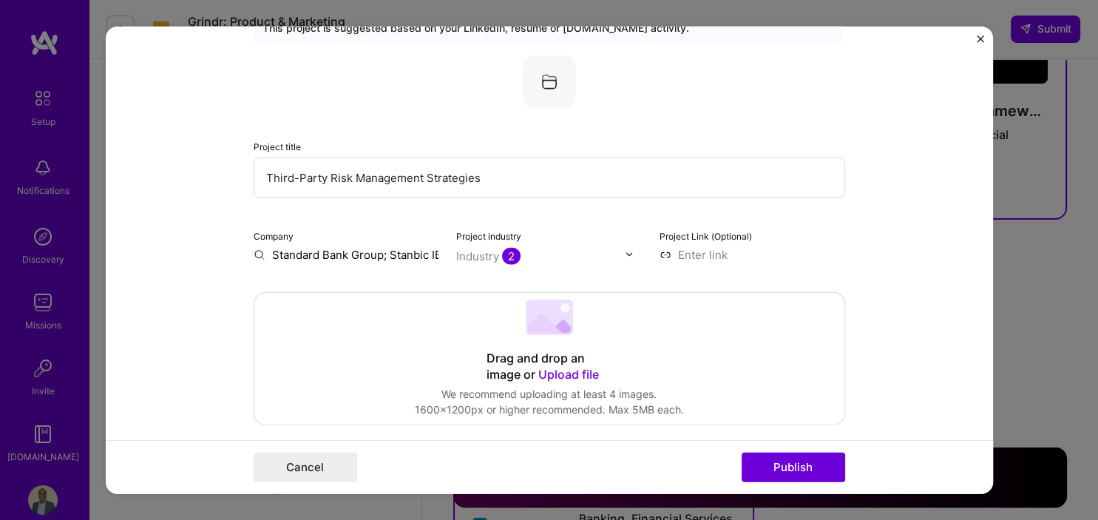
click at [975, 30] on form "Editing suggested project This project is suggested based on your LinkedIn, res…" at bounding box center [549, 260] width 887 height 468
click at [981, 37] on img "Close" at bounding box center [980, 38] width 7 height 7
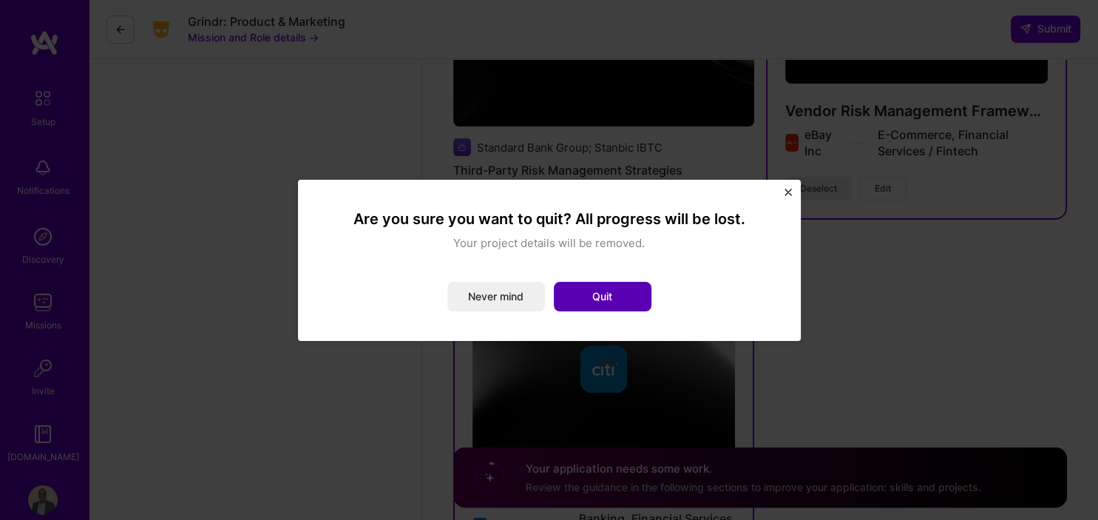
click at [575, 302] on button "Quit" at bounding box center [603, 297] width 98 height 30
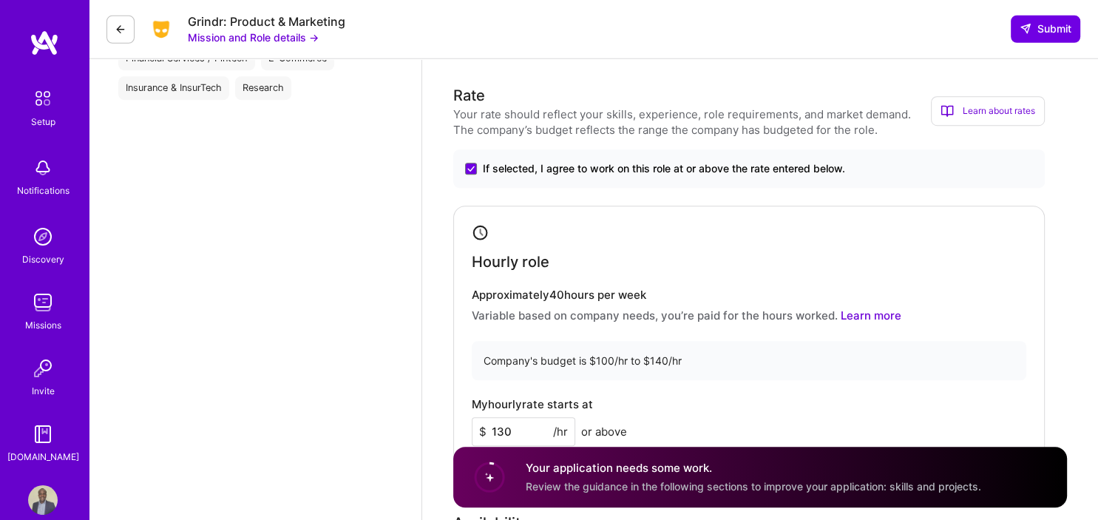
scroll to position [909, 0]
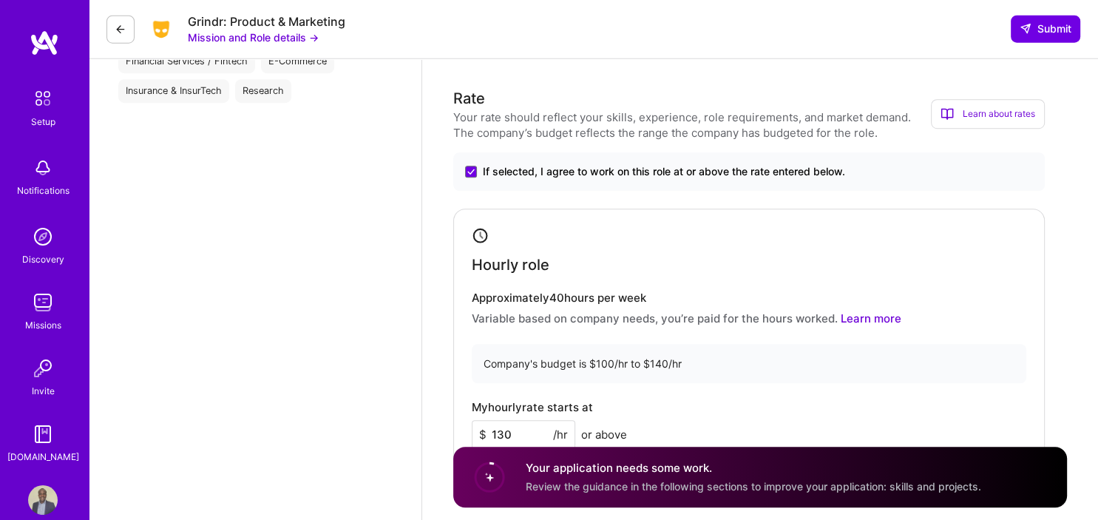
click at [297, 44] on button "Mission and Role details →" at bounding box center [253, 38] width 131 height 16
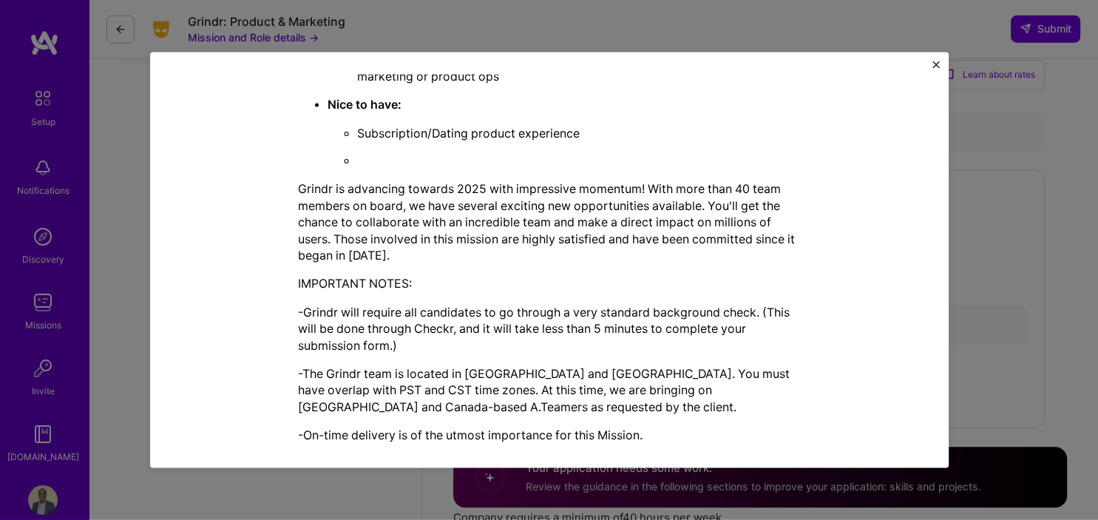
scroll to position [949, 0]
click at [943, 62] on div "Mission Description and Role Details Program Manager role description Policy an…" at bounding box center [549, 260] width 799 height 416
click at [939, 63] on div "Mission Description and Role Details Program Manager role description Policy an…" at bounding box center [549, 260] width 799 height 416
click at [941, 70] on div "Mission Description and Role Details Program Manager role description Policy an…" at bounding box center [549, 260] width 799 height 416
click at [934, 70] on button "Close" at bounding box center [935, 69] width 7 height 16
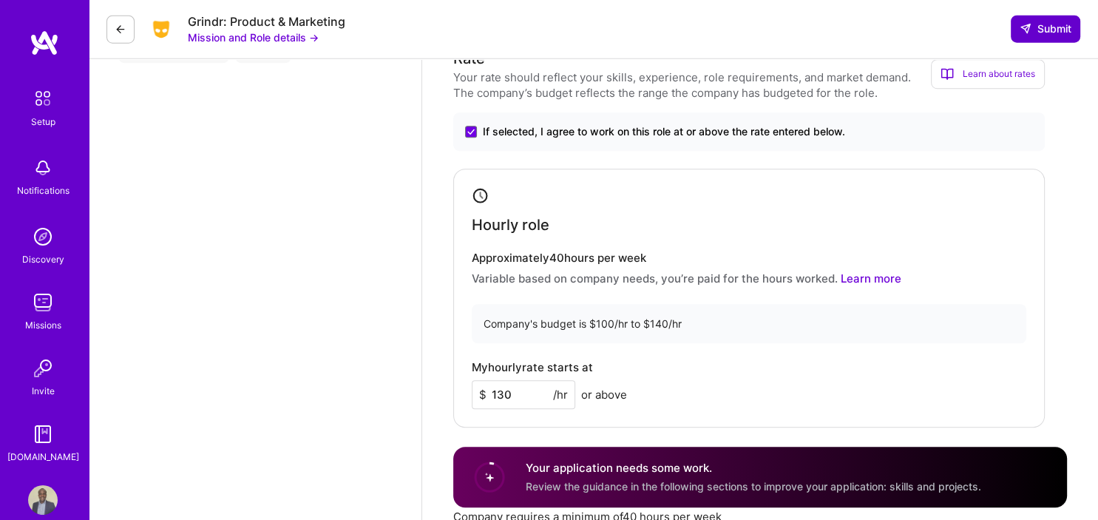
click at [1058, 33] on span "Submit" at bounding box center [1046, 28] width 52 height 15
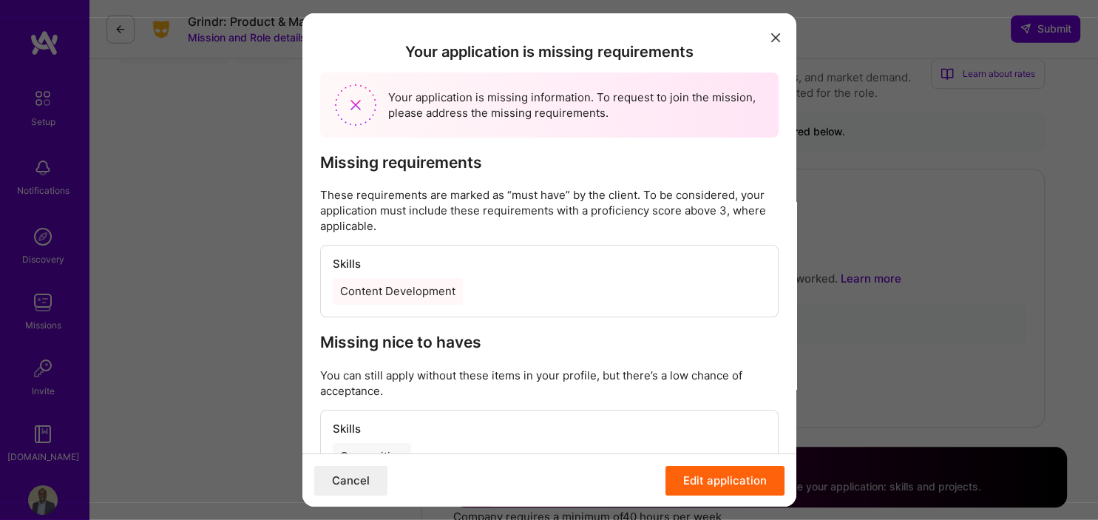
click at [436, 282] on div "Content Development" at bounding box center [397, 291] width 130 height 27
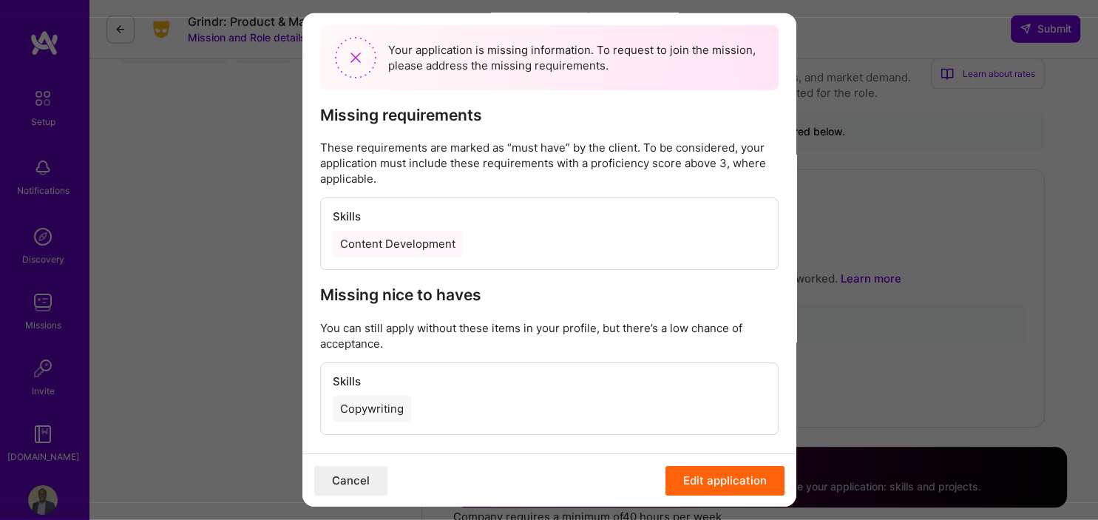
scroll to position [58, 0]
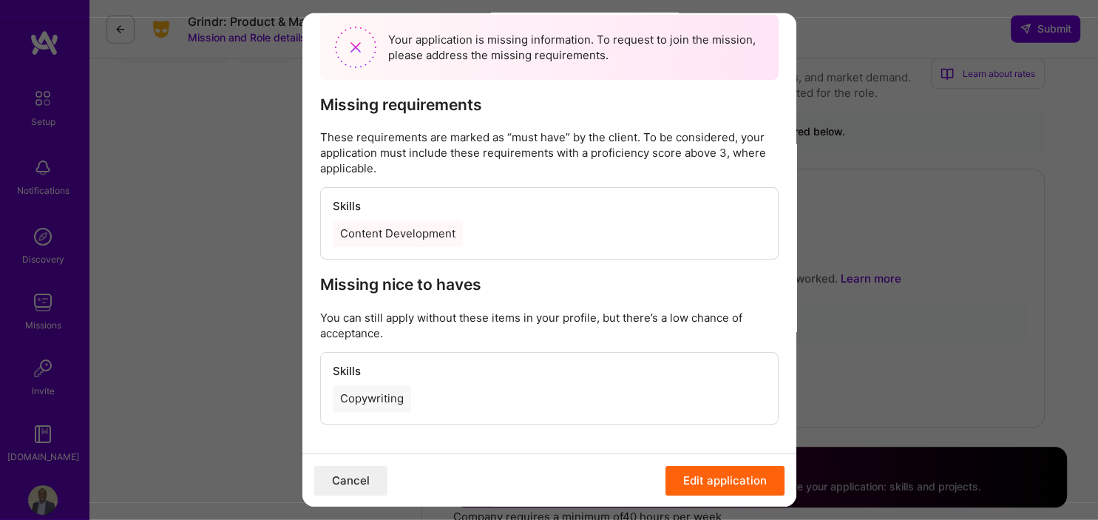
click at [700, 488] on button "Edit application" at bounding box center [724, 480] width 119 height 30
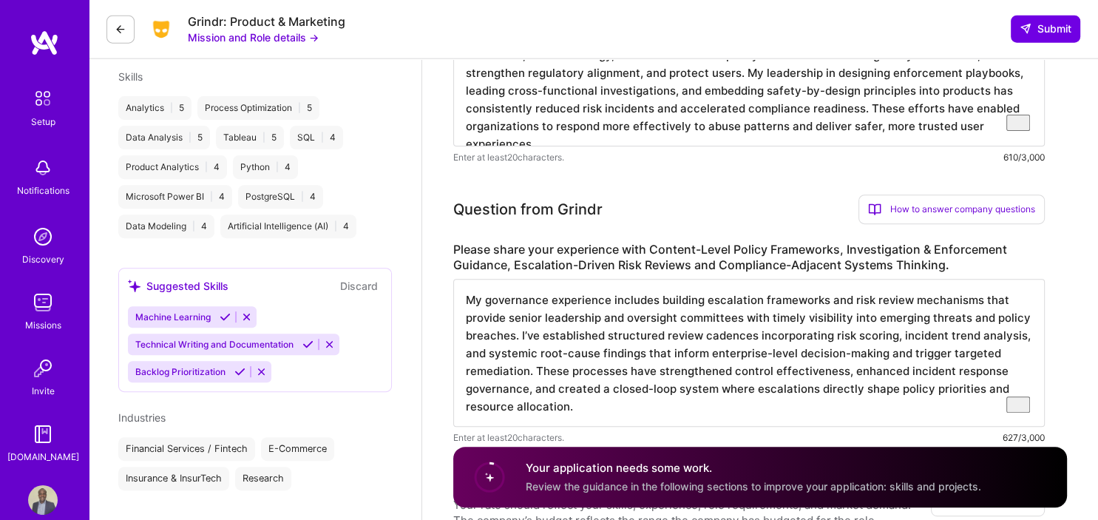
scroll to position [524, 0]
click at [321, 314] on div "Machine Learning Technical Writing and Documentation Backlog Prioritization" at bounding box center [255, 343] width 254 height 76
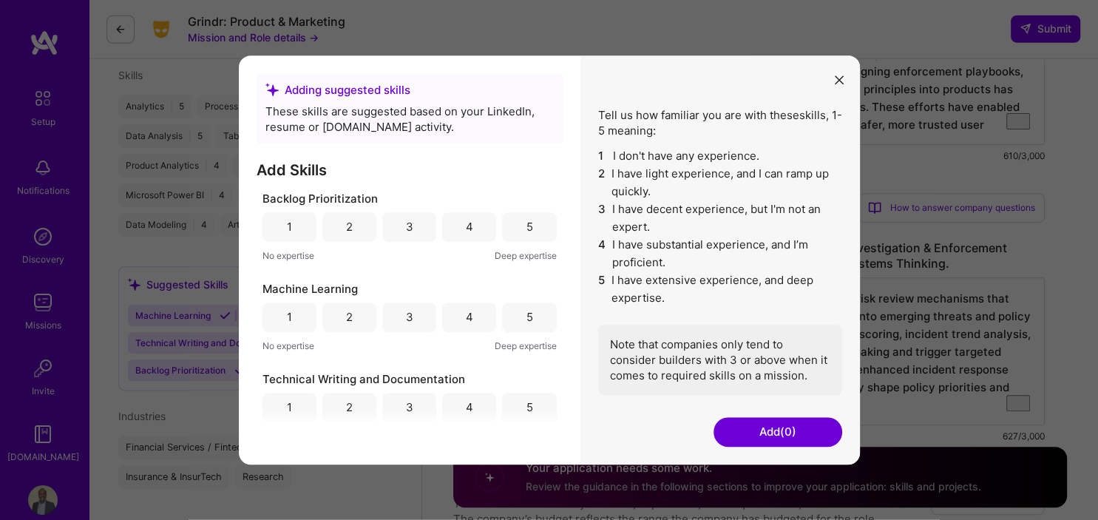
click at [524, 231] on div "5" at bounding box center [529, 227] width 54 height 30
click at [471, 315] on div "4" at bounding box center [469, 318] width 7 height 16
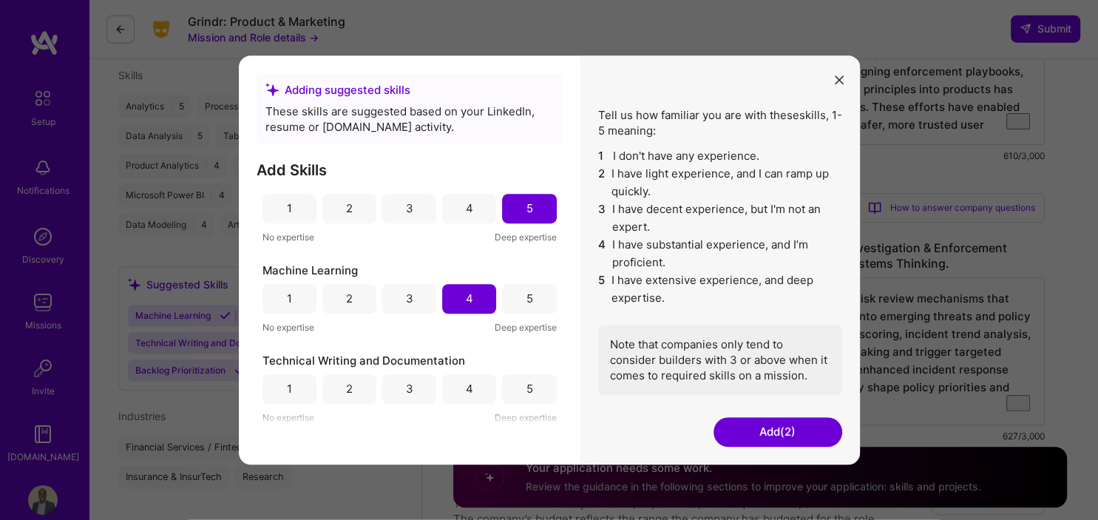
click at [466, 384] on div "4" at bounding box center [469, 389] width 54 height 30
click at [796, 436] on button "Add (3)" at bounding box center [778, 432] width 129 height 30
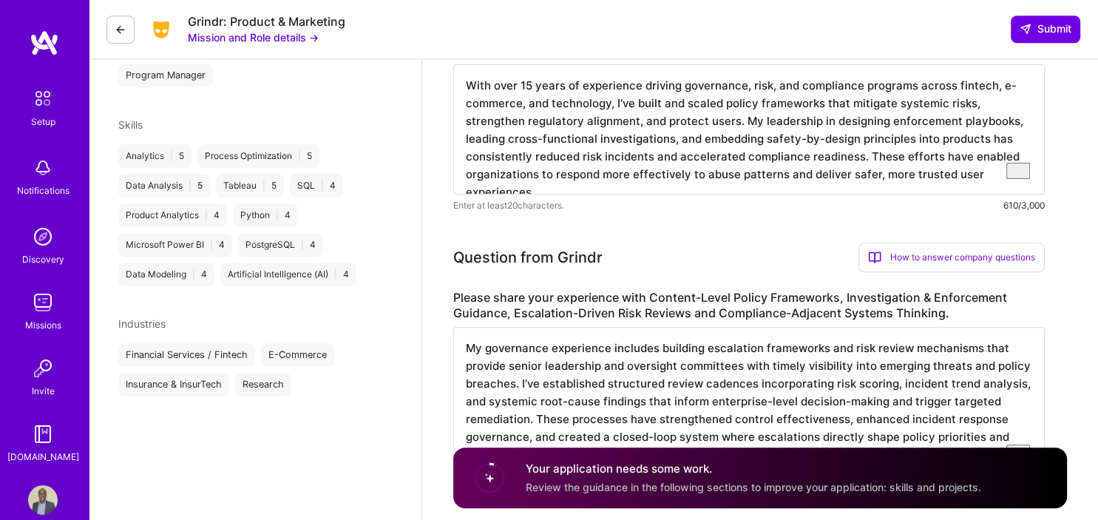
scroll to position [479, 0]
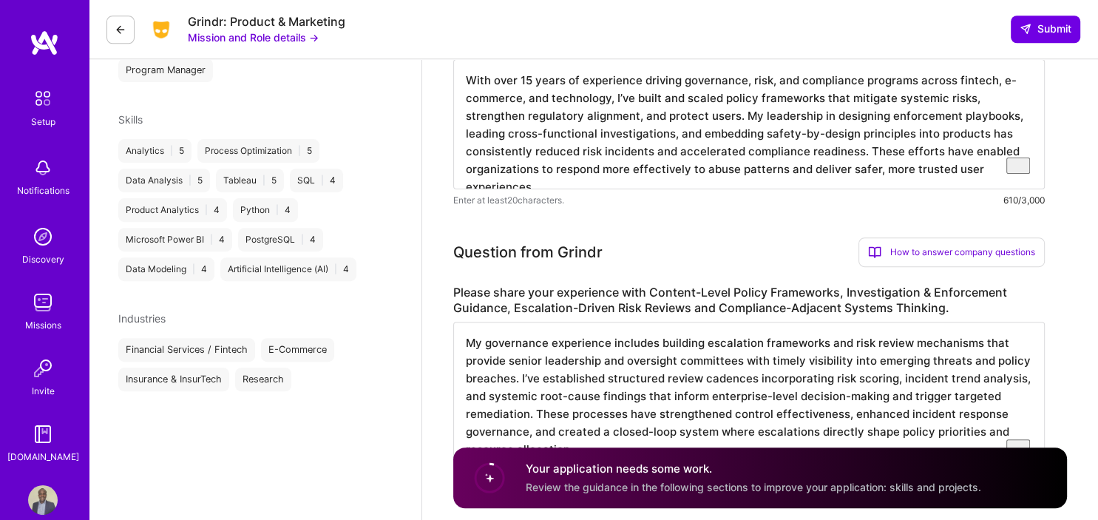
click at [132, 122] on span "Skills" at bounding box center [130, 119] width 24 height 13
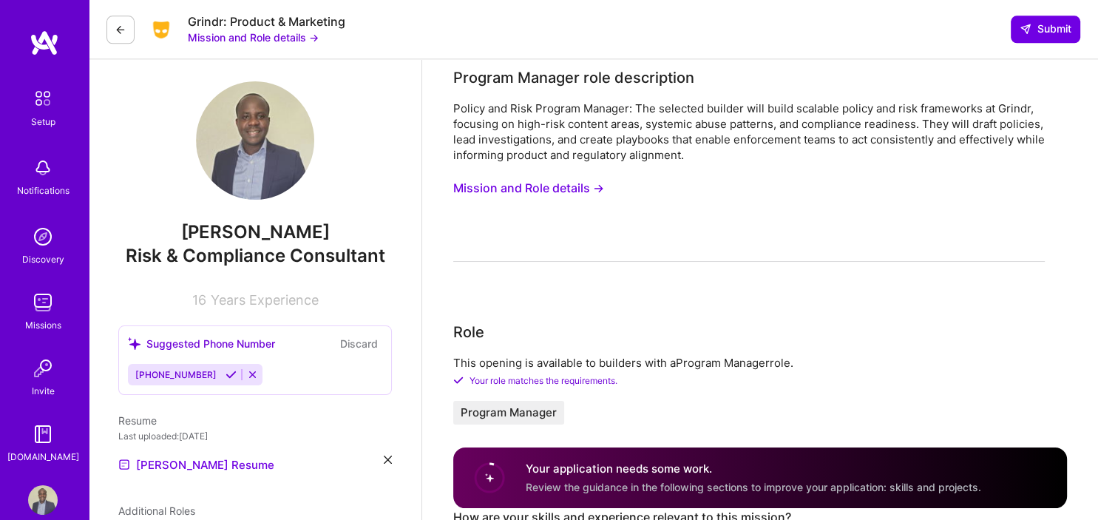
scroll to position [0, 0]
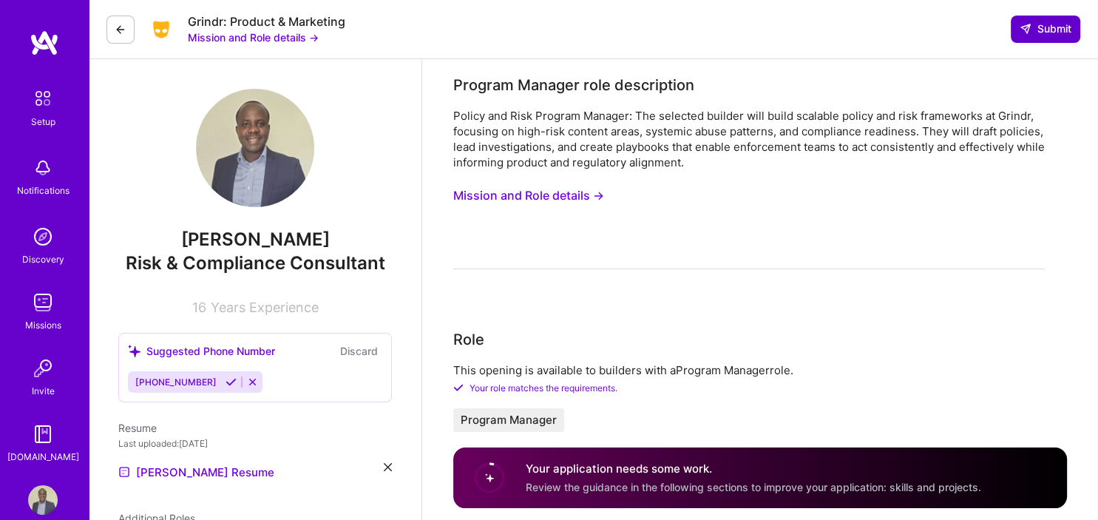
click at [1047, 30] on span "Submit" at bounding box center [1046, 28] width 52 height 15
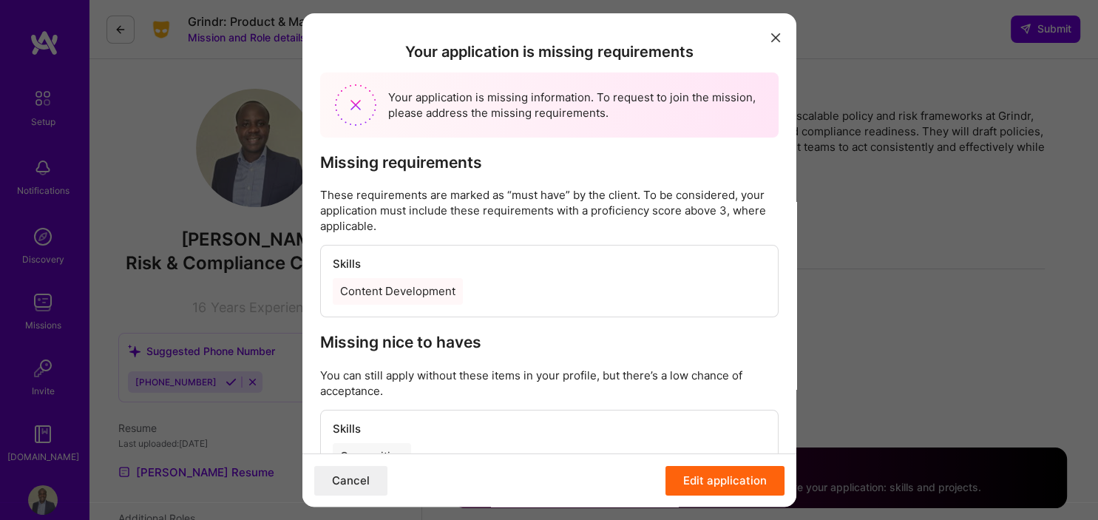
click at [439, 300] on div "Content Development" at bounding box center [397, 291] width 130 height 27
click at [723, 489] on button "Edit application" at bounding box center [724, 480] width 119 height 30
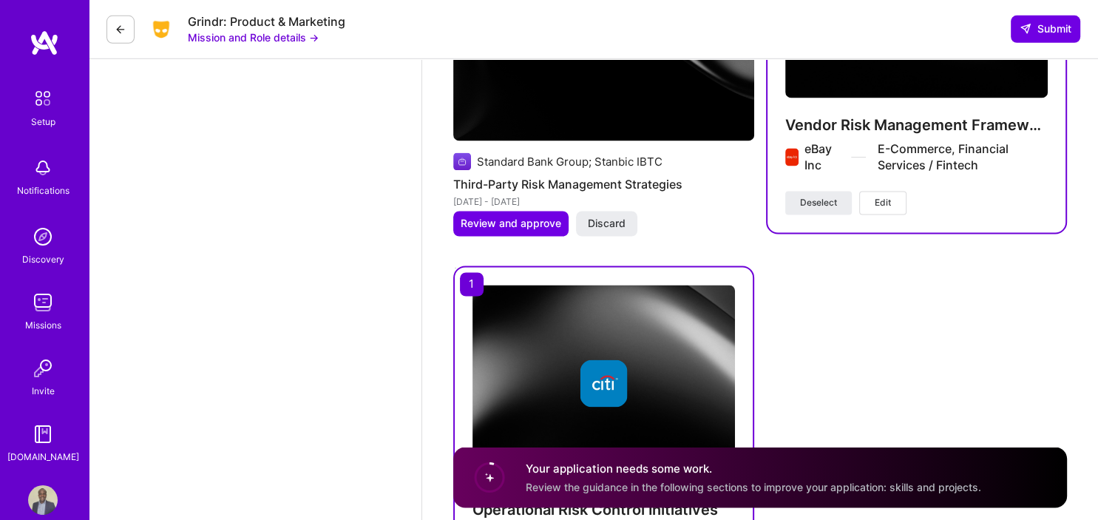
scroll to position [2384, 0]
click at [891, 206] on span "Edit" at bounding box center [883, 203] width 16 height 13
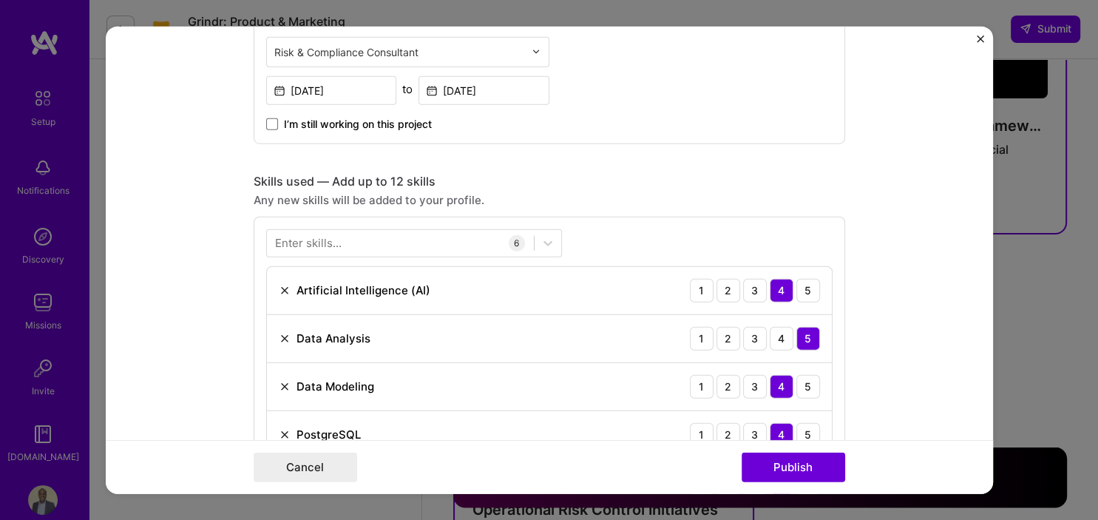
scroll to position [572, 0]
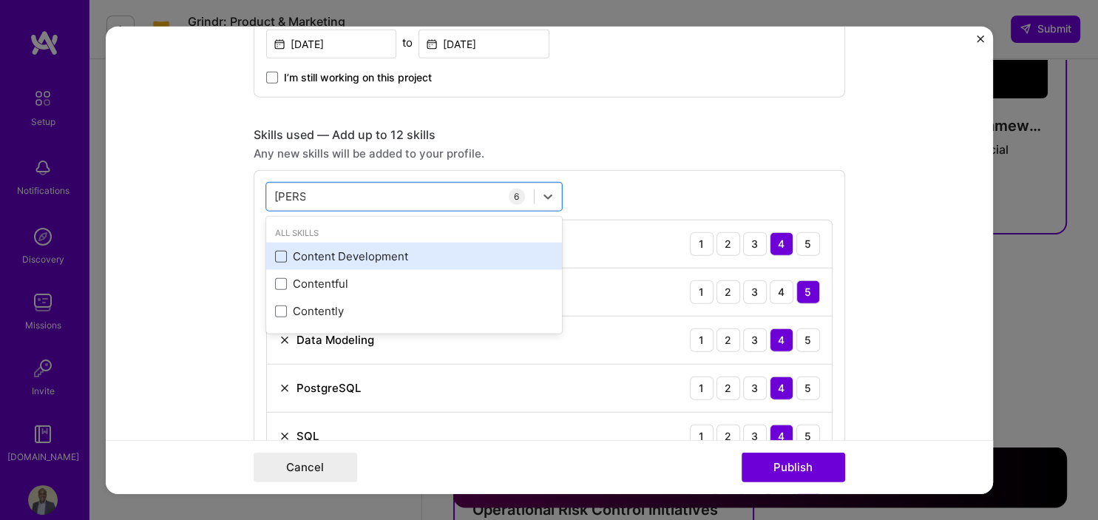
click at [281, 255] on span at bounding box center [281, 256] width 12 height 12
click at [0, 0] on input "checkbox" at bounding box center [0, 0] width 0 height 0
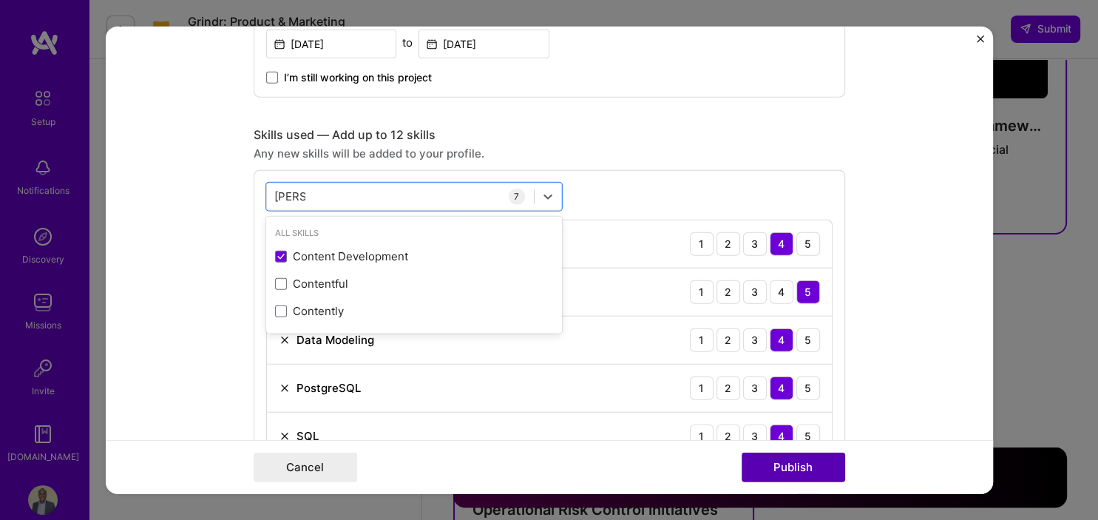
type input "[PERSON_NAME]"
click at [796, 466] on button "Publish" at bounding box center [794, 468] width 104 height 30
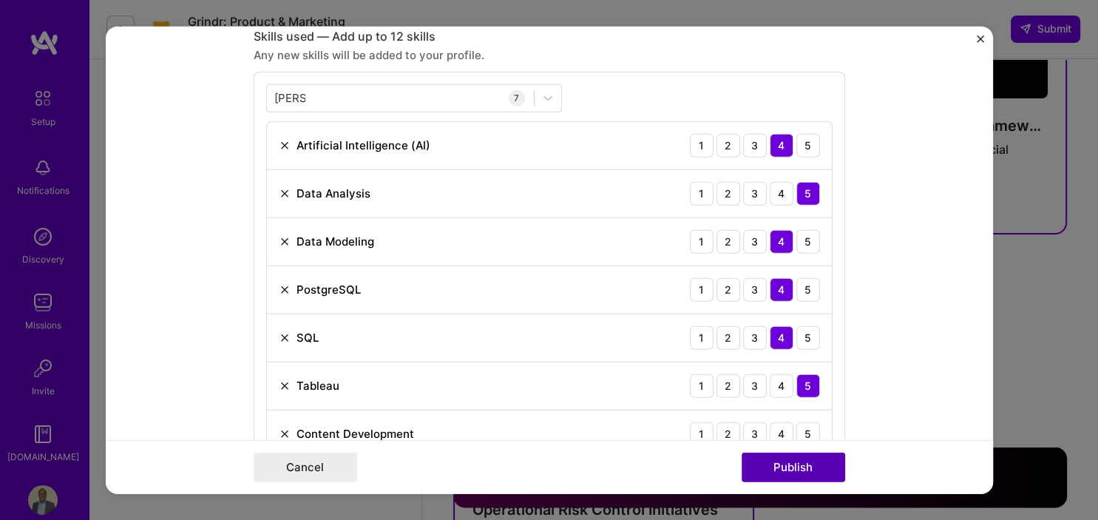
scroll to position [671, 0]
click at [776, 426] on div "4" at bounding box center [782, 433] width 24 height 24
click at [787, 468] on button "Publish" at bounding box center [794, 468] width 104 height 30
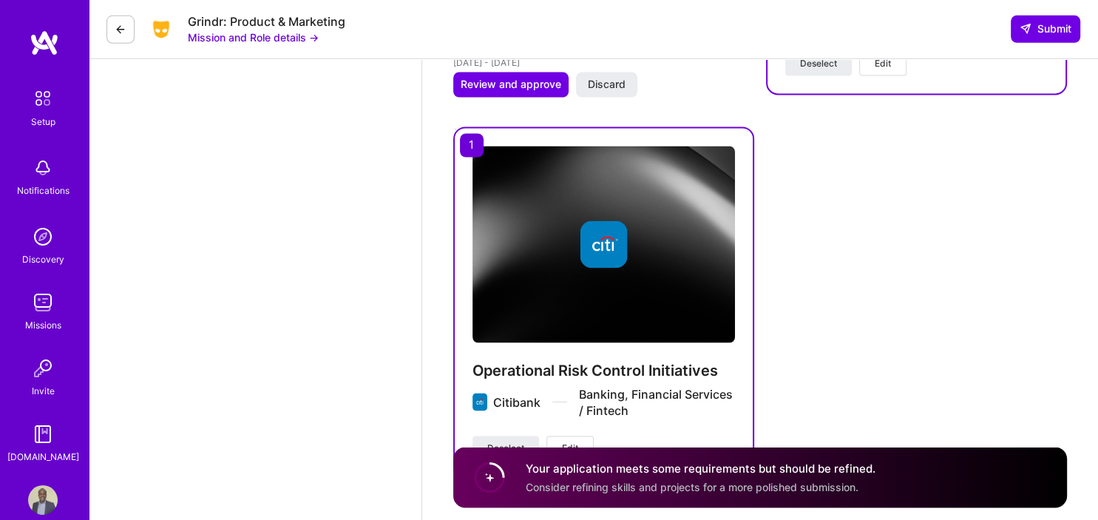
scroll to position [2590, 0]
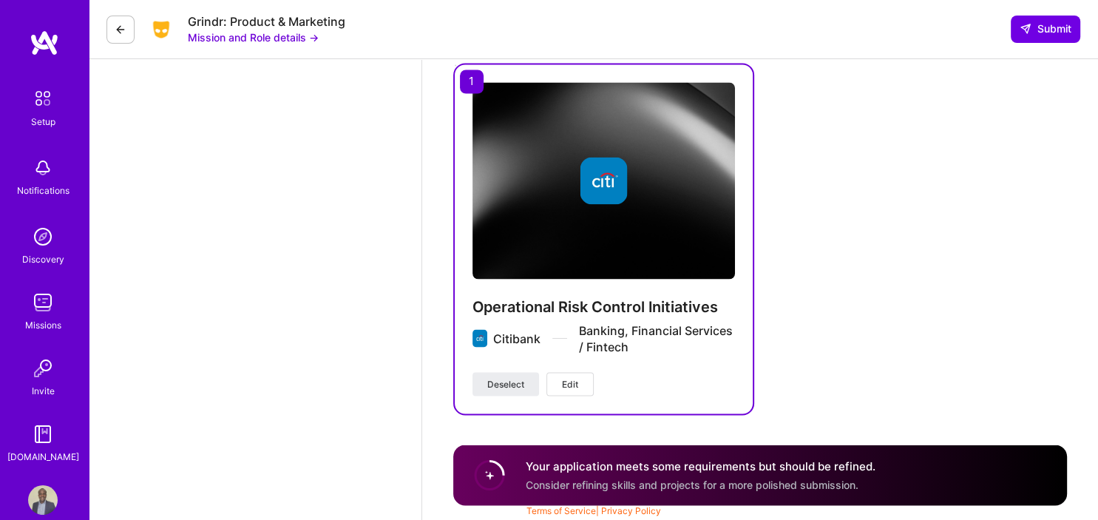
click at [573, 380] on span "Edit" at bounding box center [570, 383] width 16 height 13
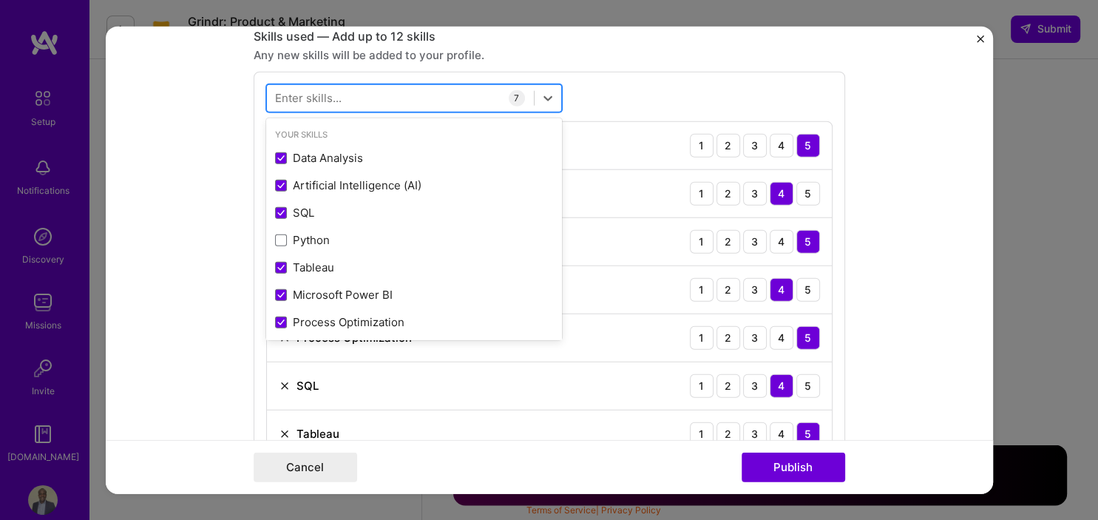
click at [358, 87] on div at bounding box center [400, 98] width 267 height 24
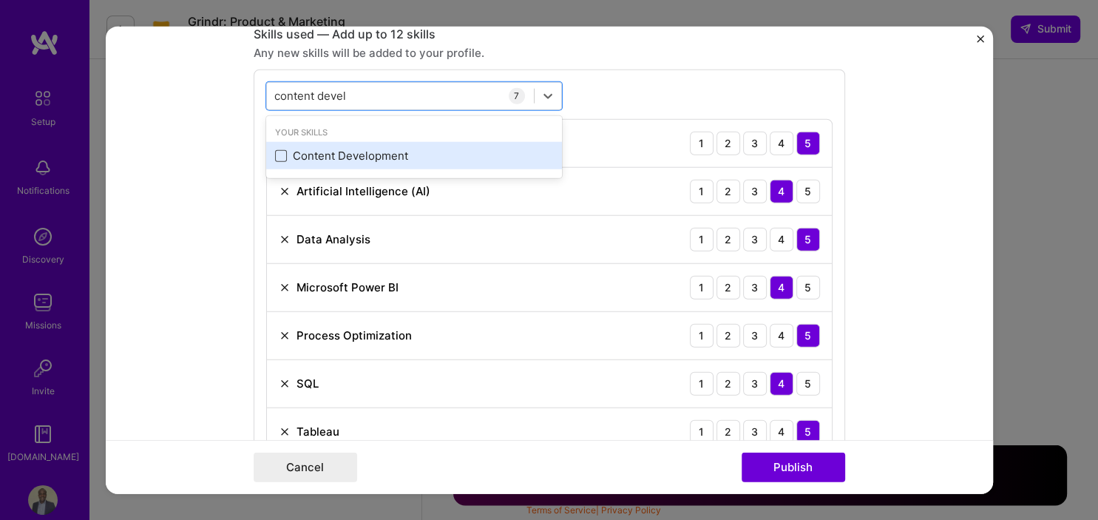
click at [279, 155] on span at bounding box center [281, 155] width 12 height 12
click at [0, 0] on input "checkbox" at bounding box center [0, 0] width 0 height 0
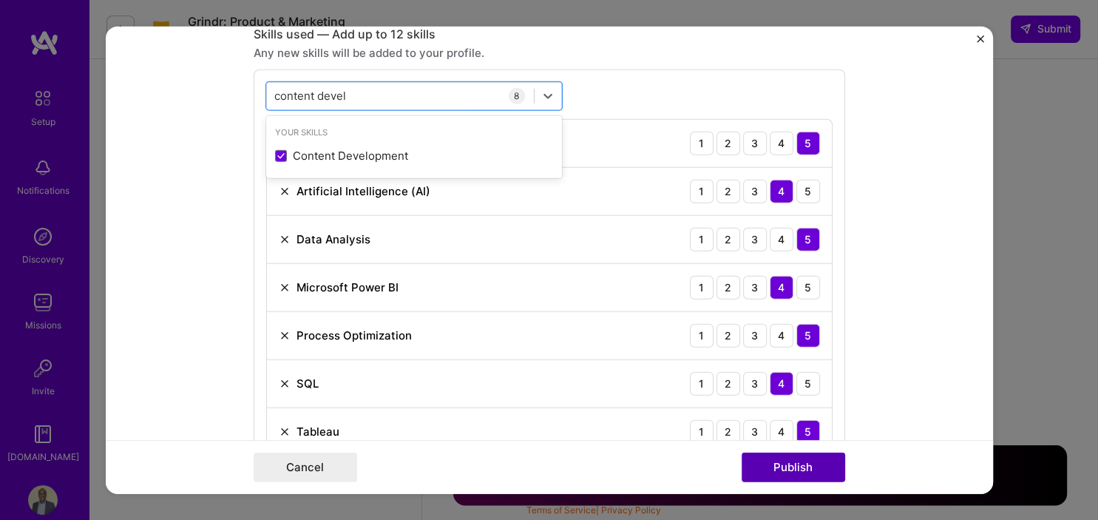
type input "content devel"
click at [818, 476] on button "Publish" at bounding box center [794, 468] width 104 height 30
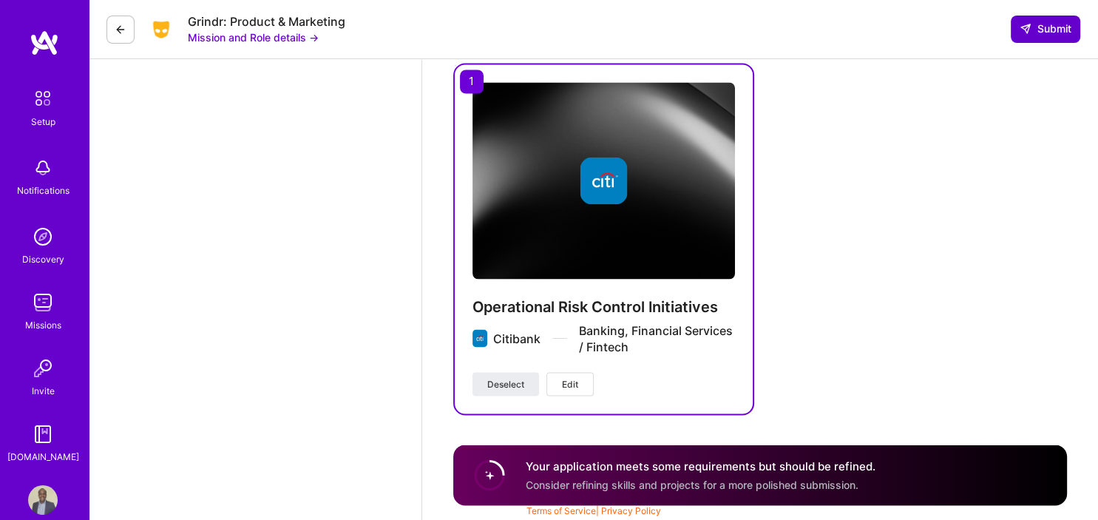
click at [1057, 32] on span "Submit" at bounding box center [1046, 28] width 52 height 15
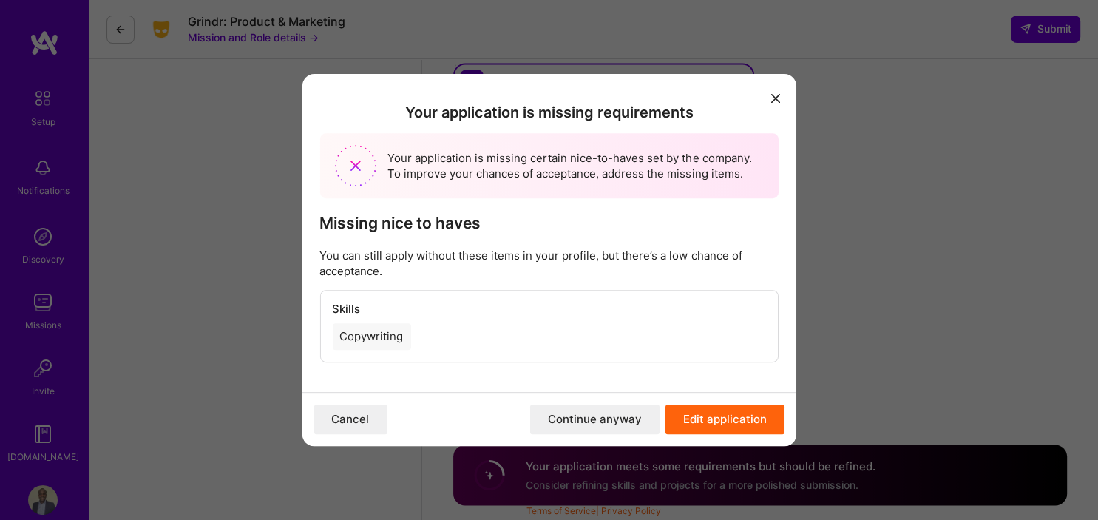
click at [776, 98] on icon "modal" at bounding box center [775, 98] width 9 height 9
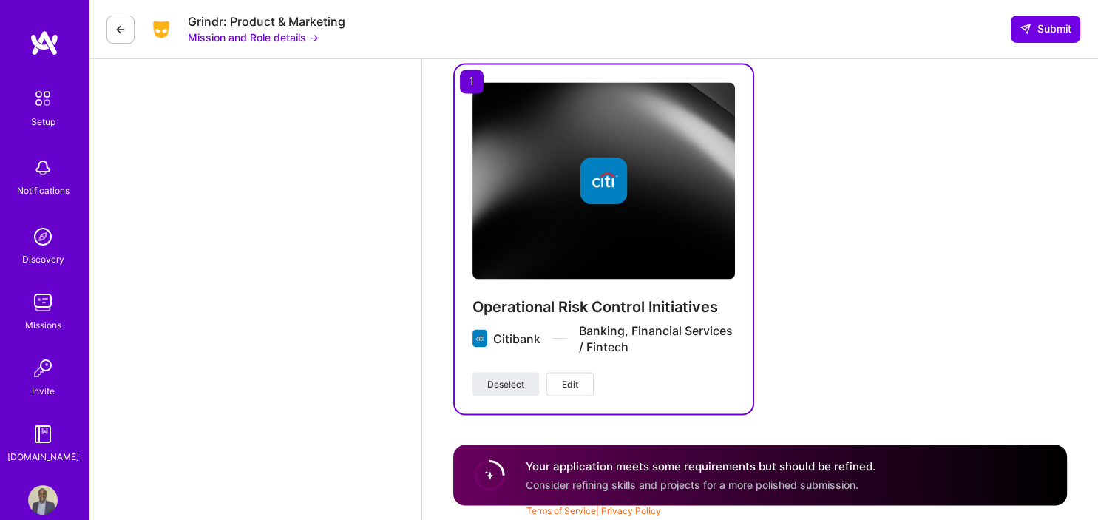
click at [577, 393] on button "Edit" at bounding box center [569, 384] width 47 height 24
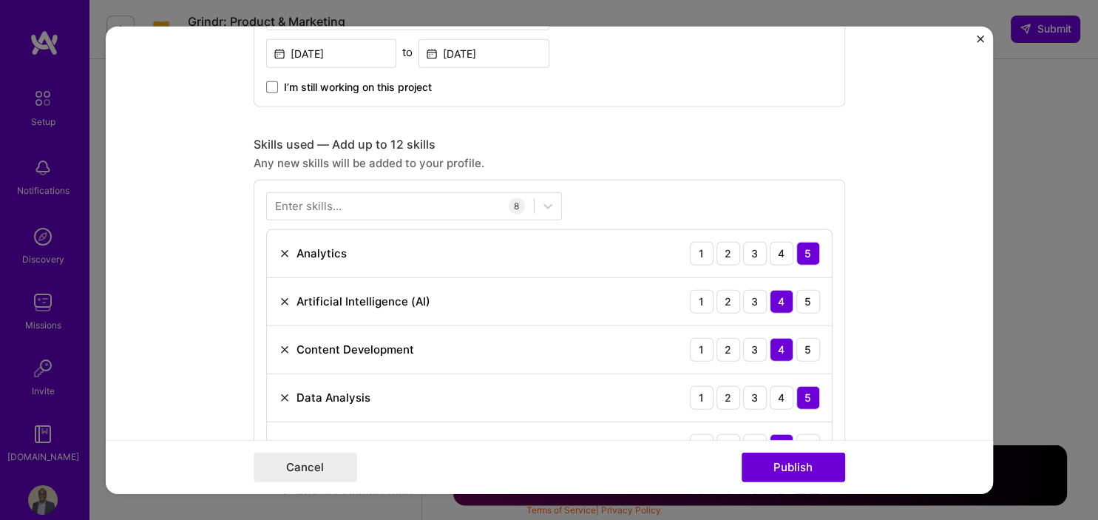
scroll to position [563, 0]
click at [295, 203] on div "Enter skills..." at bounding box center [308, 205] width 67 height 16
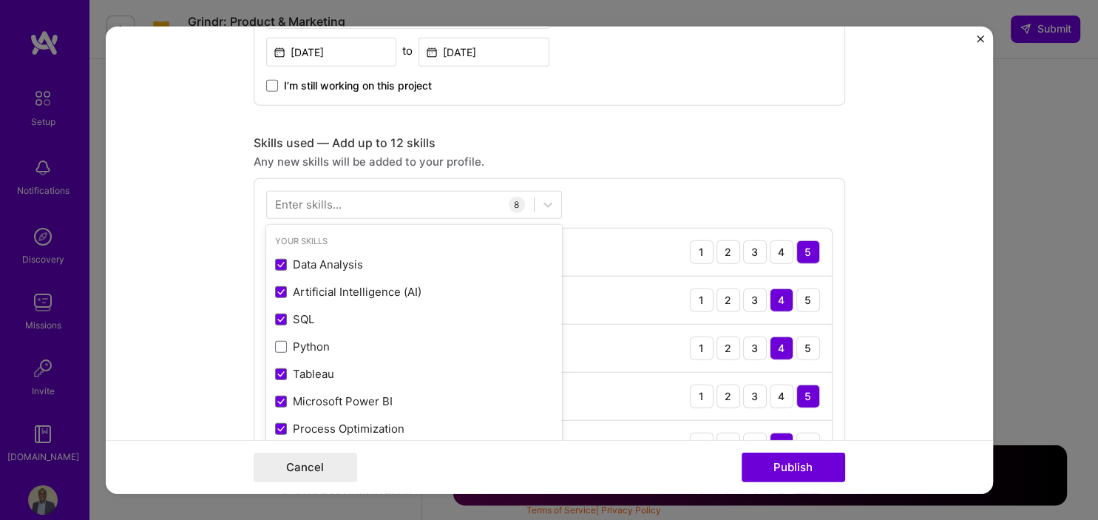
click at [337, 203] on div "Enter skills..." at bounding box center [308, 205] width 67 height 16
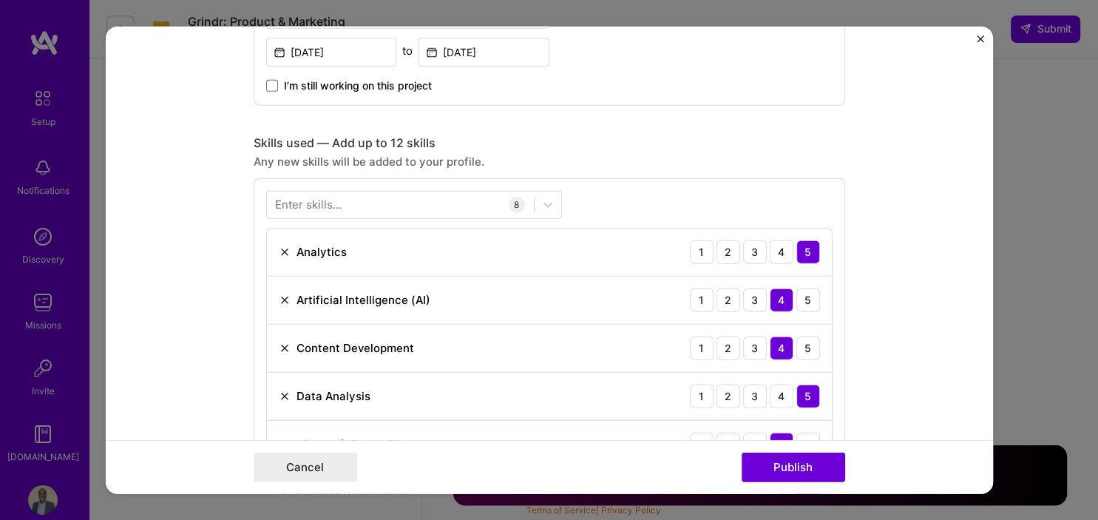
click at [337, 203] on div "Enter skills..." at bounding box center [308, 205] width 67 height 16
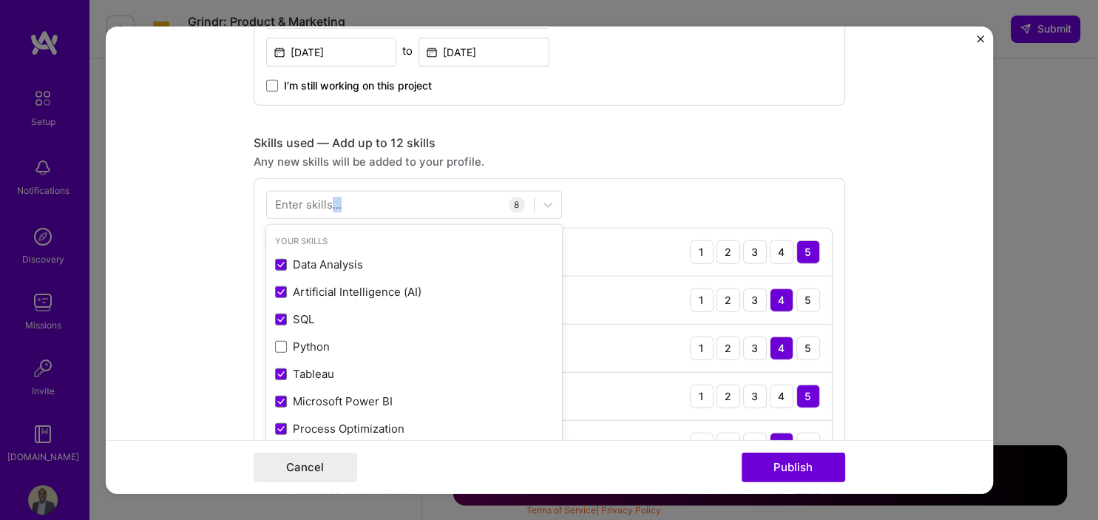
click at [337, 203] on div "Enter skills..." at bounding box center [308, 205] width 67 height 16
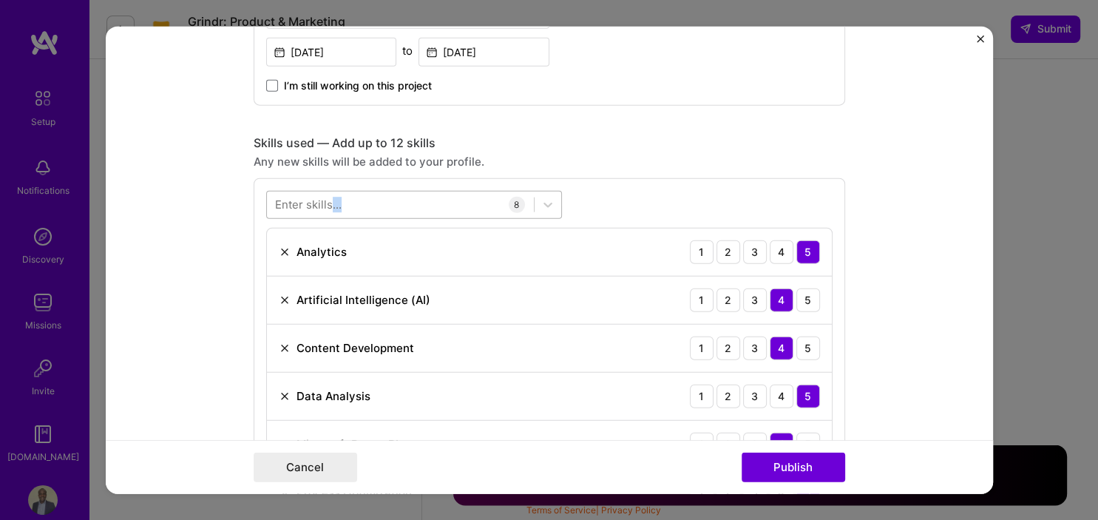
click at [362, 203] on div at bounding box center [400, 204] width 267 height 24
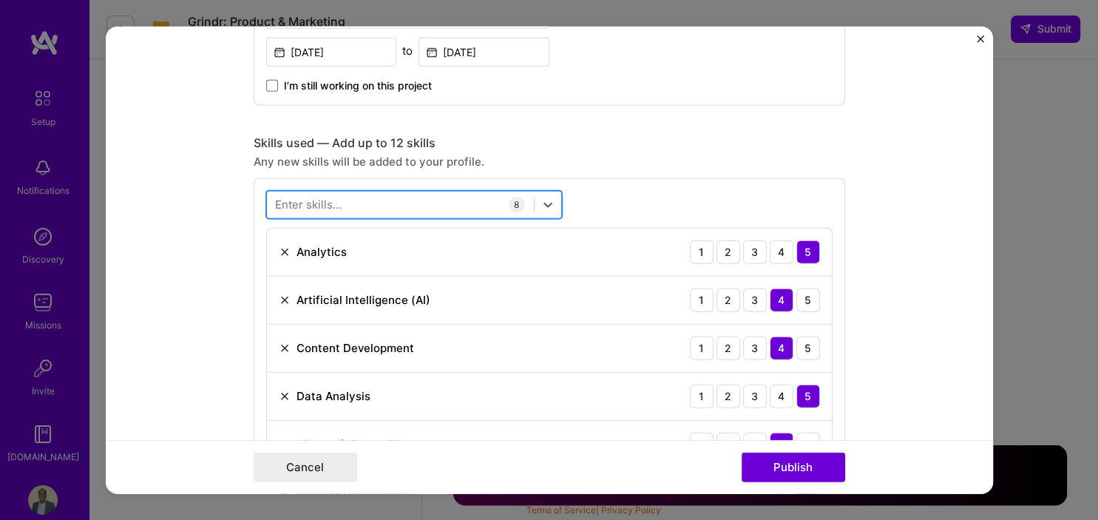
click at [362, 203] on div at bounding box center [400, 204] width 267 height 24
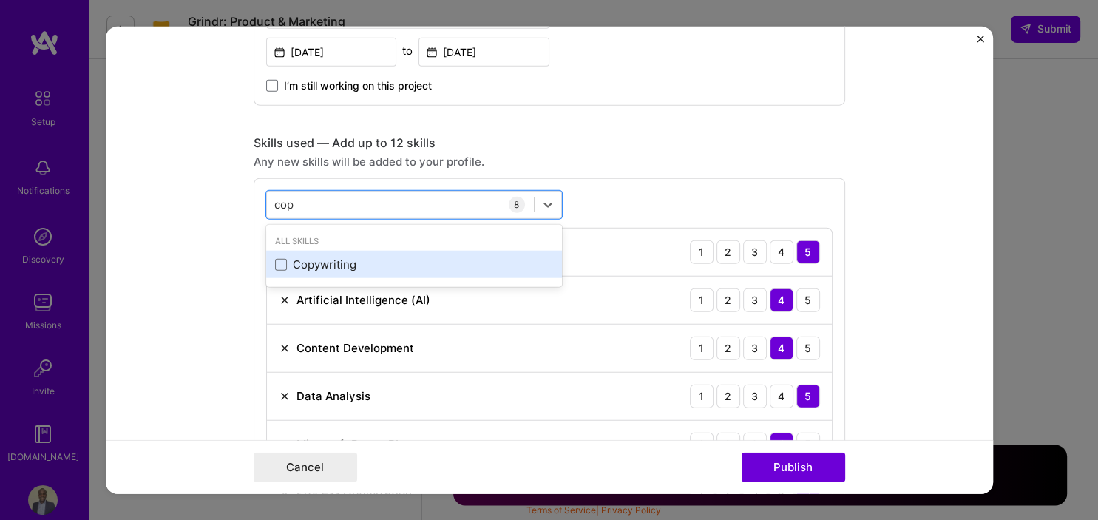
click at [279, 257] on div "Copywriting" at bounding box center [414, 265] width 278 height 16
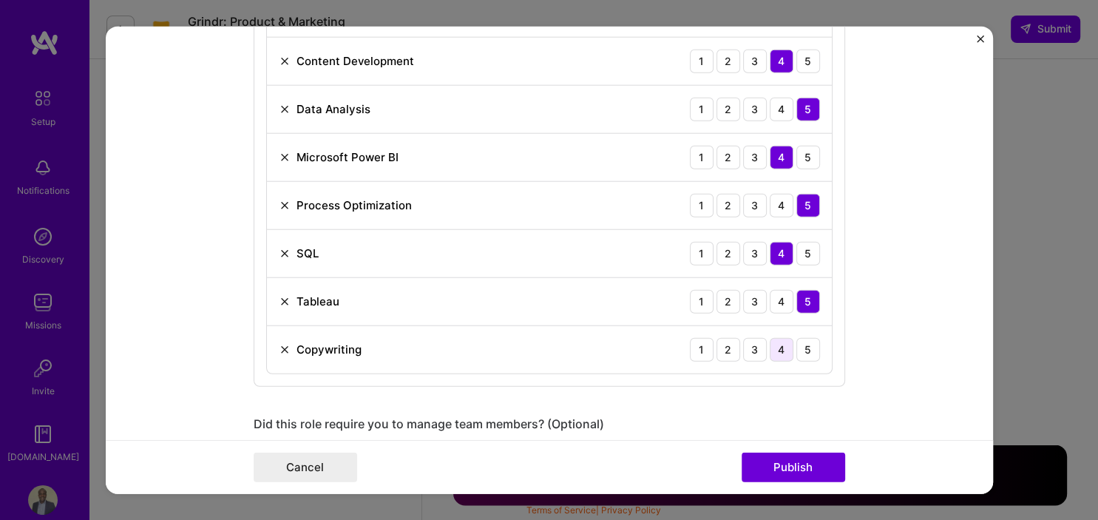
type input "cop"
click at [785, 350] on div "4" at bounding box center [782, 348] width 24 height 24
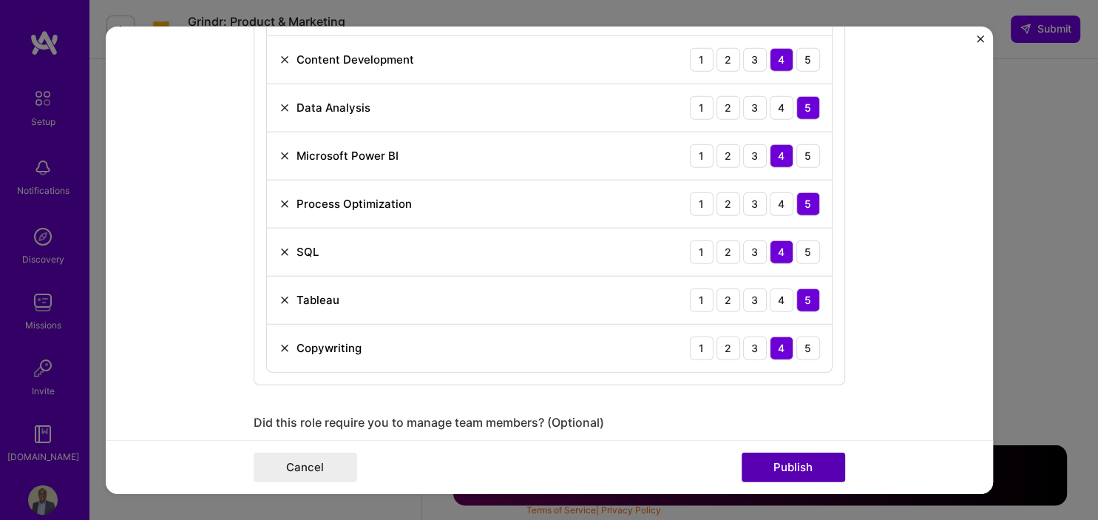
click at [791, 466] on button "Publish" at bounding box center [794, 468] width 104 height 30
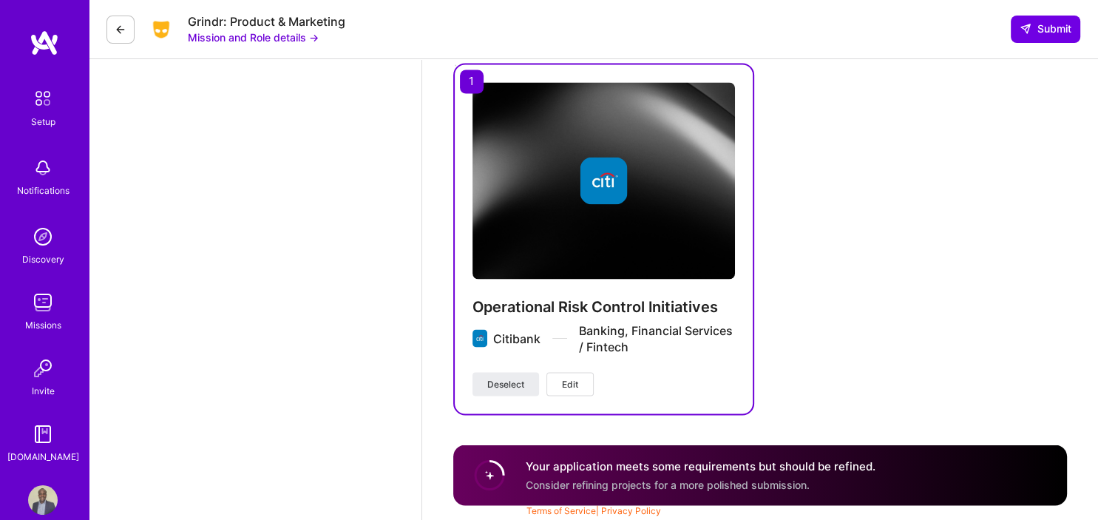
scroll to position [2576, 0]
click at [1040, 33] on span "Submit" at bounding box center [1046, 28] width 52 height 15
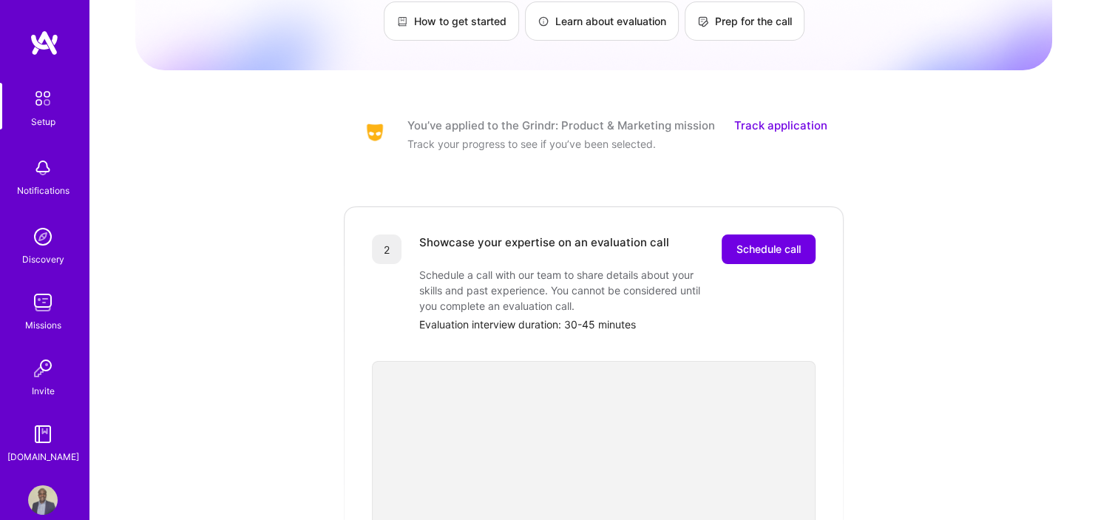
scroll to position [121, 0]
click at [819, 118] on link "Track application" at bounding box center [780, 126] width 93 height 16
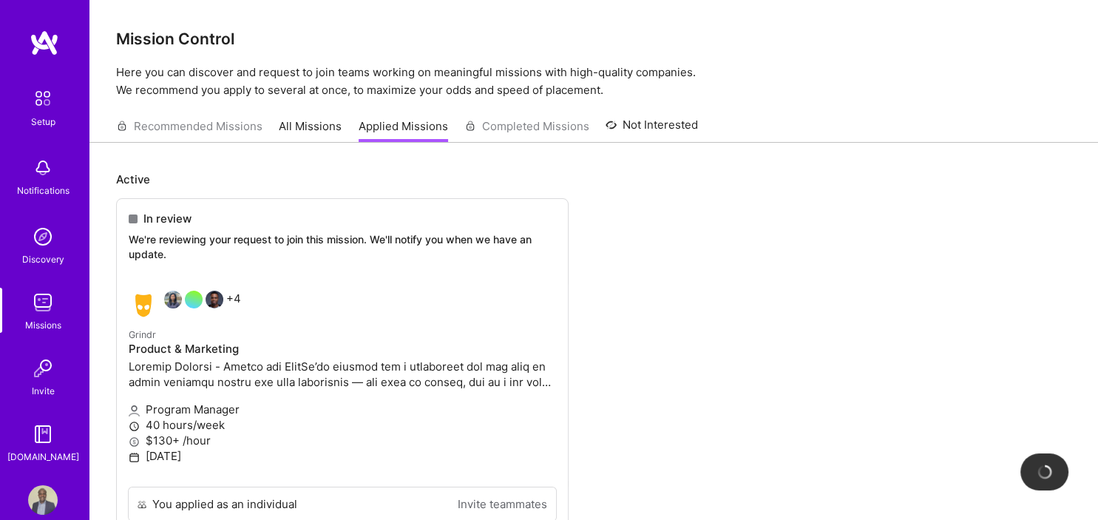
click at [539, 129] on div "Recommended Missions All Missions Applied Missions Completed Missions Not Inter…" at bounding box center [407, 126] width 582 height 32
click at [243, 128] on div "Recommended Missions All Missions Applied Missions Completed Missions Not Inter…" at bounding box center [407, 126] width 582 height 32
click at [300, 129] on link "All Missions" at bounding box center [310, 130] width 63 height 24
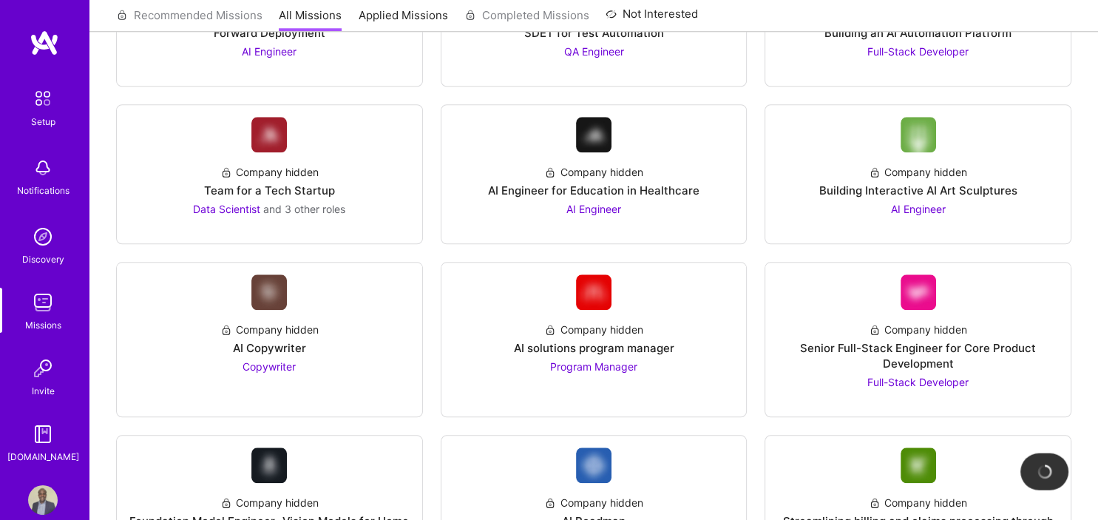
scroll to position [1450, 0]
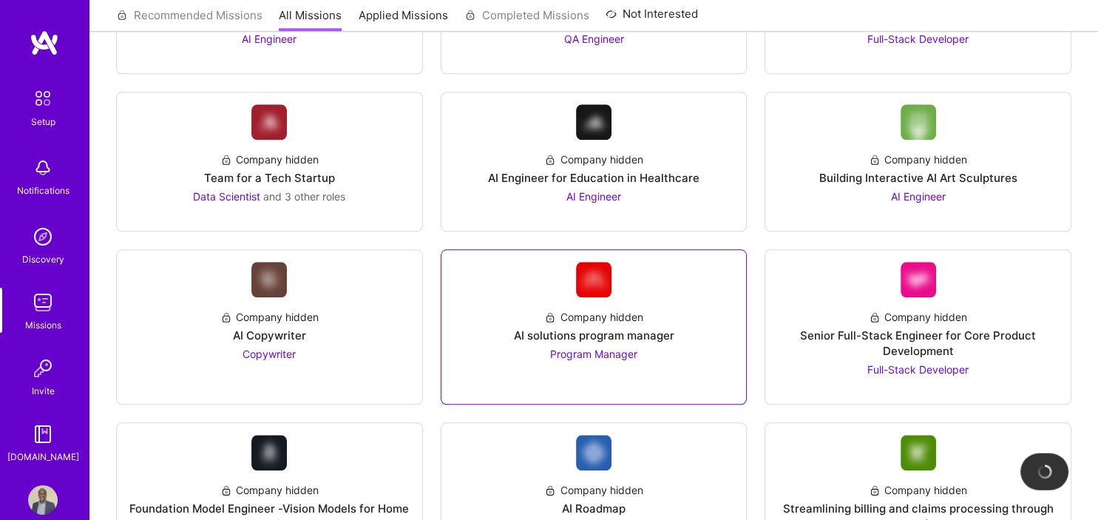
click at [618, 354] on span "Program Manager" at bounding box center [593, 354] width 87 height 13
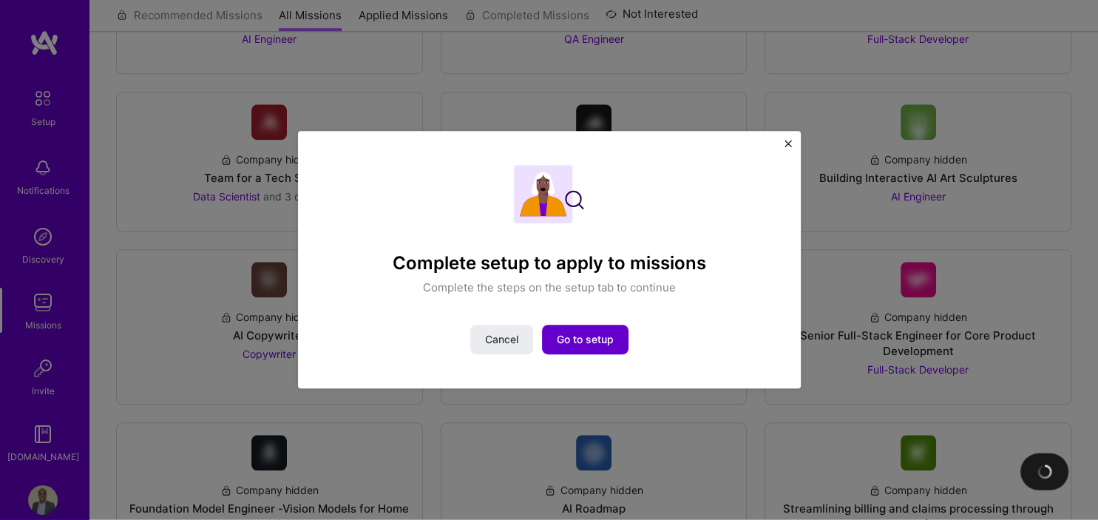
click at [592, 346] on span "Go to setup" at bounding box center [585, 340] width 57 height 15
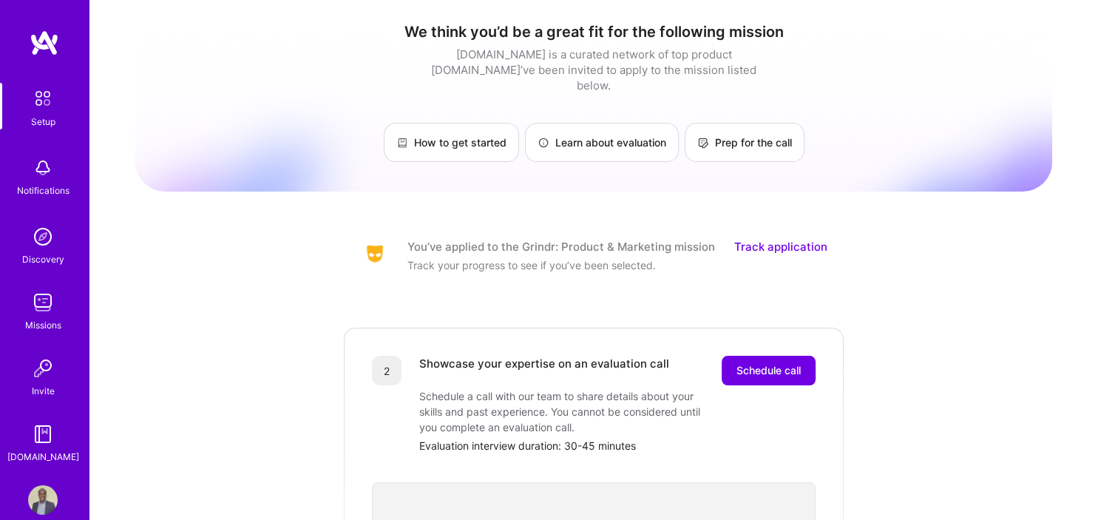
click at [768, 239] on link "Track application" at bounding box center [780, 247] width 93 height 16
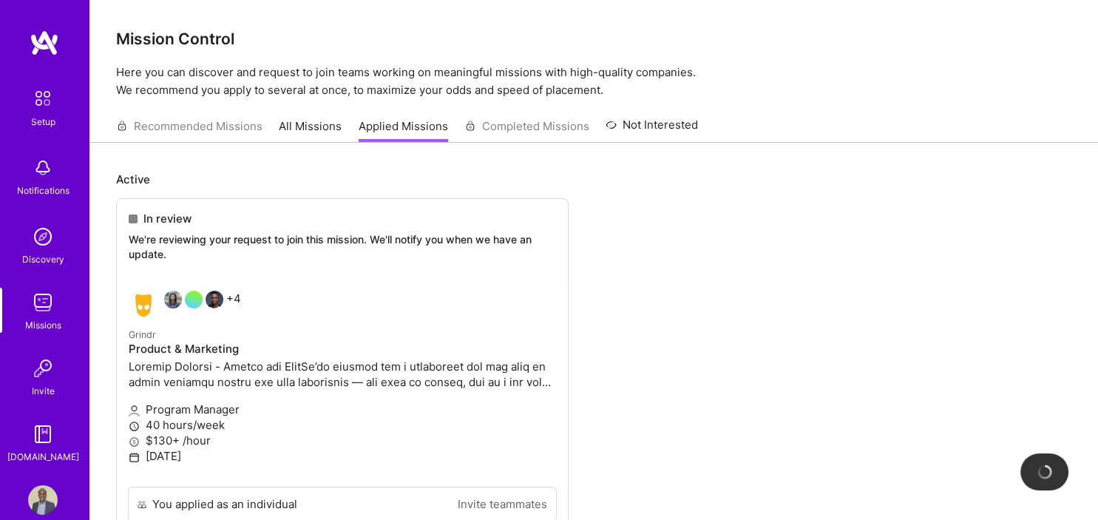
click at [305, 126] on link "All Missions" at bounding box center [310, 130] width 63 height 24
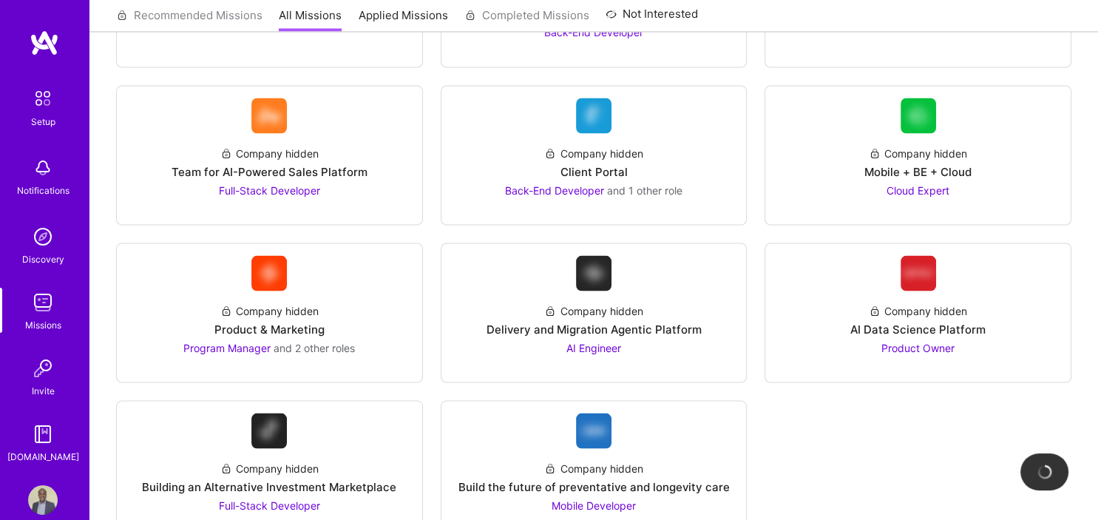
scroll to position [2668, 0]
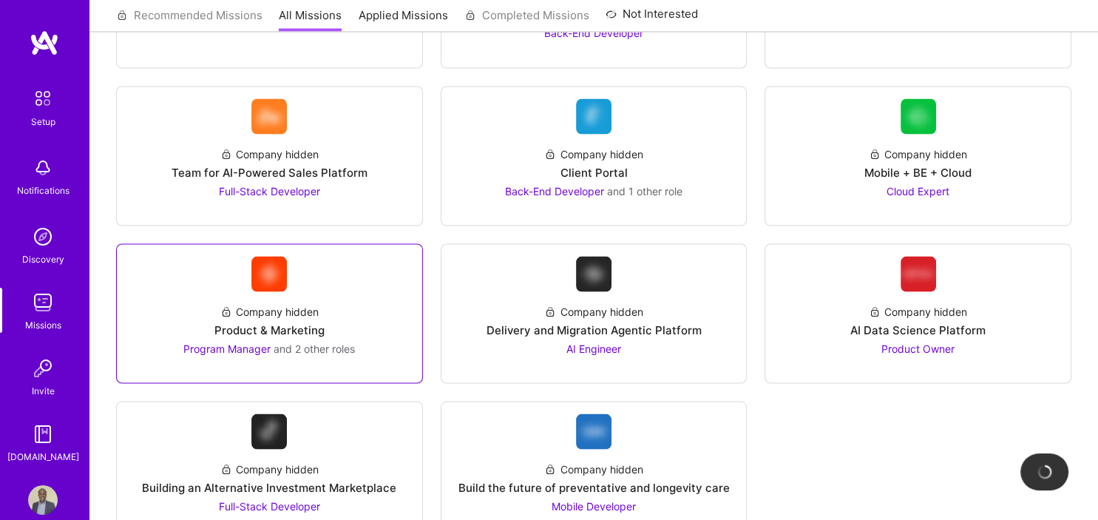
click at [279, 294] on div "Company hidden Product & Marketing Program Manager and 2 other roles" at bounding box center [270, 323] width 282 height 64
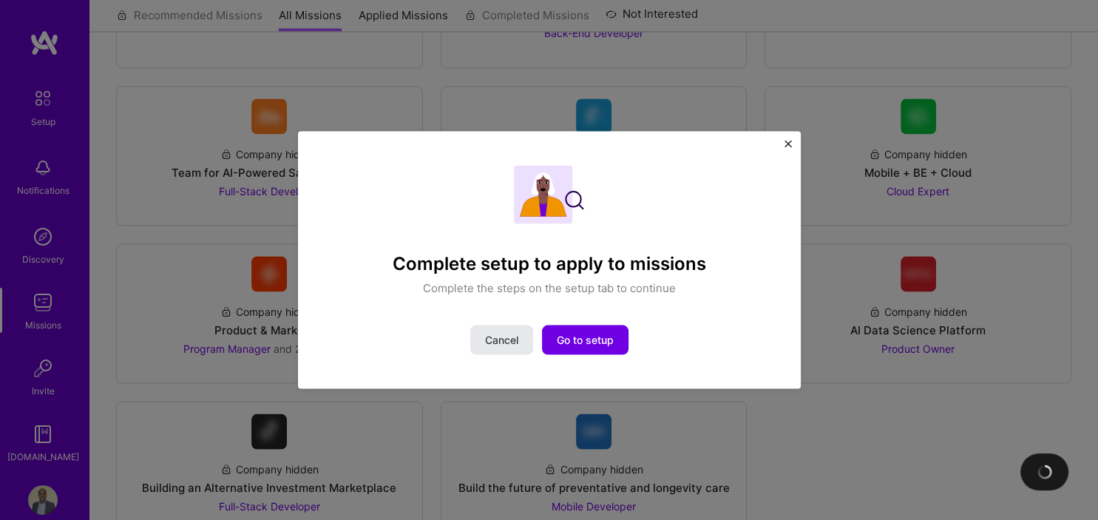
click at [515, 341] on span "Cancel" at bounding box center [501, 340] width 33 height 15
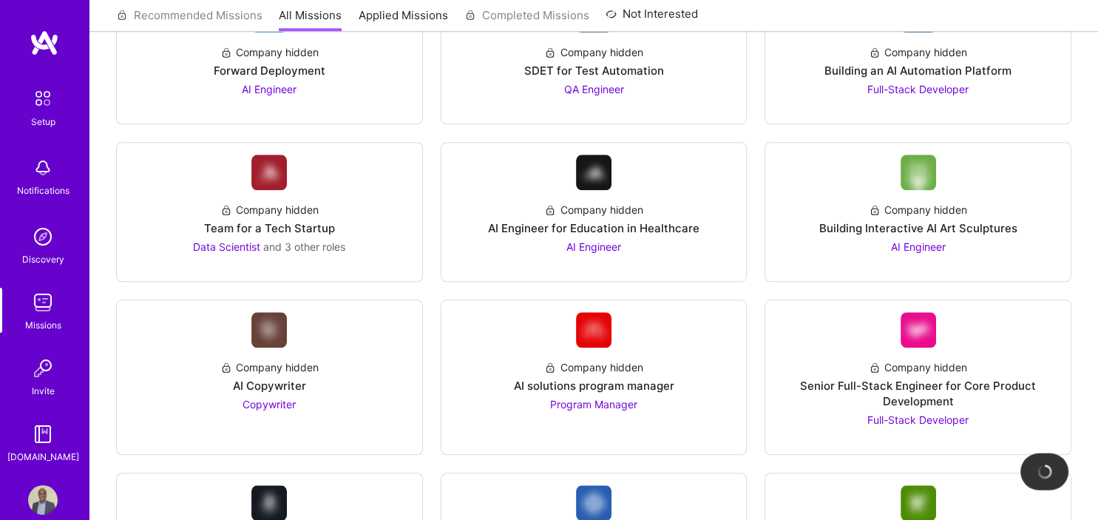
scroll to position [1398, 0]
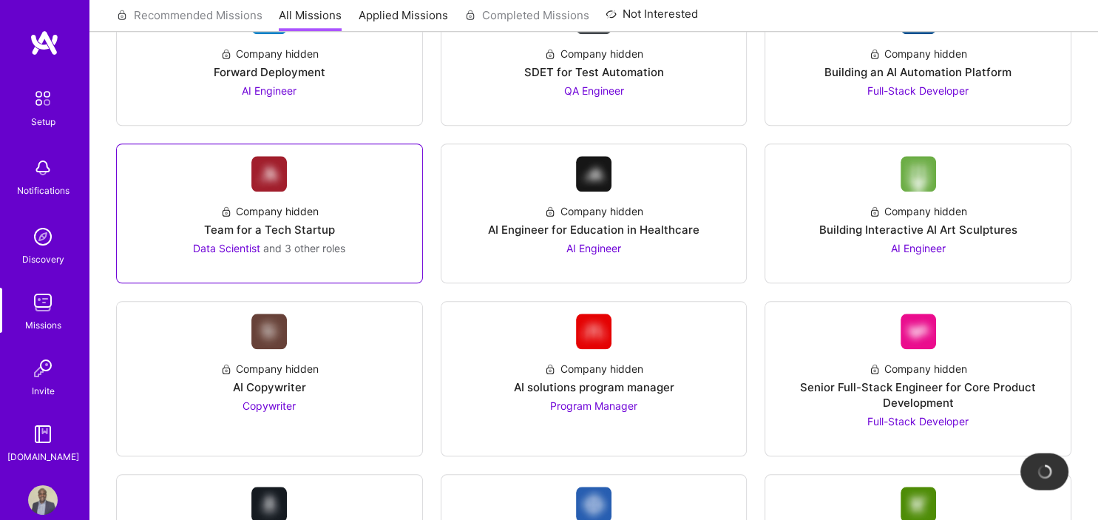
click at [253, 181] on img at bounding box center [268, 174] width 35 height 35
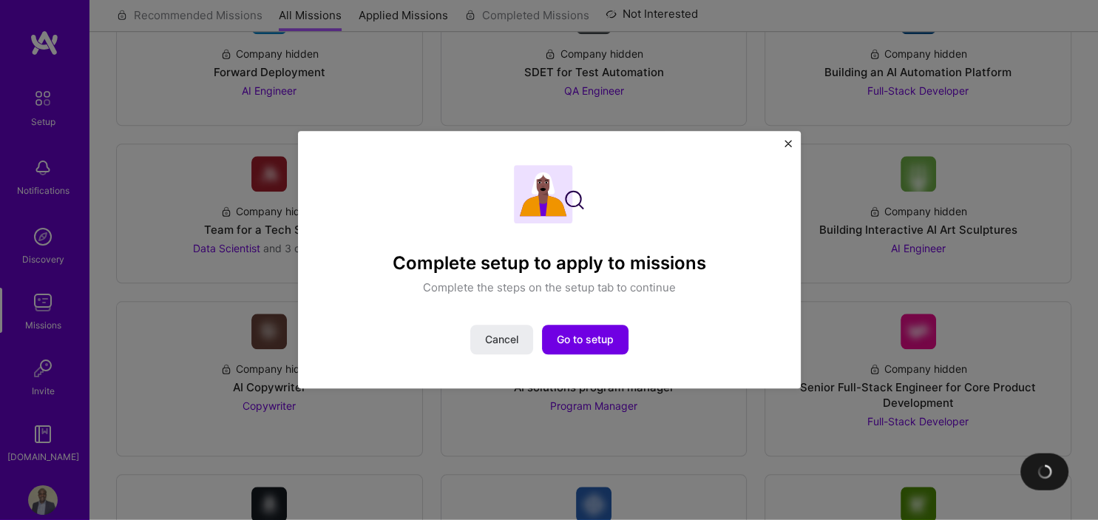
click at [782, 145] on div "Complete setup to apply to missions Complete the steps on the setup tab to cont…" at bounding box center [549, 260] width 503 height 258
click at [786, 137] on div "Complete setup to apply to missions Complete the steps on the setup tab to cont…" at bounding box center [549, 260] width 503 height 258
click at [785, 143] on div "Complete setup to apply to missions Complete the steps on the setup tab to cont…" at bounding box center [549, 260] width 503 height 258
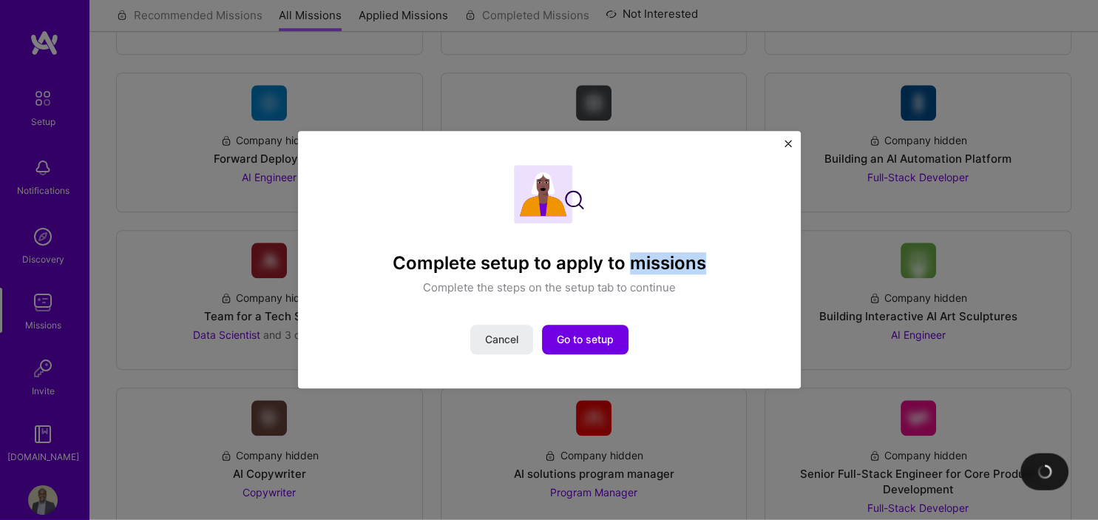
scroll to position [1307, 0]
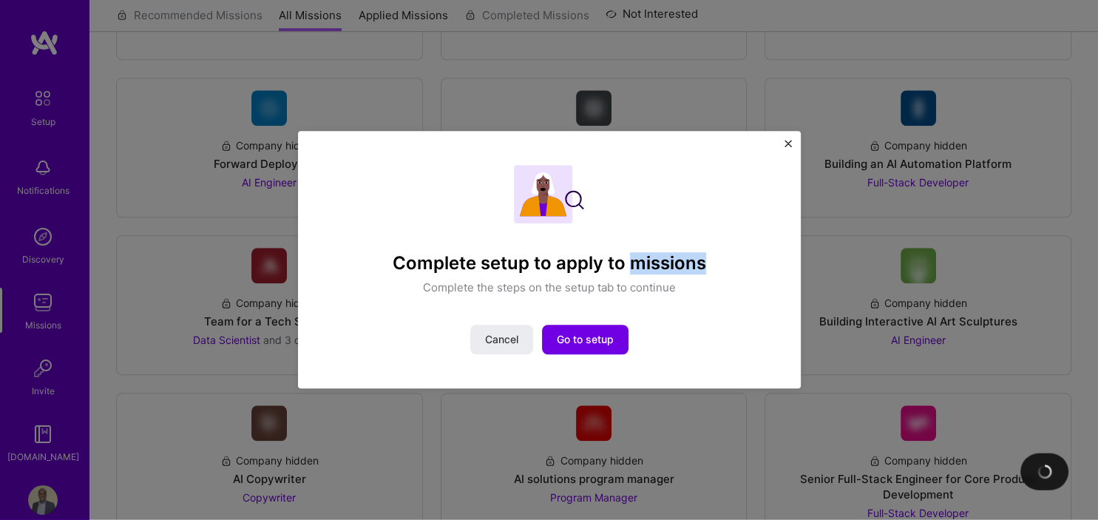
click at [796, 146] on div "Complete setup to apply to missions Complete the steps on the setup tab to cont…" at bounding box center [549, 260] width 503 height 258
click at [794, 145] on div "Complete setup to apply to missions Complete the steps on the setup tab to cont…" at bounding box center [549, 260] width 503 height 258
click at [790, 145] on img "Close" at bounding box center [788, 143] width 7 height 7
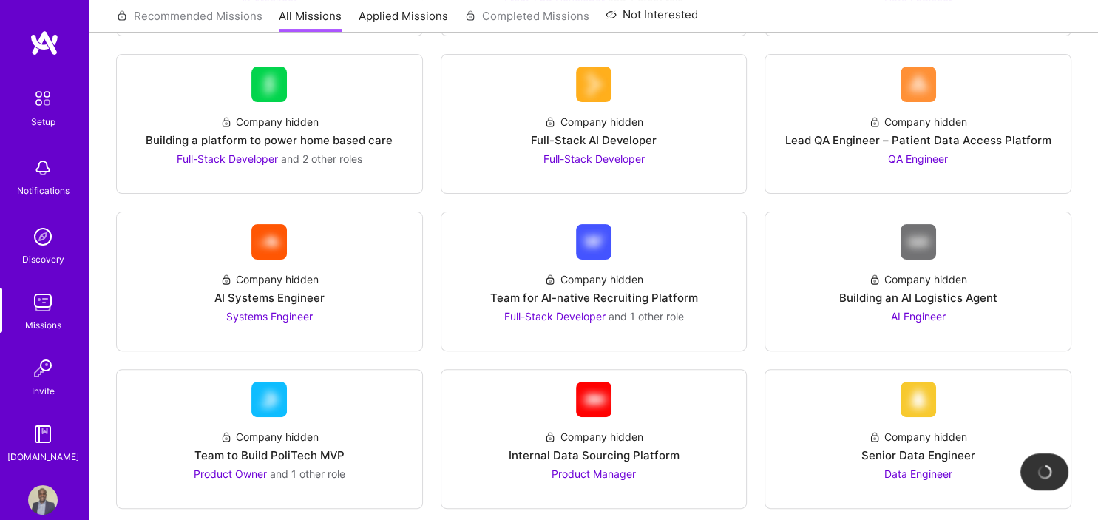
scroll to position [328, 0]
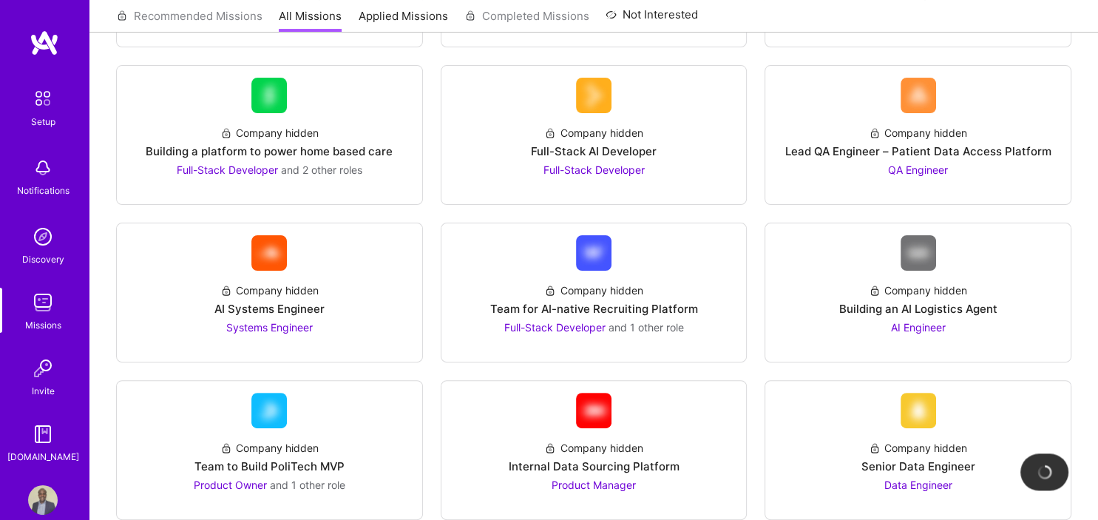
click at [414, 16] on link "Applied Missions" at bounding box center [403, 20] width 89 height 24
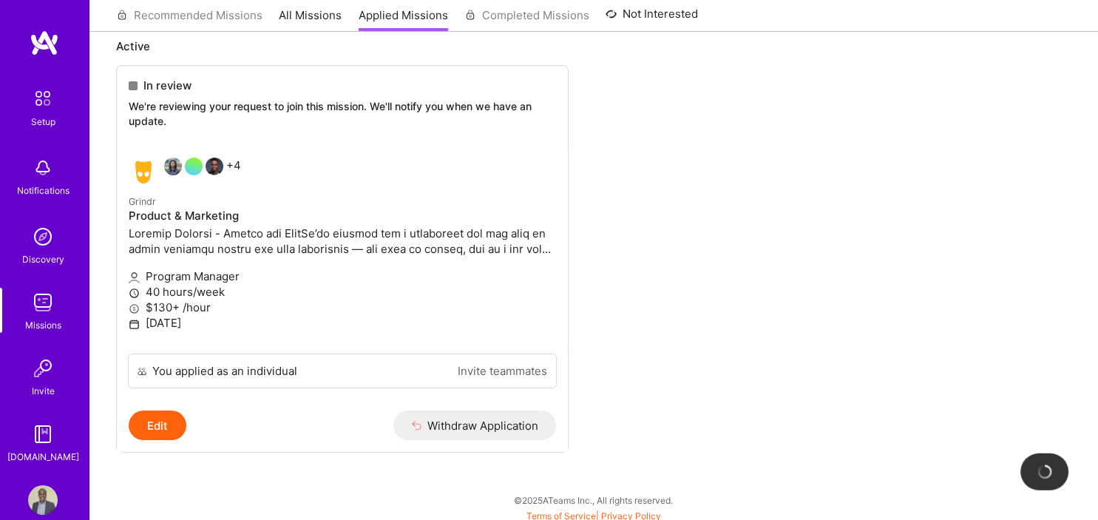
scroll to position [107, 0]
